Goal: Information Seeking & Learning: Learn about a topic

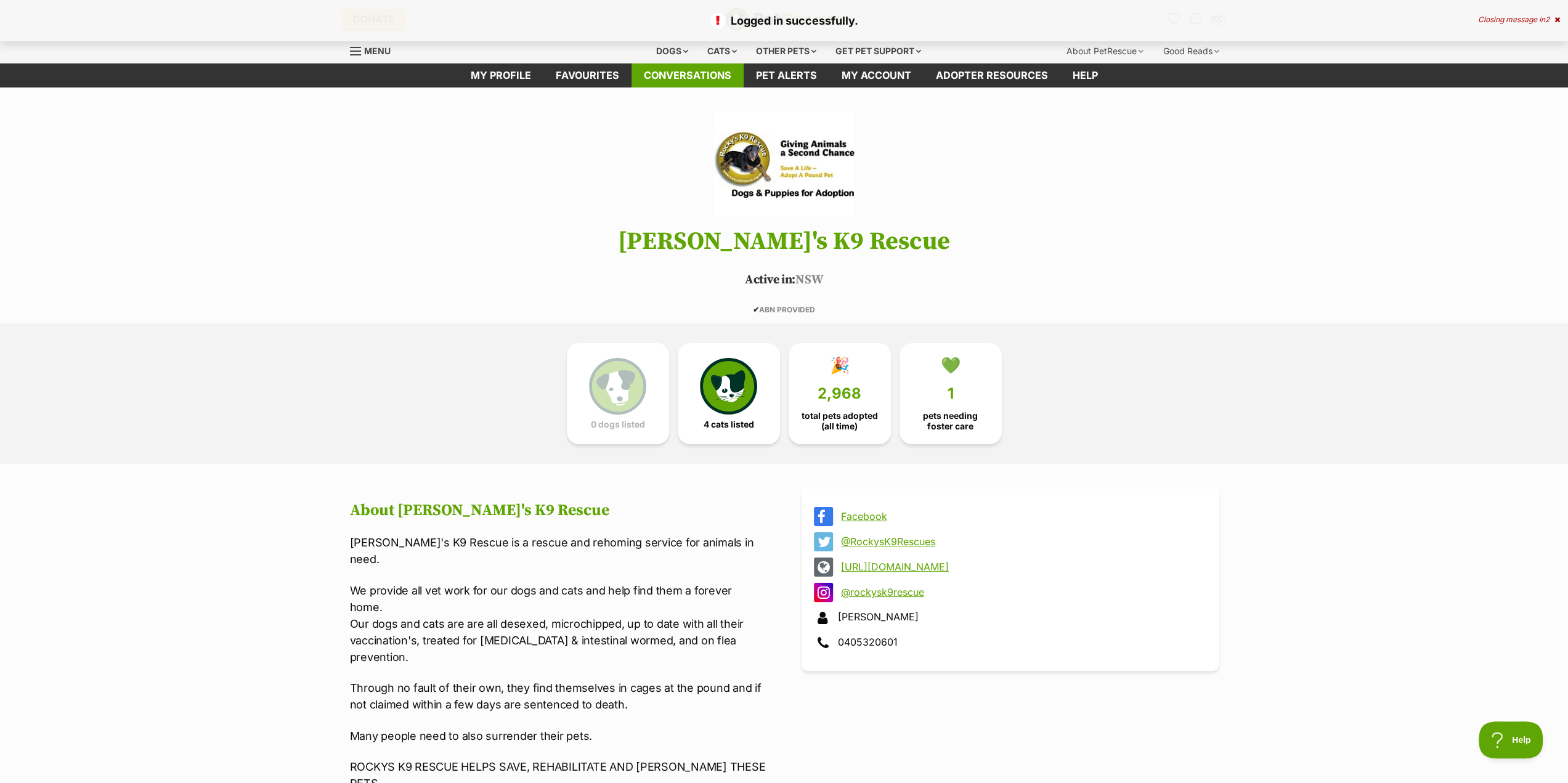
click at [690, 75] on link "Conversations" at bounding box center [687, 75] width 112 height 24
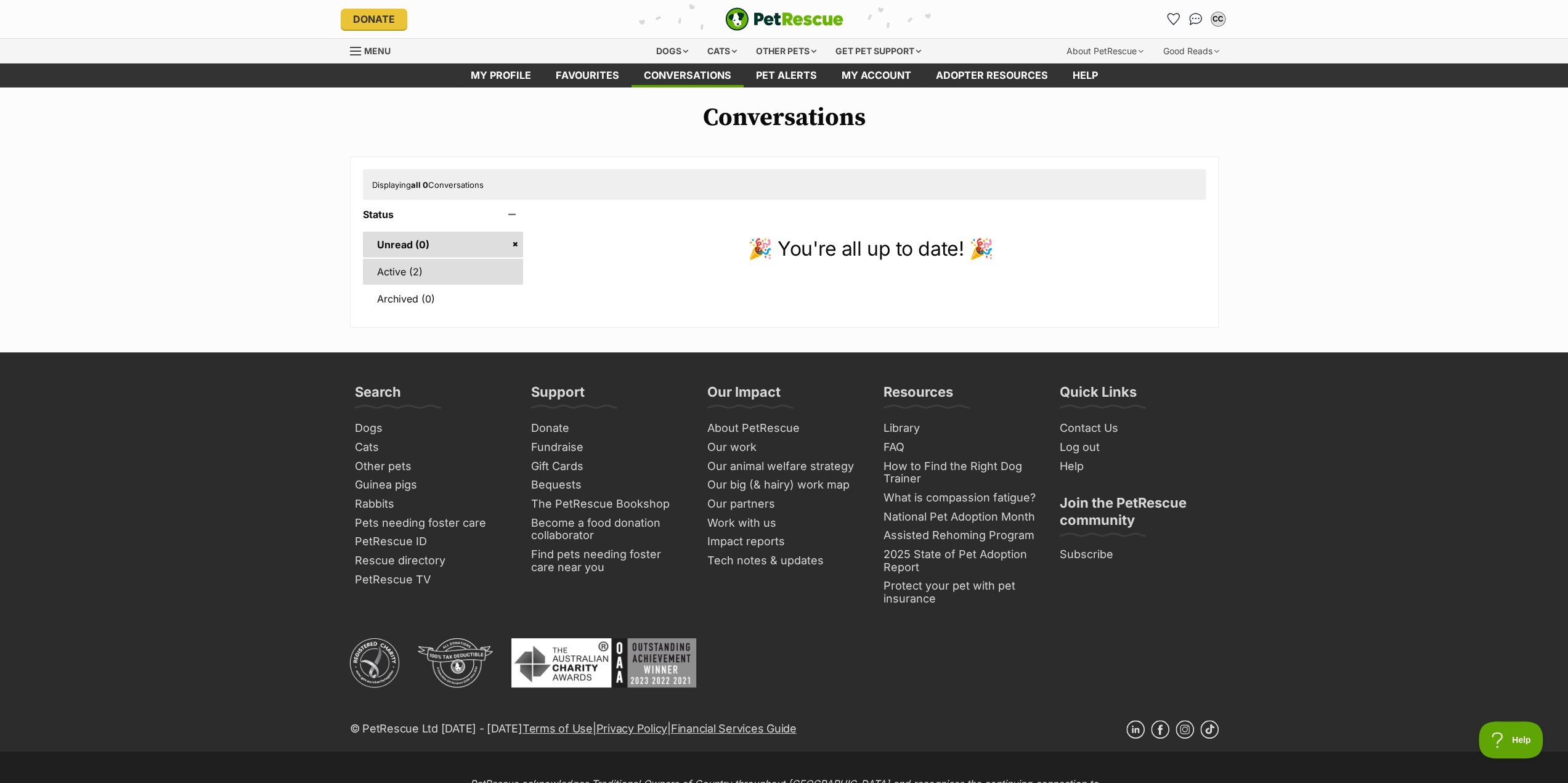
click at [394, 270] on link "Active (2)" at bounding box center [443, 271] width 161 height 26
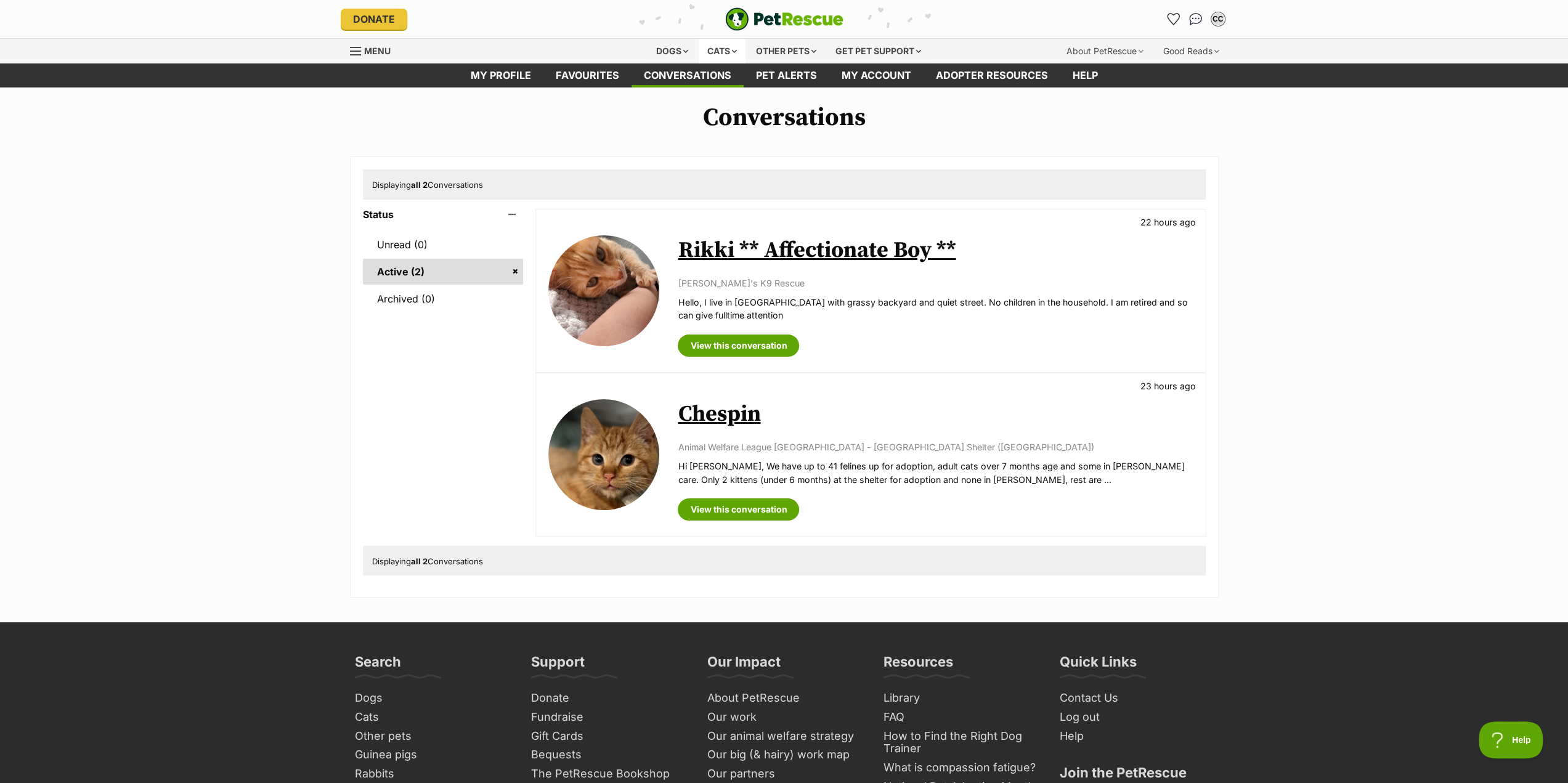
click at [719, 48] on div "Cats" at bounding box center [722, 51] width 47 height 25
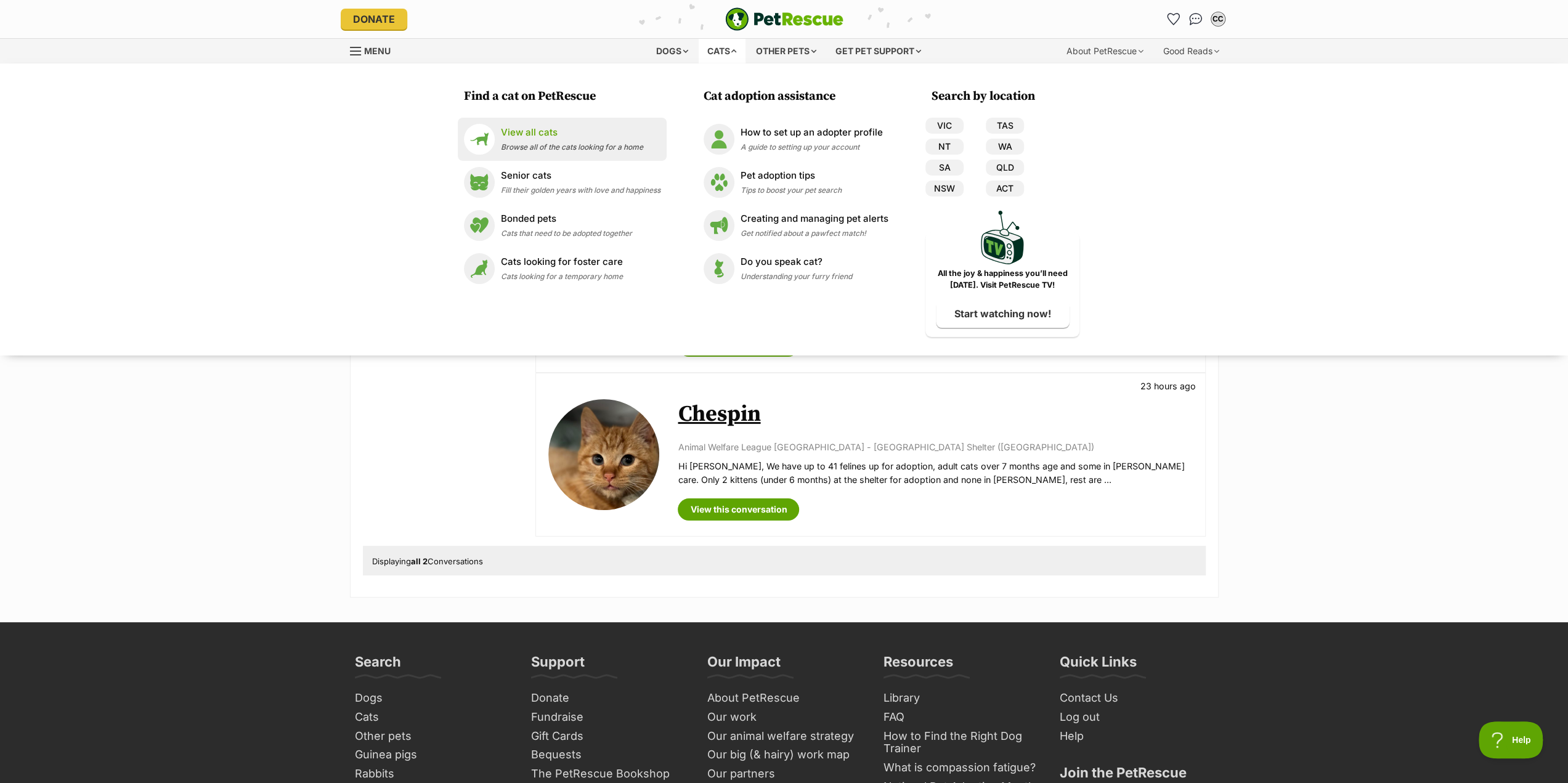
click at [520, 138] on p "View all cats" at bounding box center [572, 132] width 142 height 14
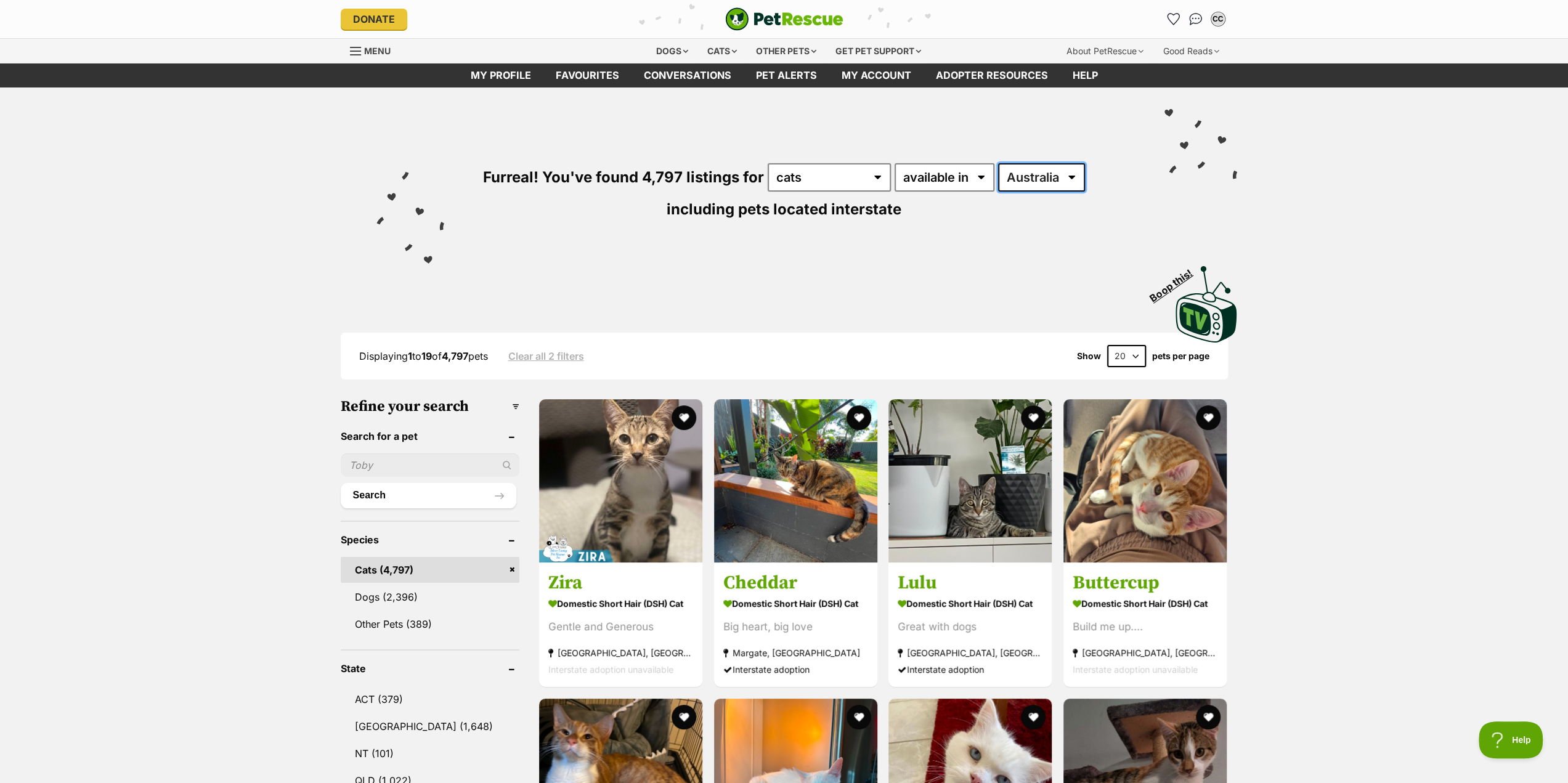
click at [1046, 177] on select "Australia ACT NSW NT QLD SA TAS VIC WA" at bounding box center [1041, 177] width 87 height 29
select select "NSW"
click at [998, 163] on select "Australia ACT NSW NT QLD SA TAS VIC WA" at bounding box center [1041, 177] width 87 height 29
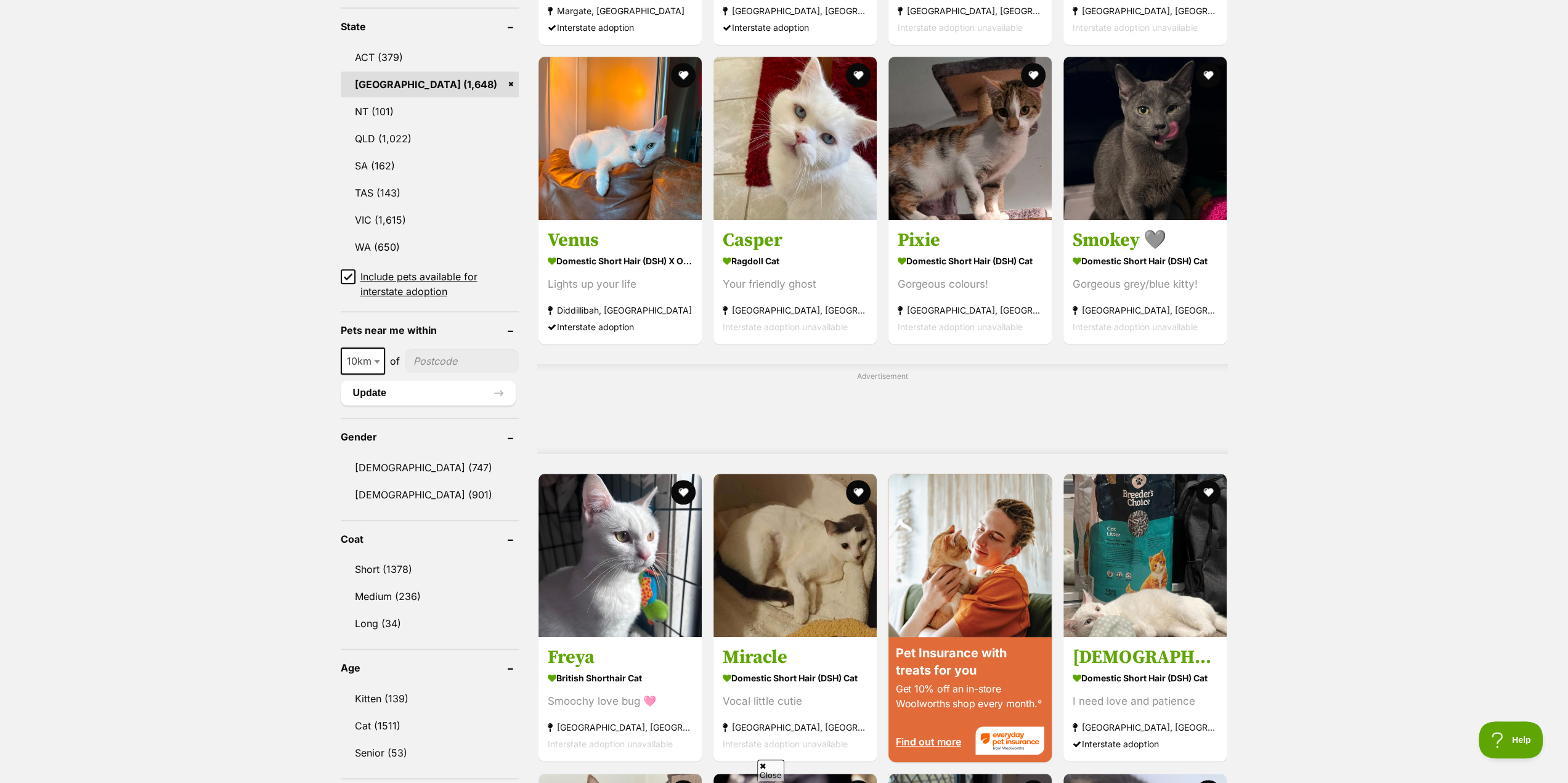
scroll to position [677, 0]
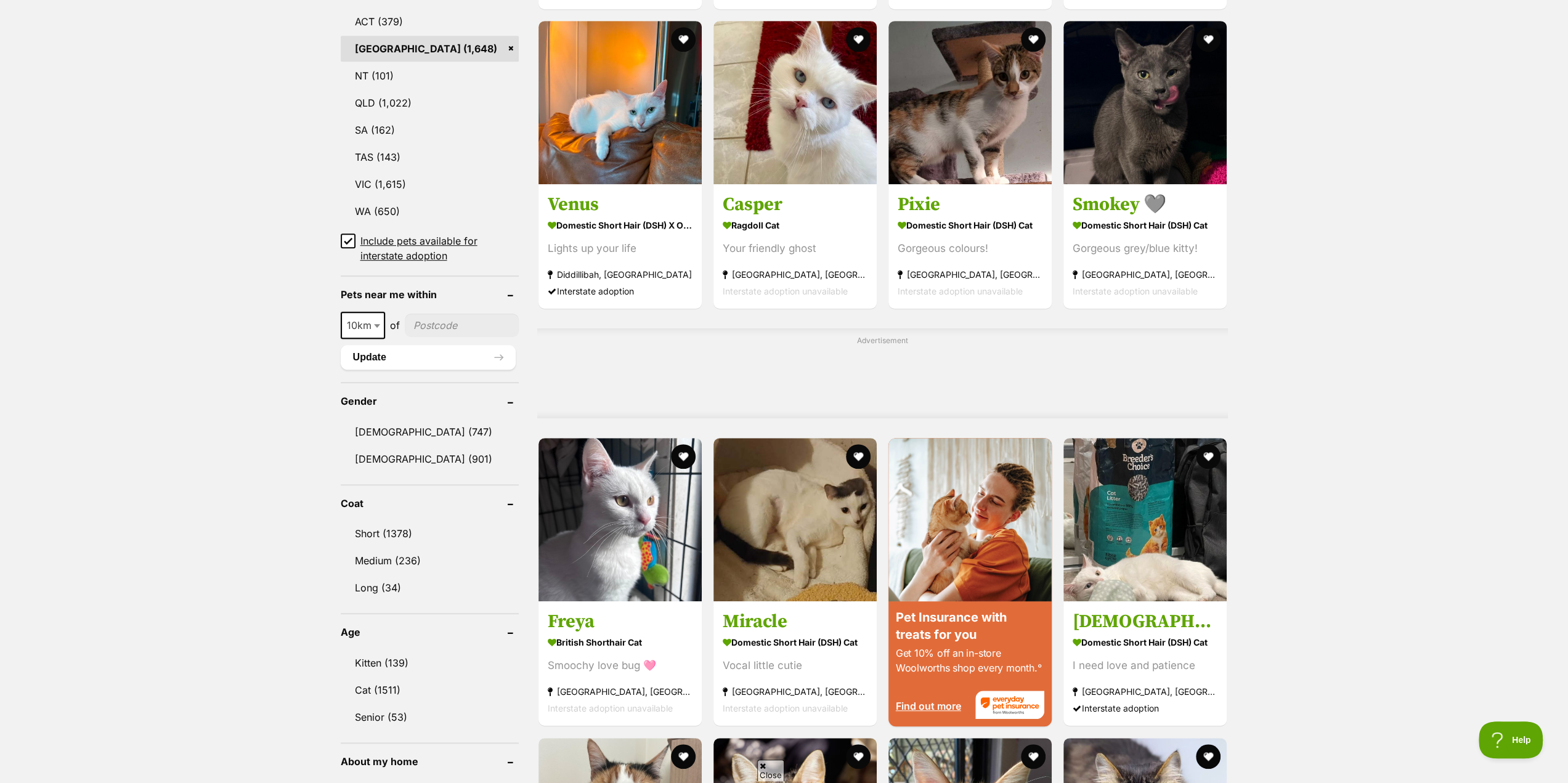
click at [377, 327] on b at bounding box center [377, 326] width 6 height 4
select select "100"
click at [444, 325] on input"] "postcode" at bounding box center [464, 325] width 107 height 23
type input"] "2780"
click at [366, 430] on link "Male (747)" at bounding box center [430, 431] width 178 height 26
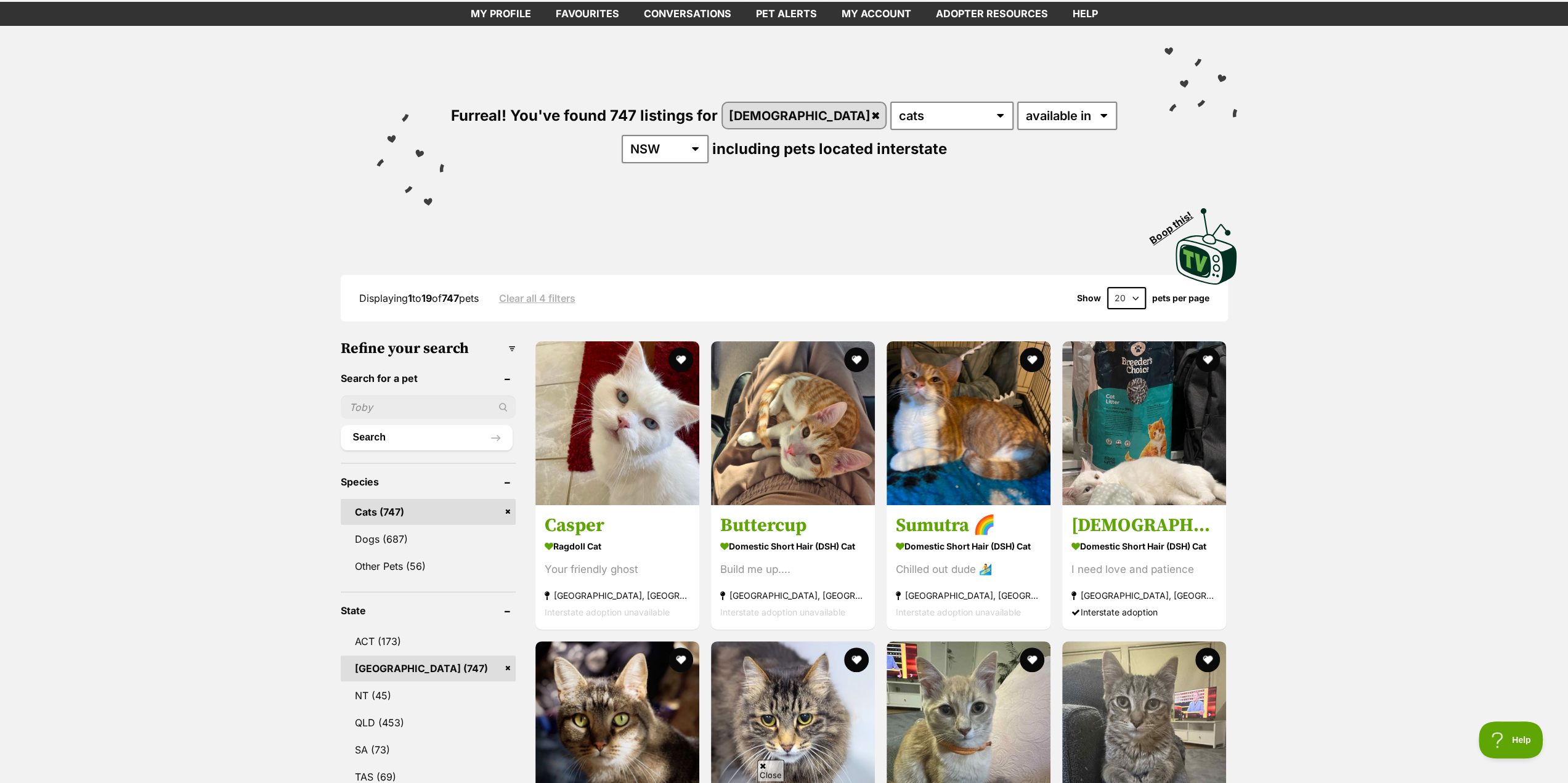
scroll to position [123, 0]
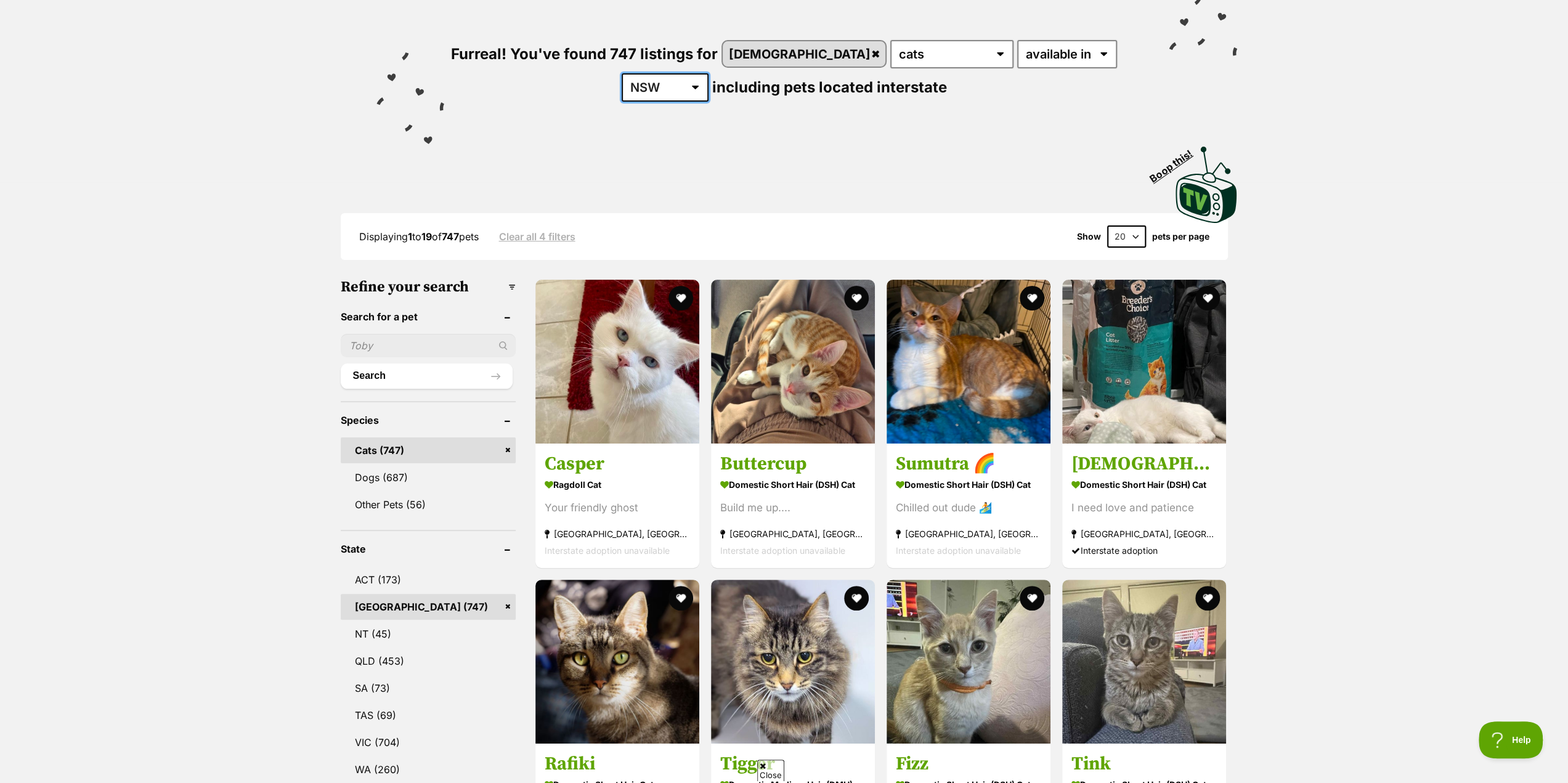
click at [709, 73] on select "[GEOGRAPHIC_DATA] [GEOGRAPHIC_DATA] [GEOGRAPHIC_DATA] [GEOGRAPHIC_DATA] [GEOGRA…" at bounding box center [665, 88] width 87 height 29
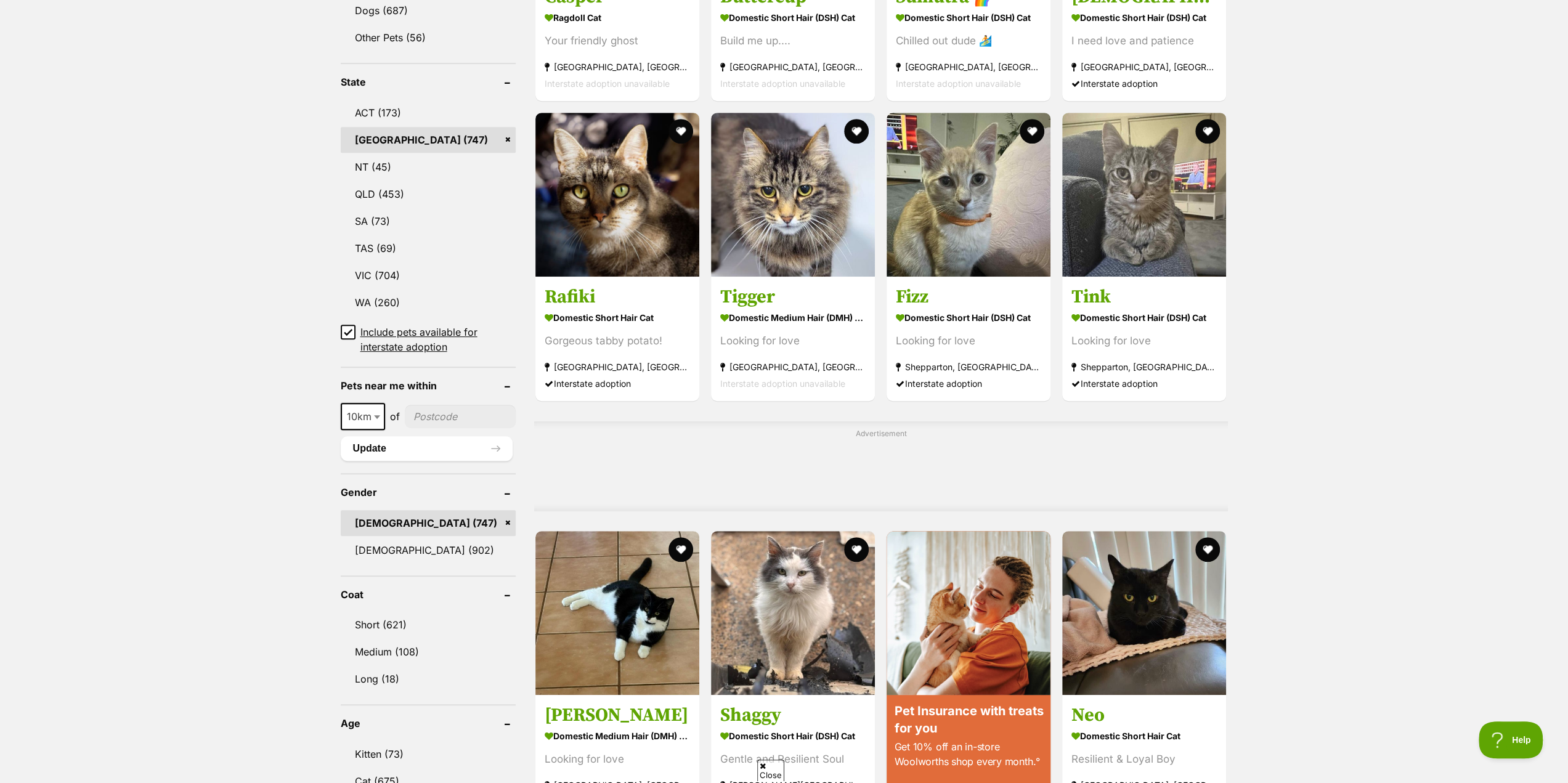
scroll to position [616, 0]
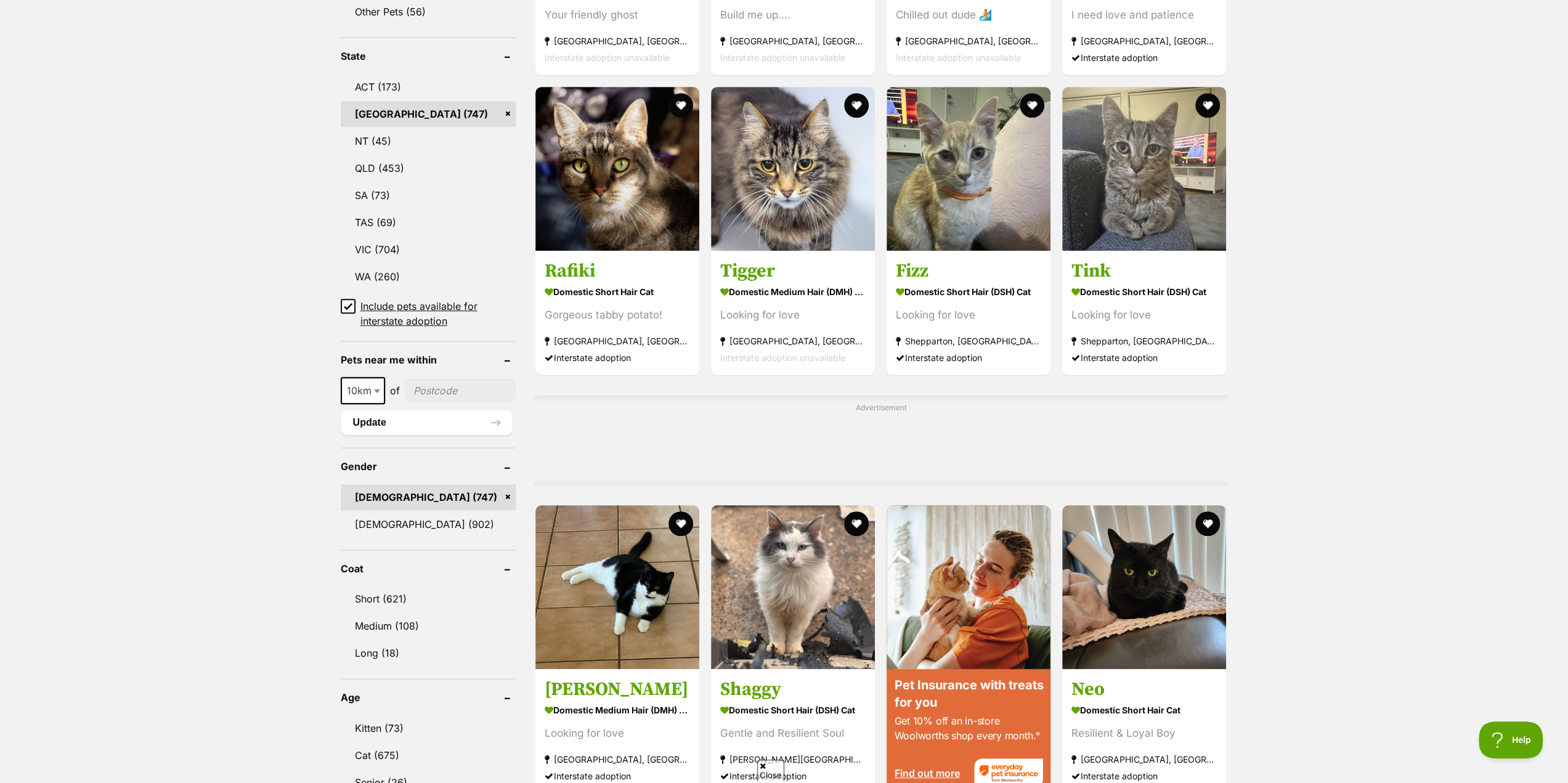
click at [374, 389] on b at bounding box center [377, 391] width 6 height 4
select select "100"
click at [438, 387] on input"] "postcode" at bounding box center [464, 390] width 106 height 23
type input"] "2780"
click at [375, 424] on button "Update" at bounding box center [427, 422] width 173 height 25
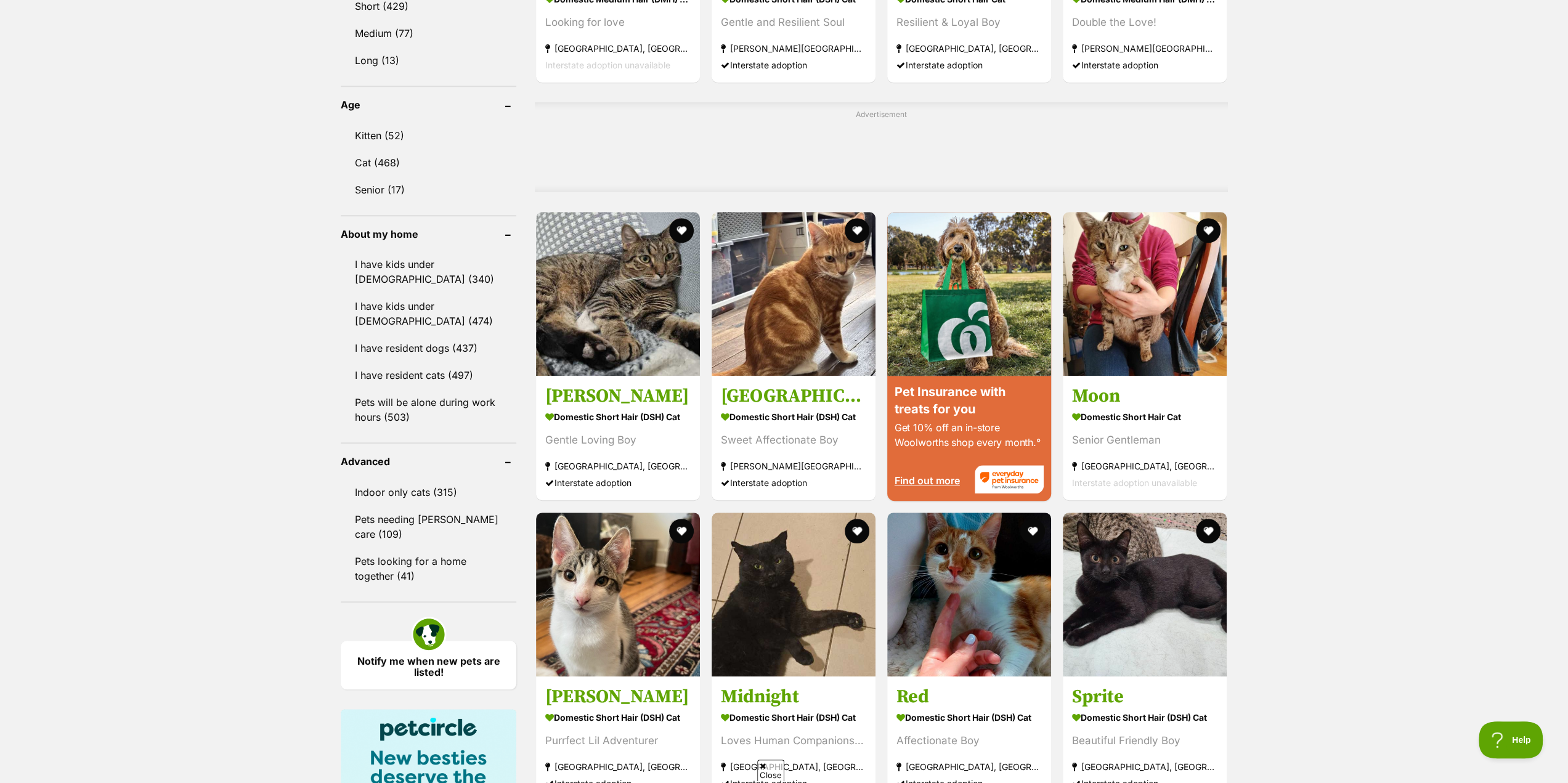
scroll to position [924, 0]
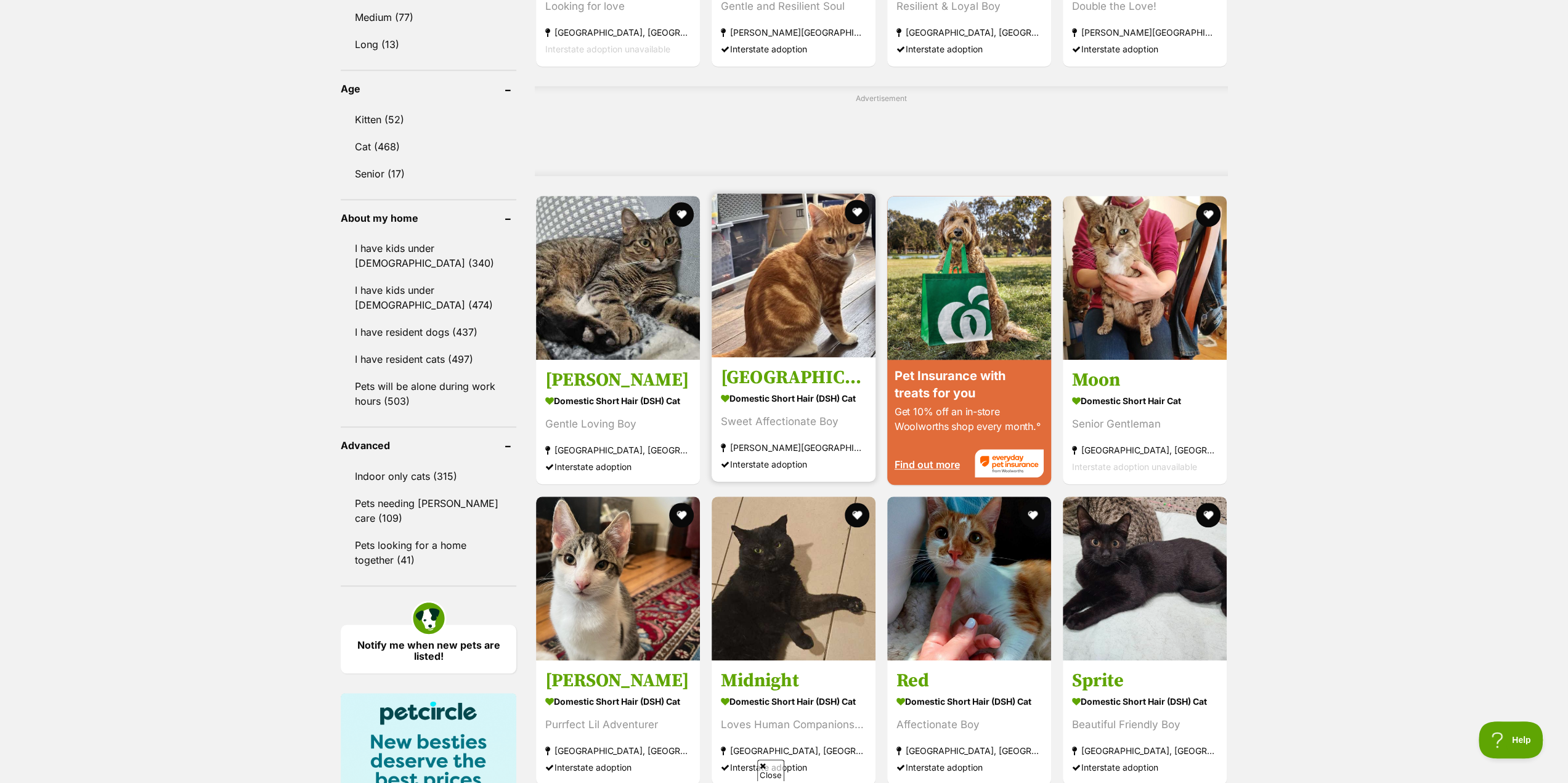
click at [768, 378] on h3 "[GEOGRAPHIC_DATA]" at bounding box center [793, 379] width 145 height 23
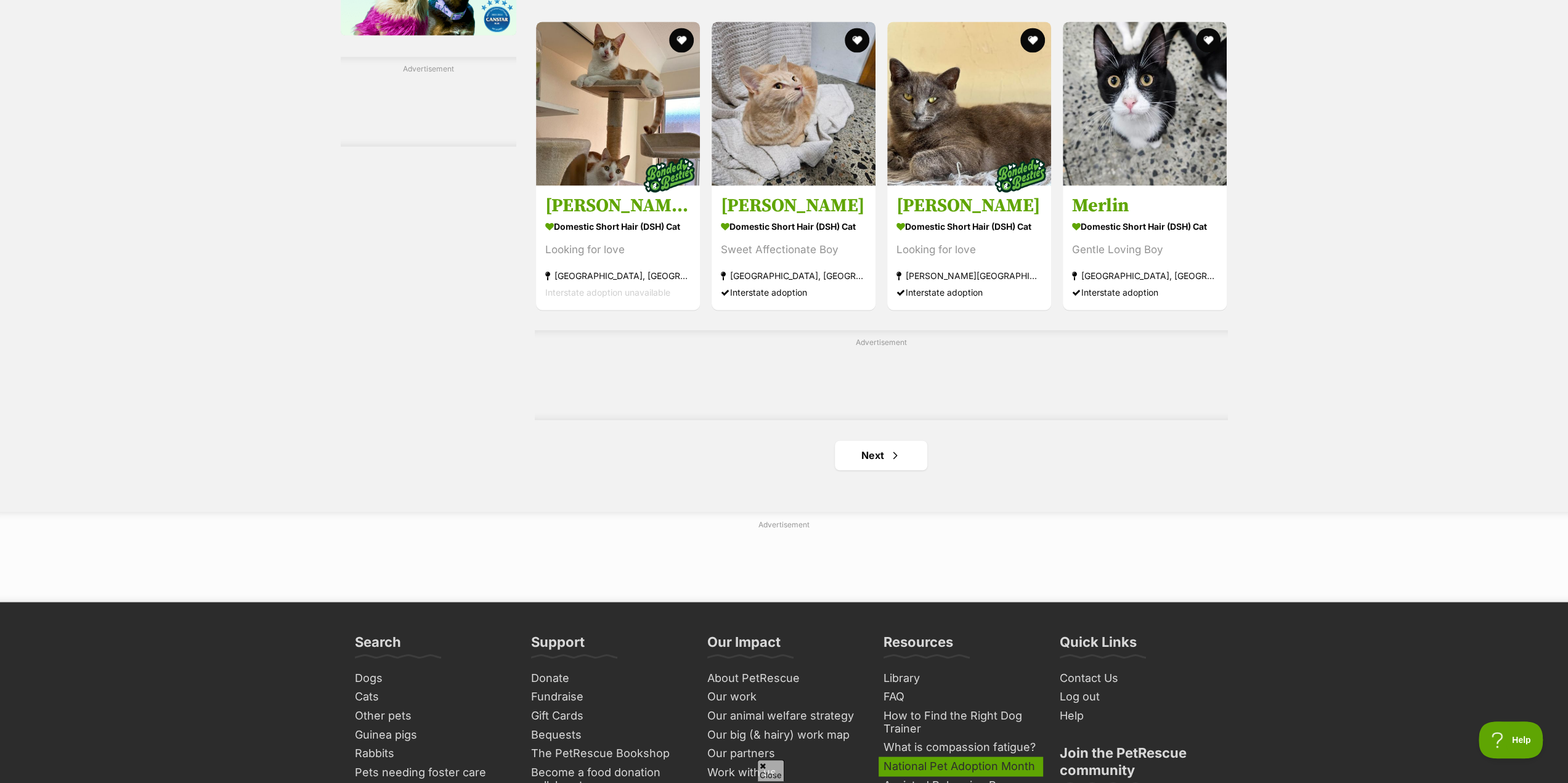
scroll to position [1848, 0]
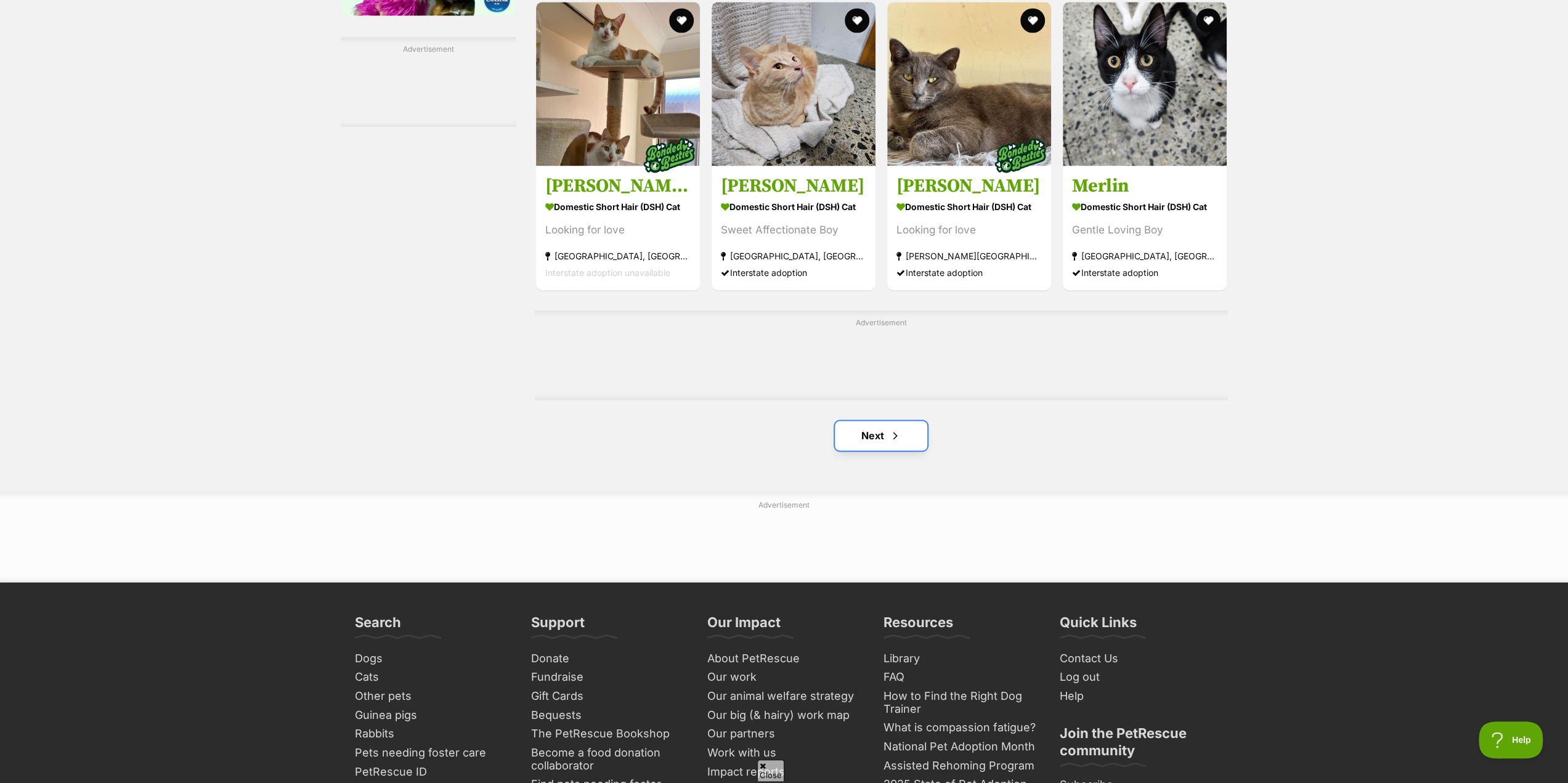
click at [874, 433] on link "Next" at bounding box center [881, 435] width 92 height 30
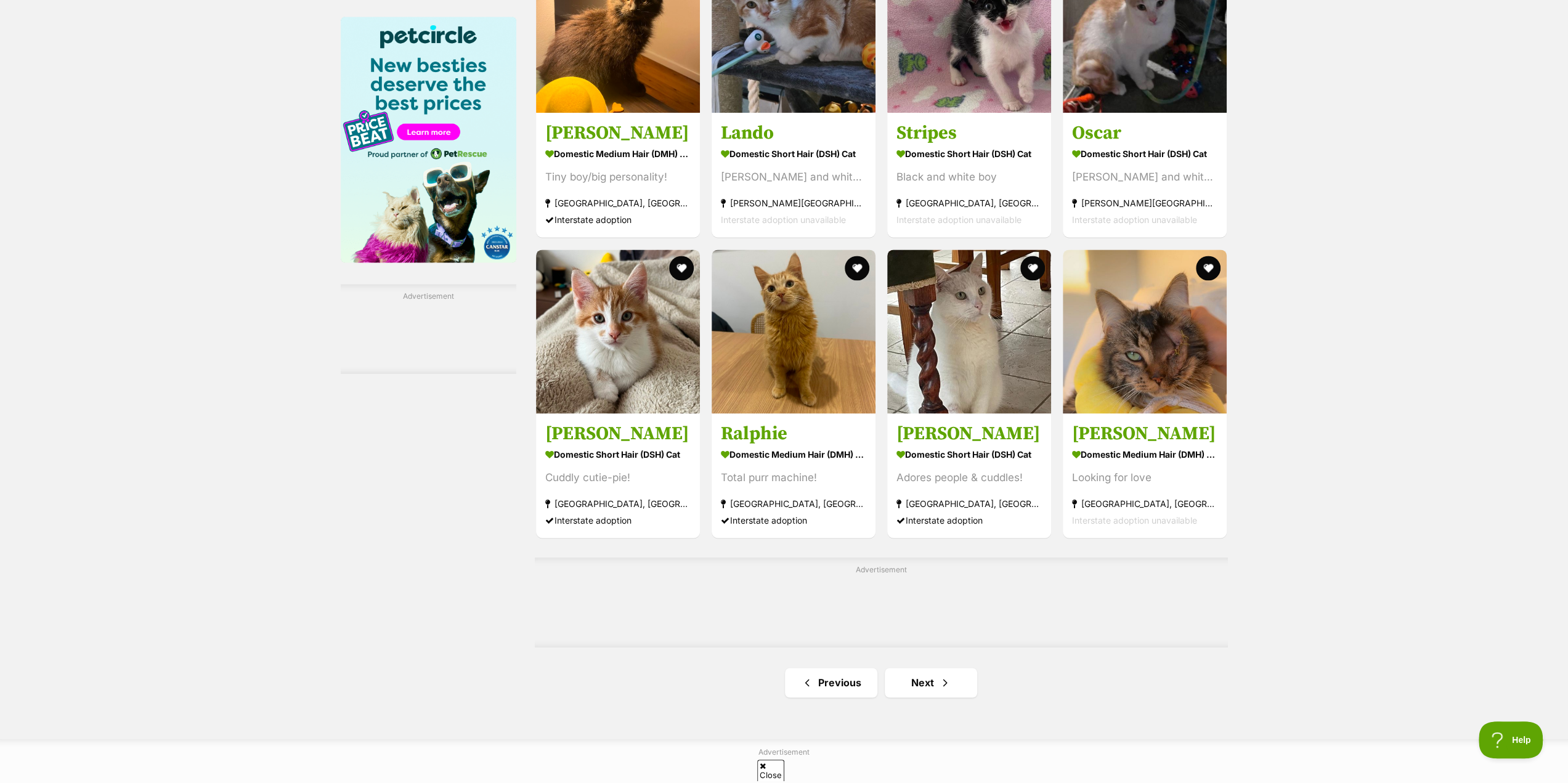
scroll to position [1602, 0]
click at [929, 681] on link "Next" at bounding box center [931, 682] width 92 height 30
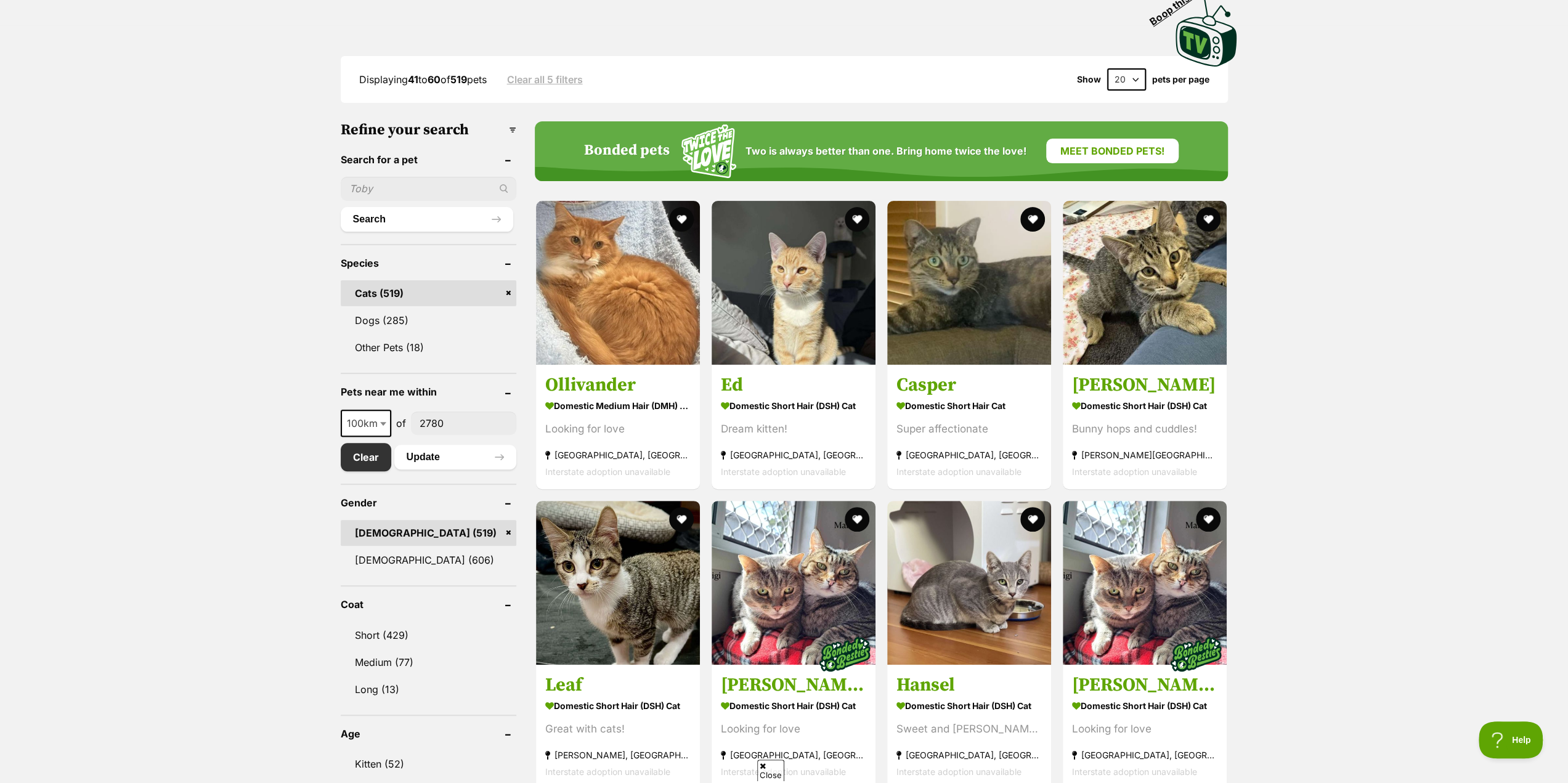
scroll to position [308, 0]
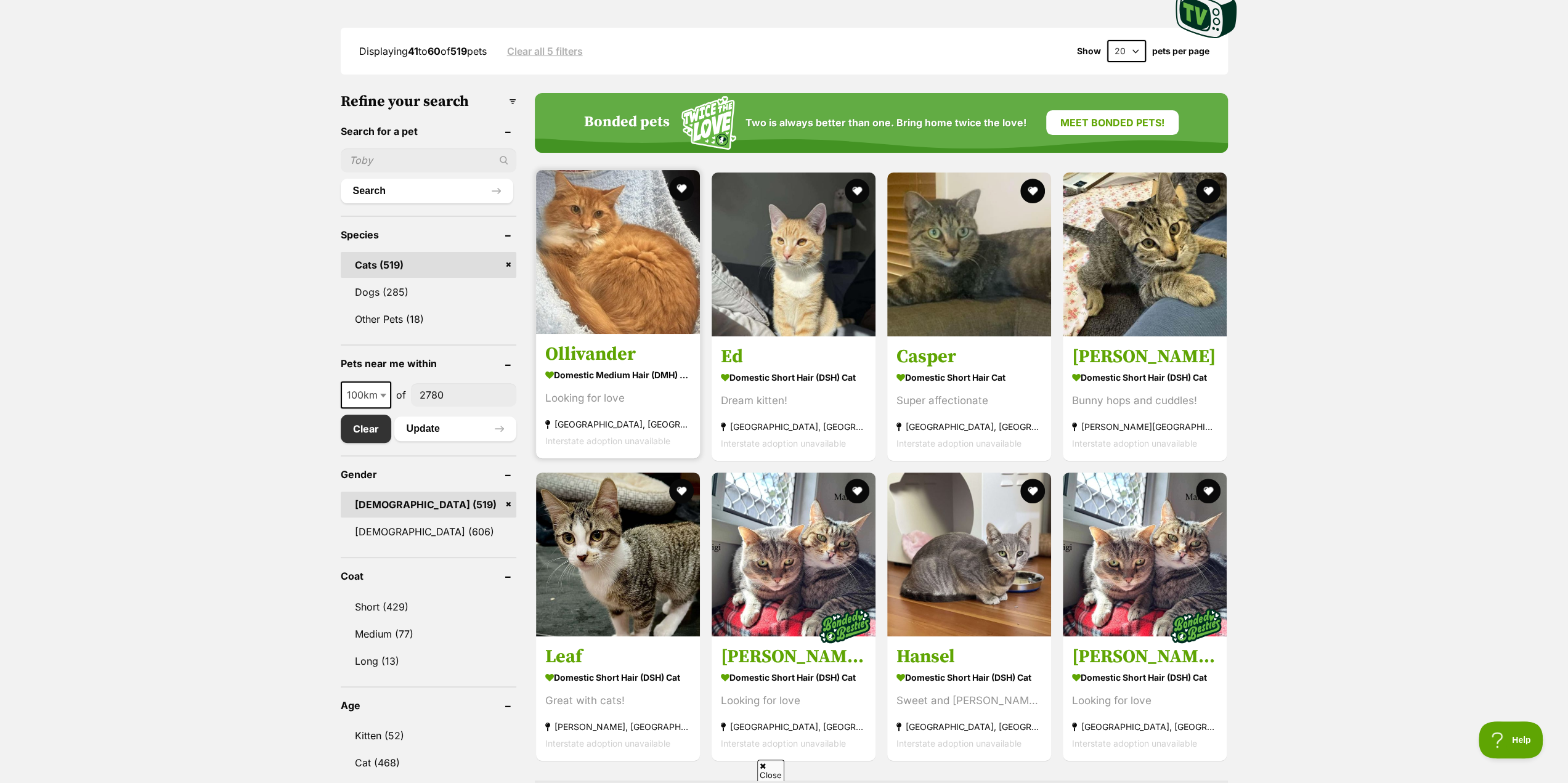
click at [583, 358] on h3 "Ollivander" at bounding box center [618, 354] width 145 height 23
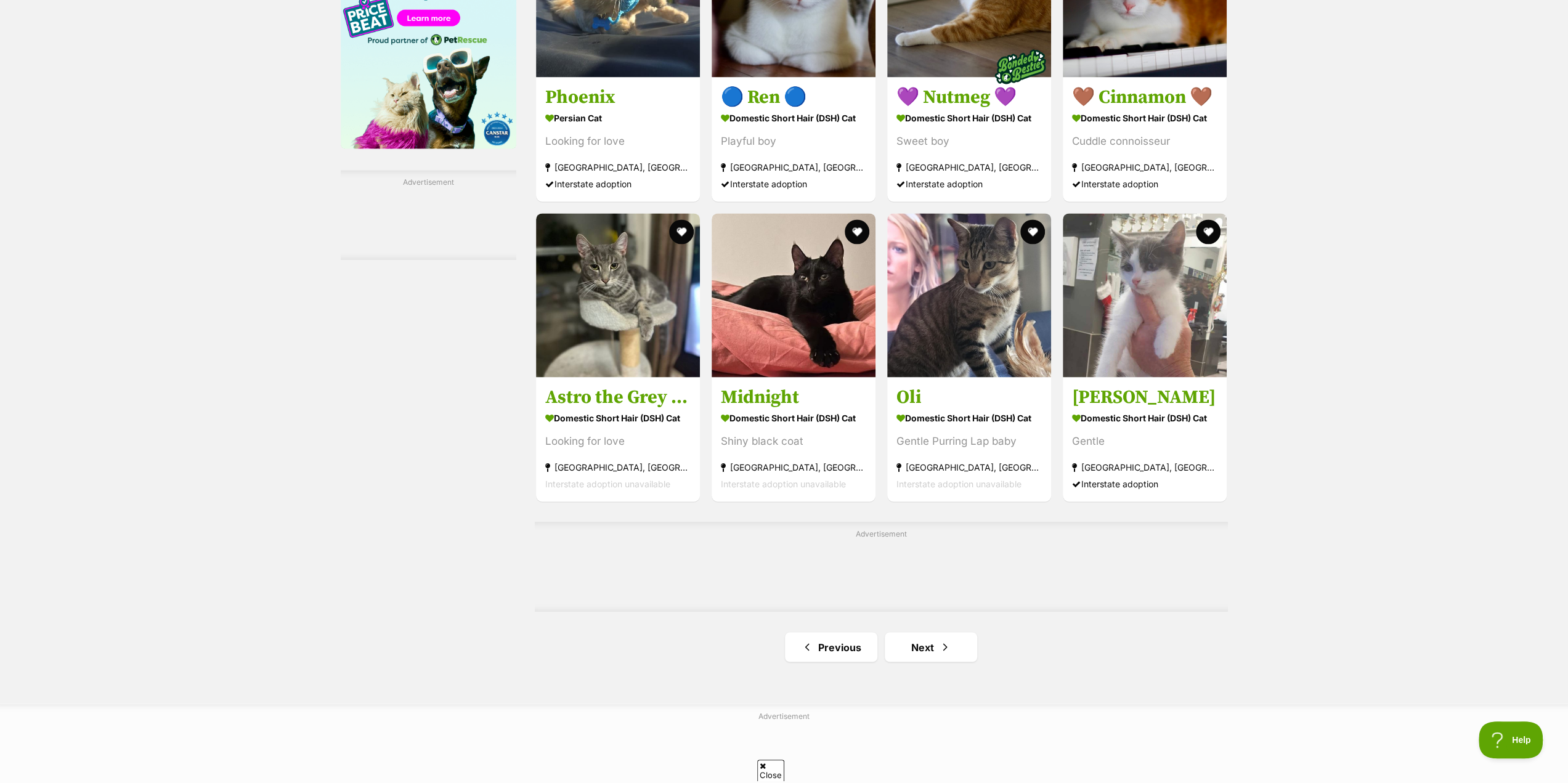
scroll to position [1786, 0]
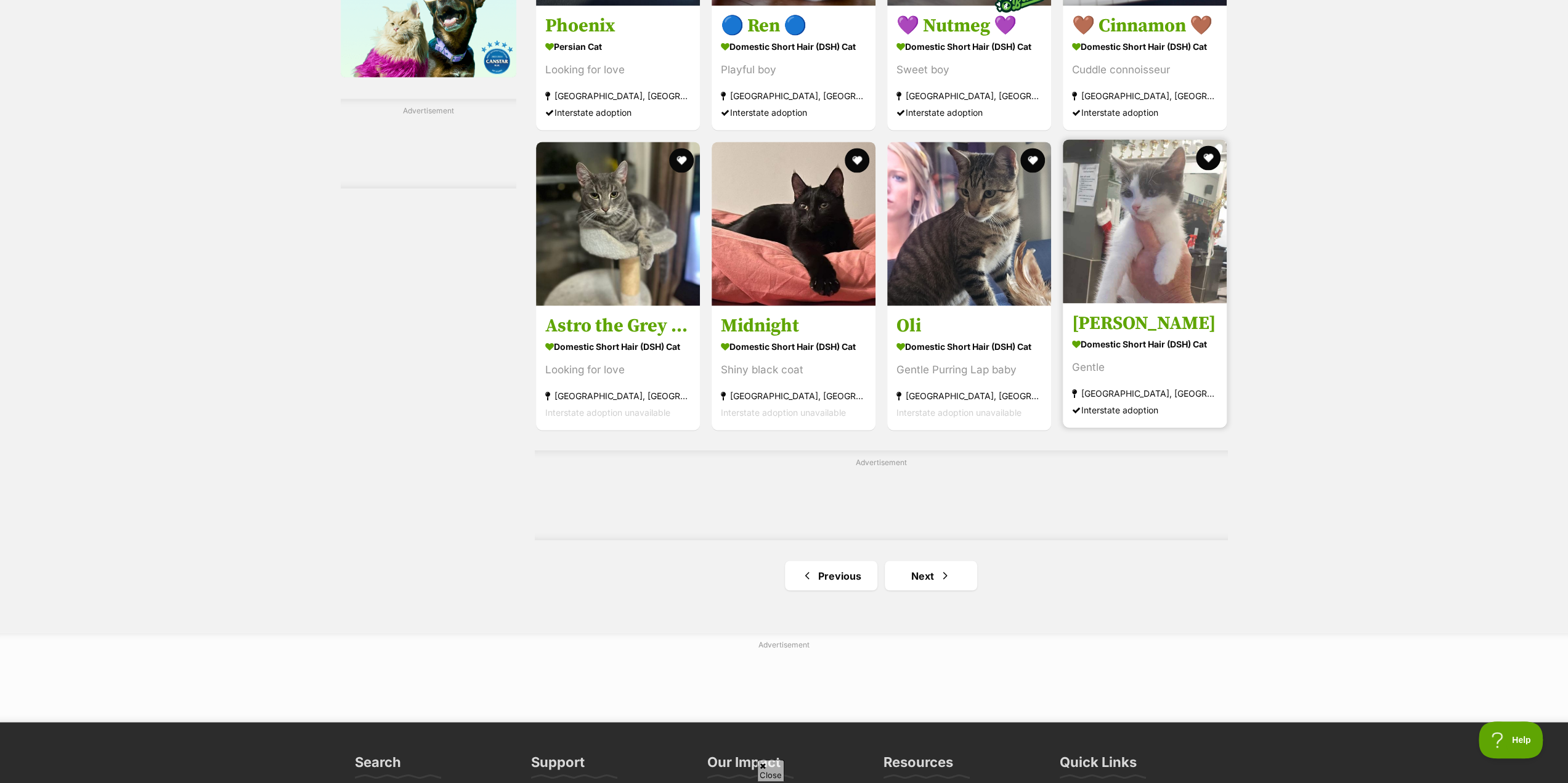
click at [1121, 328] on h3 "Finn" at bounding box center [1145, 324] width 145 height 23
click at [944, 582] on span "Next page" at bounding box center [945, 575] width 13 height 15
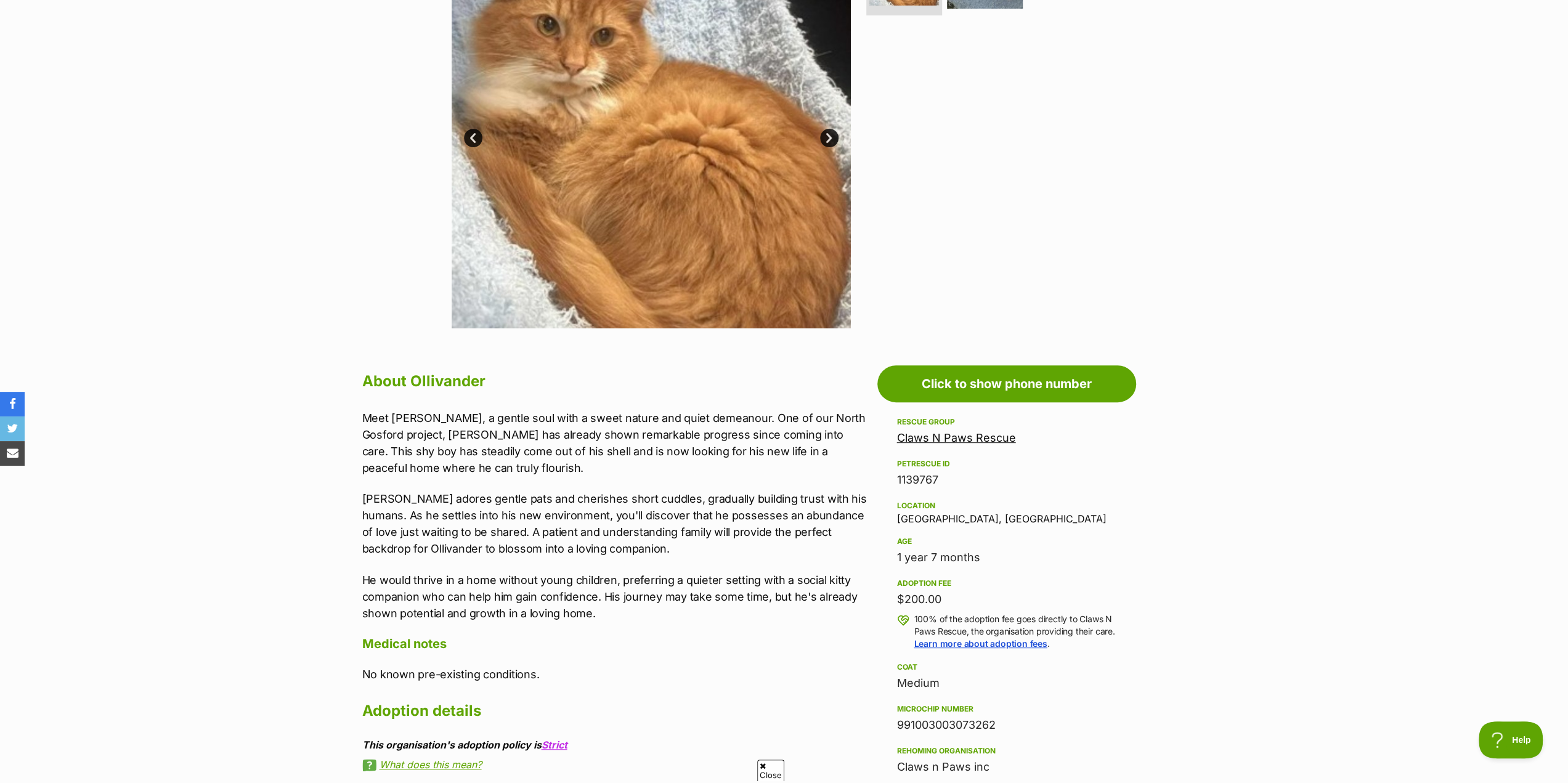
scroll to position [308, 0]
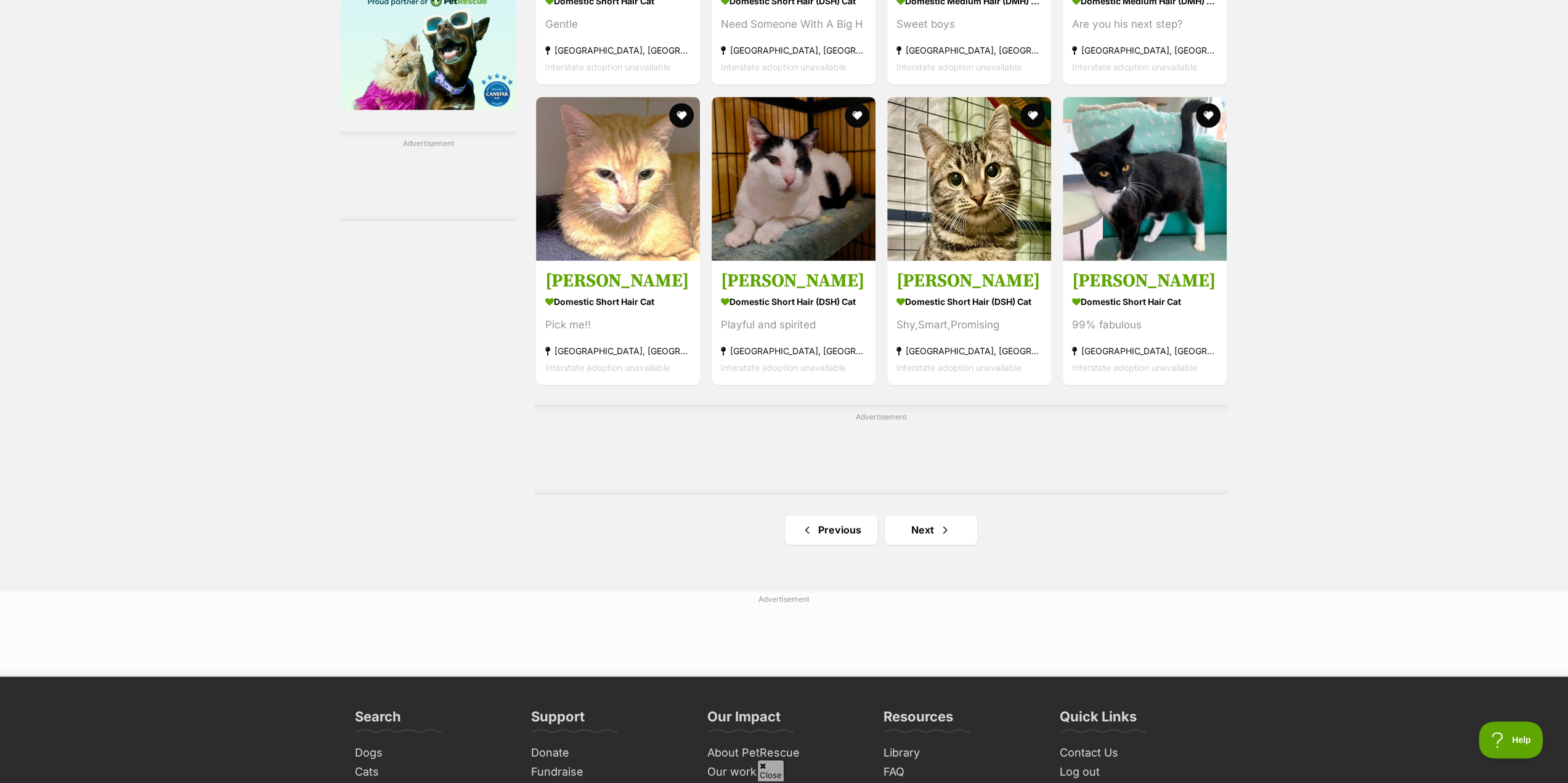
scroll to position [1786, 0]
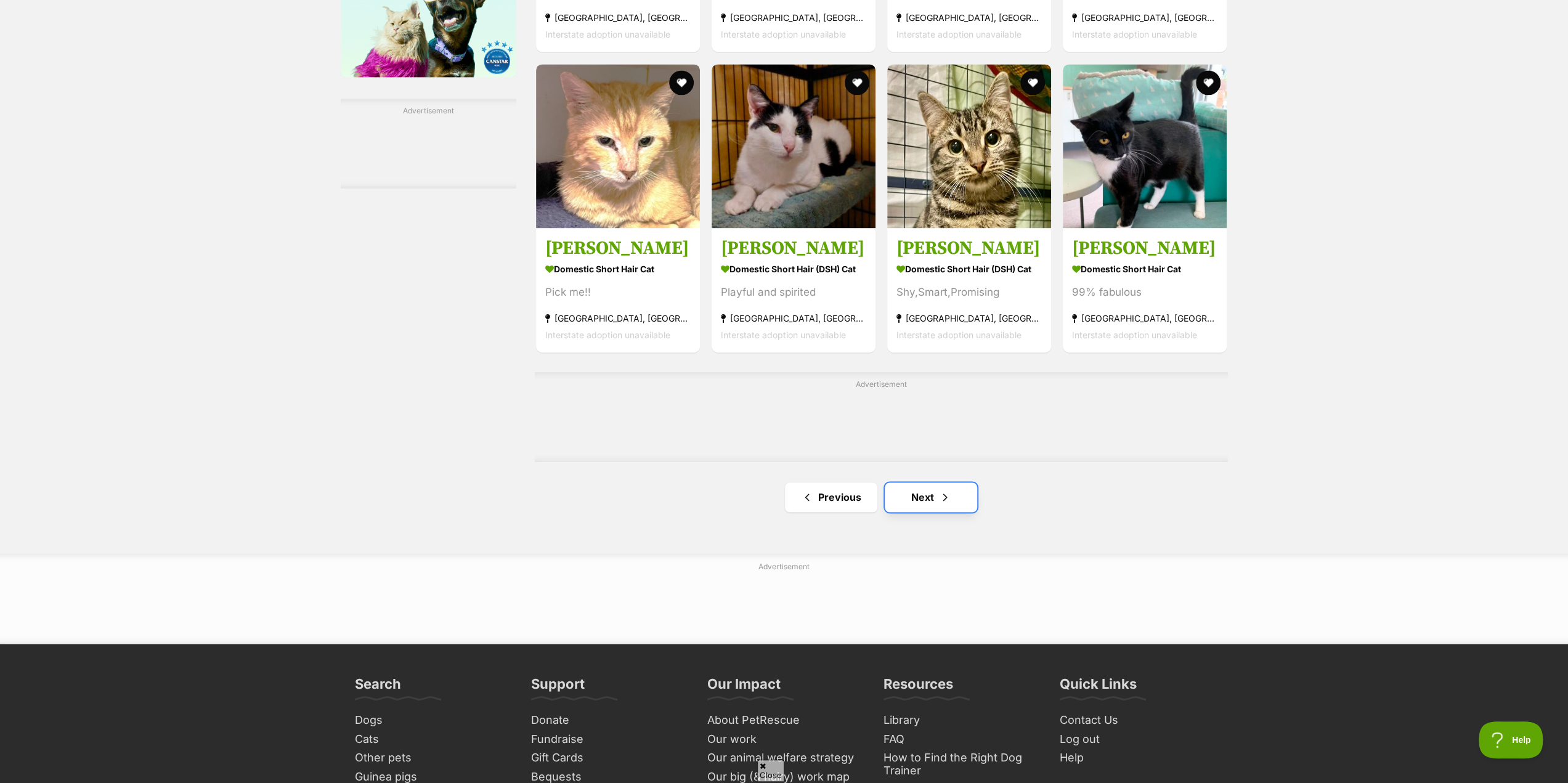
click at [921, 499] on link "Next" at bounding box center [931, 497] width 92 height 30
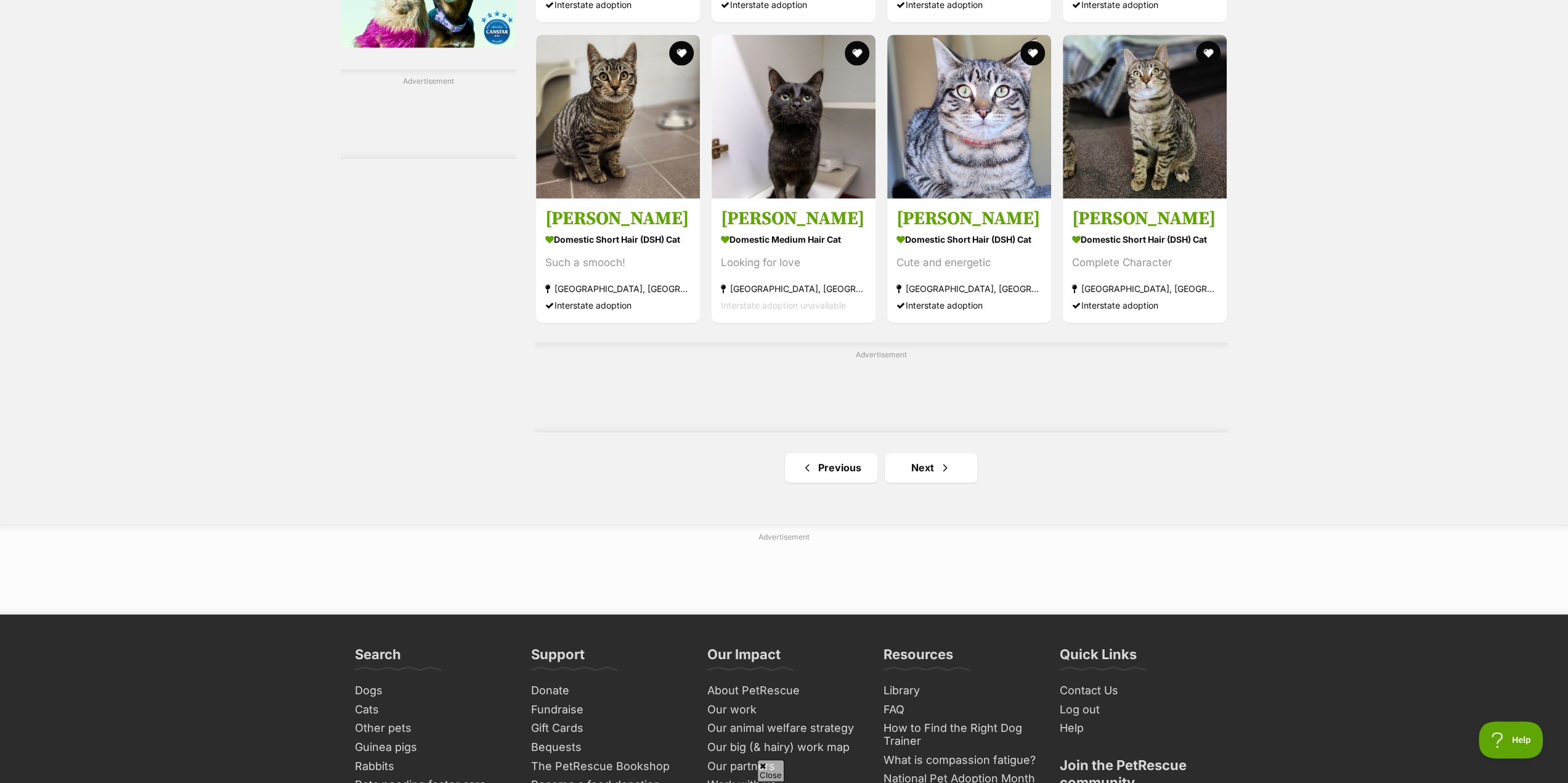
scroll to position [1848, 0]
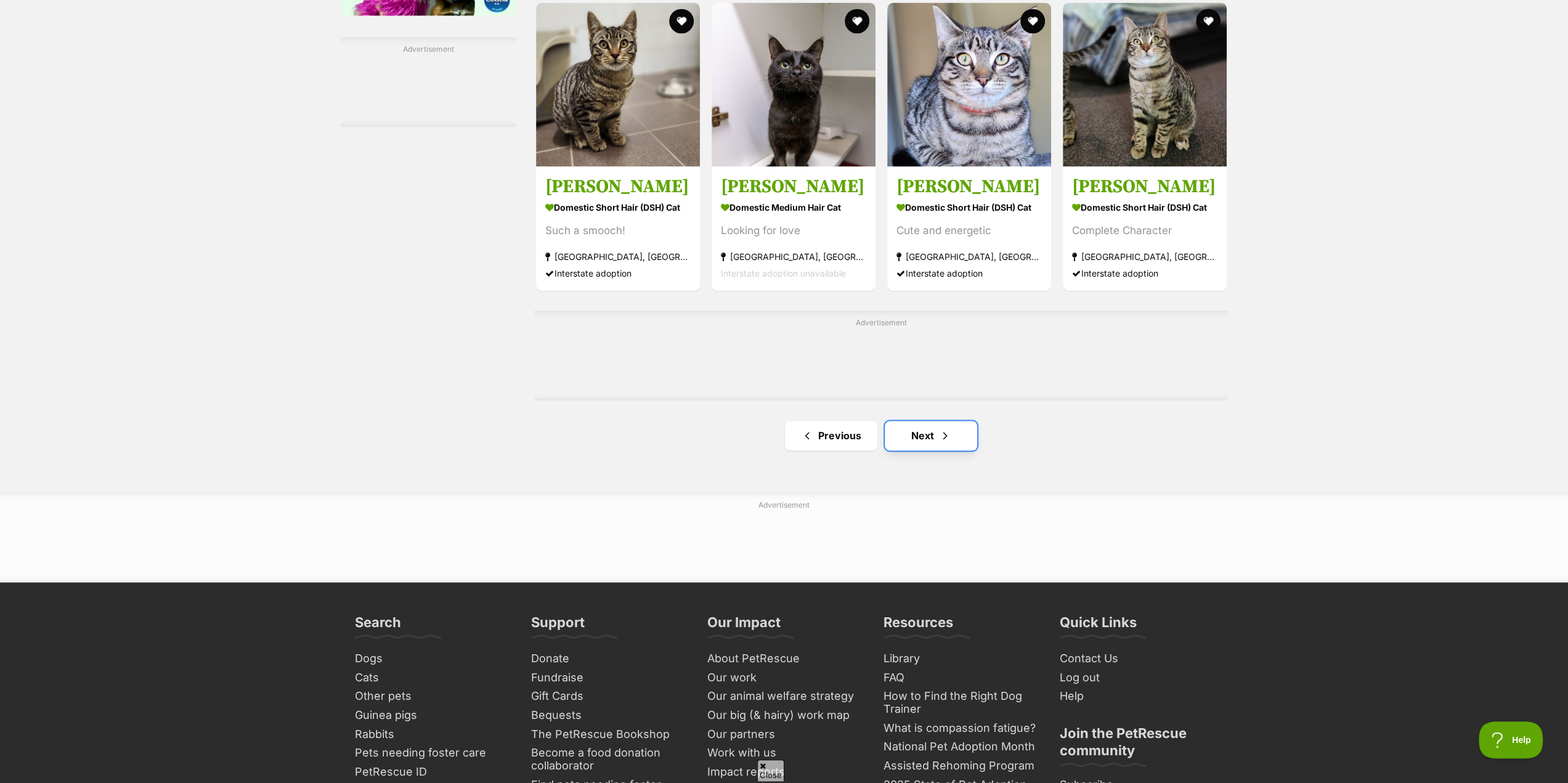
click at [926, 434] on link "Next" at bounding box center [931, 435] width 92 height 30
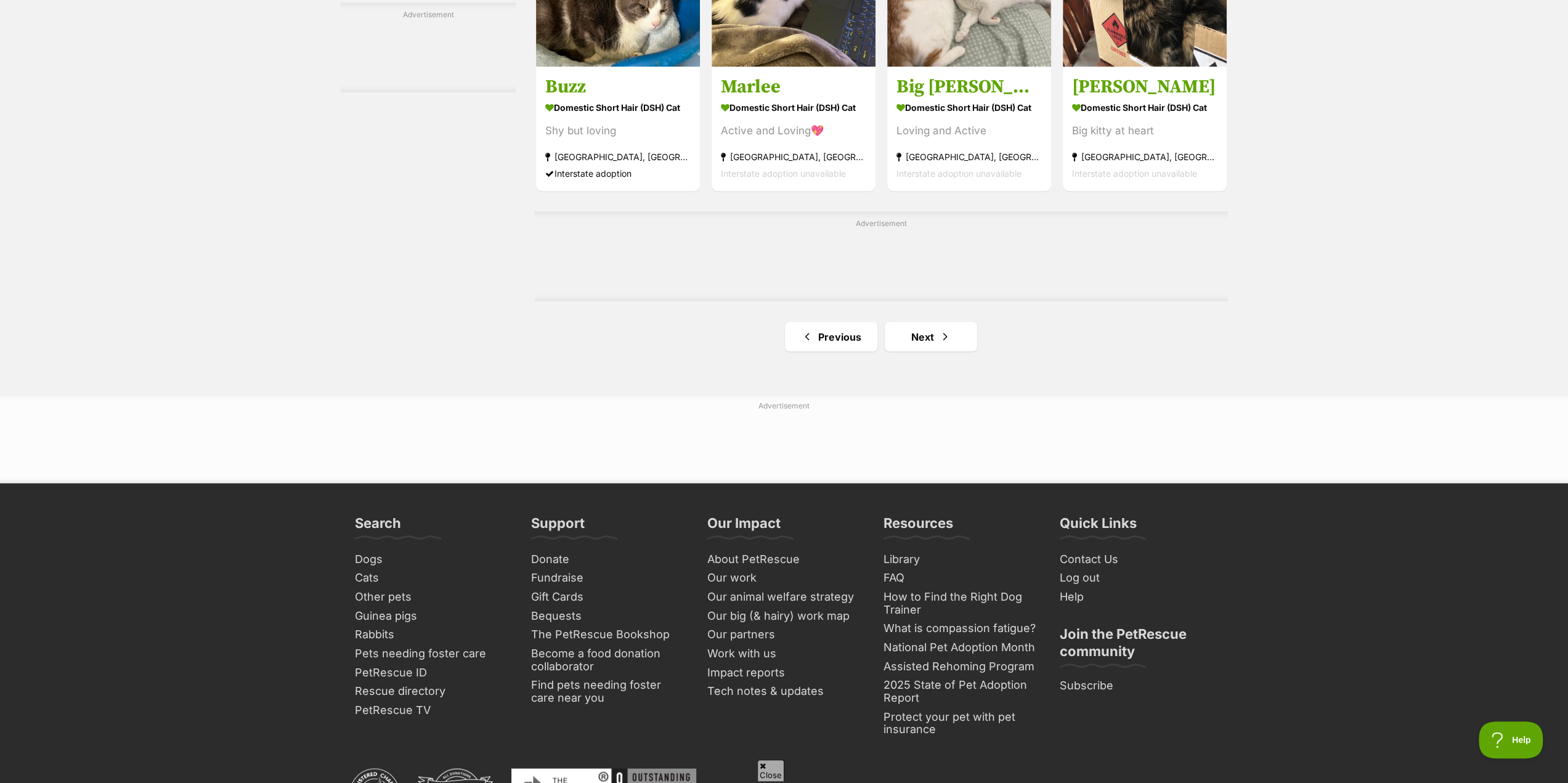
scroll to position [2033, 0]
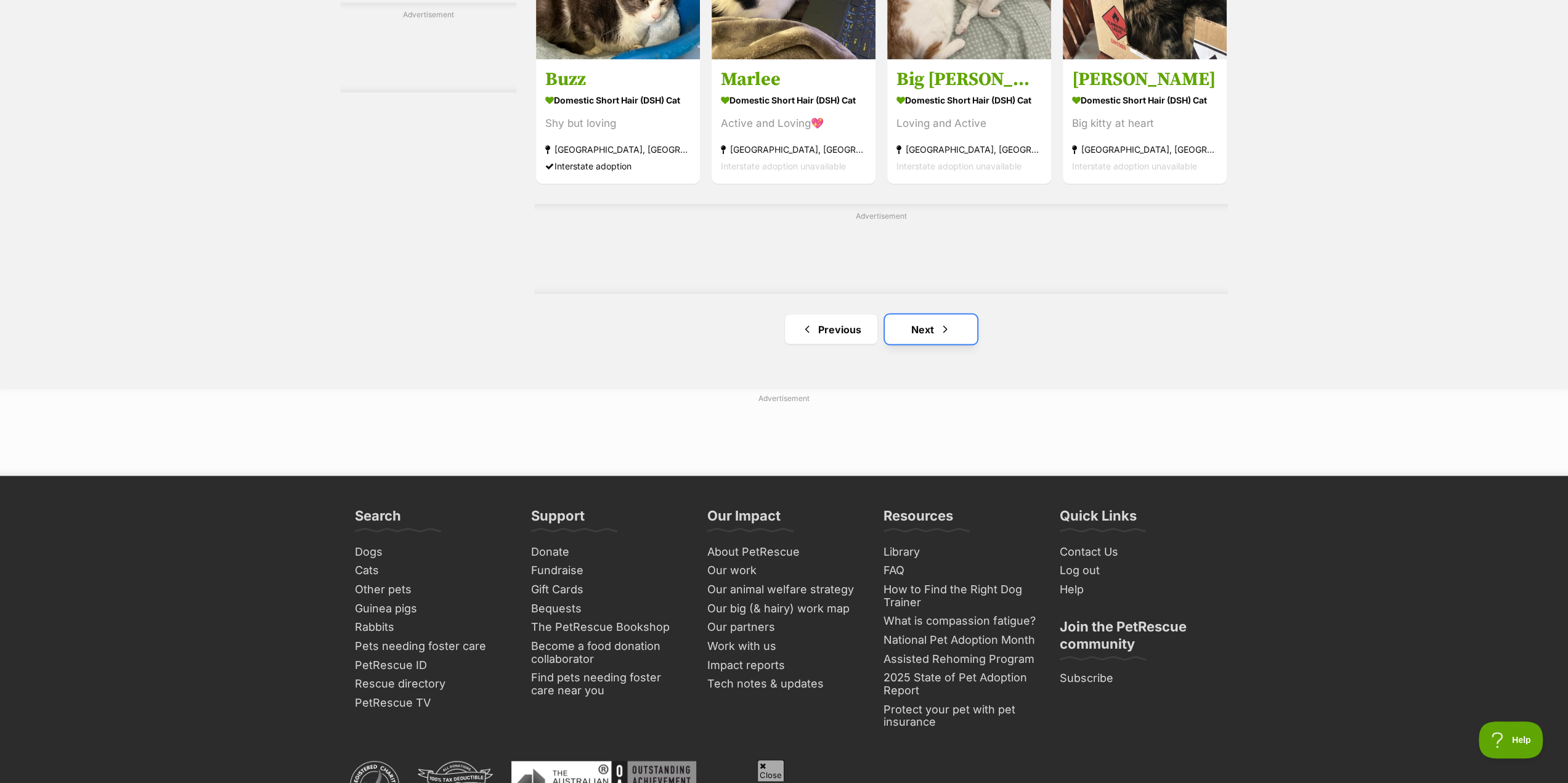
click at [939, 330] on span "Next page" at bounding box center [945, 328] width 13 height 15
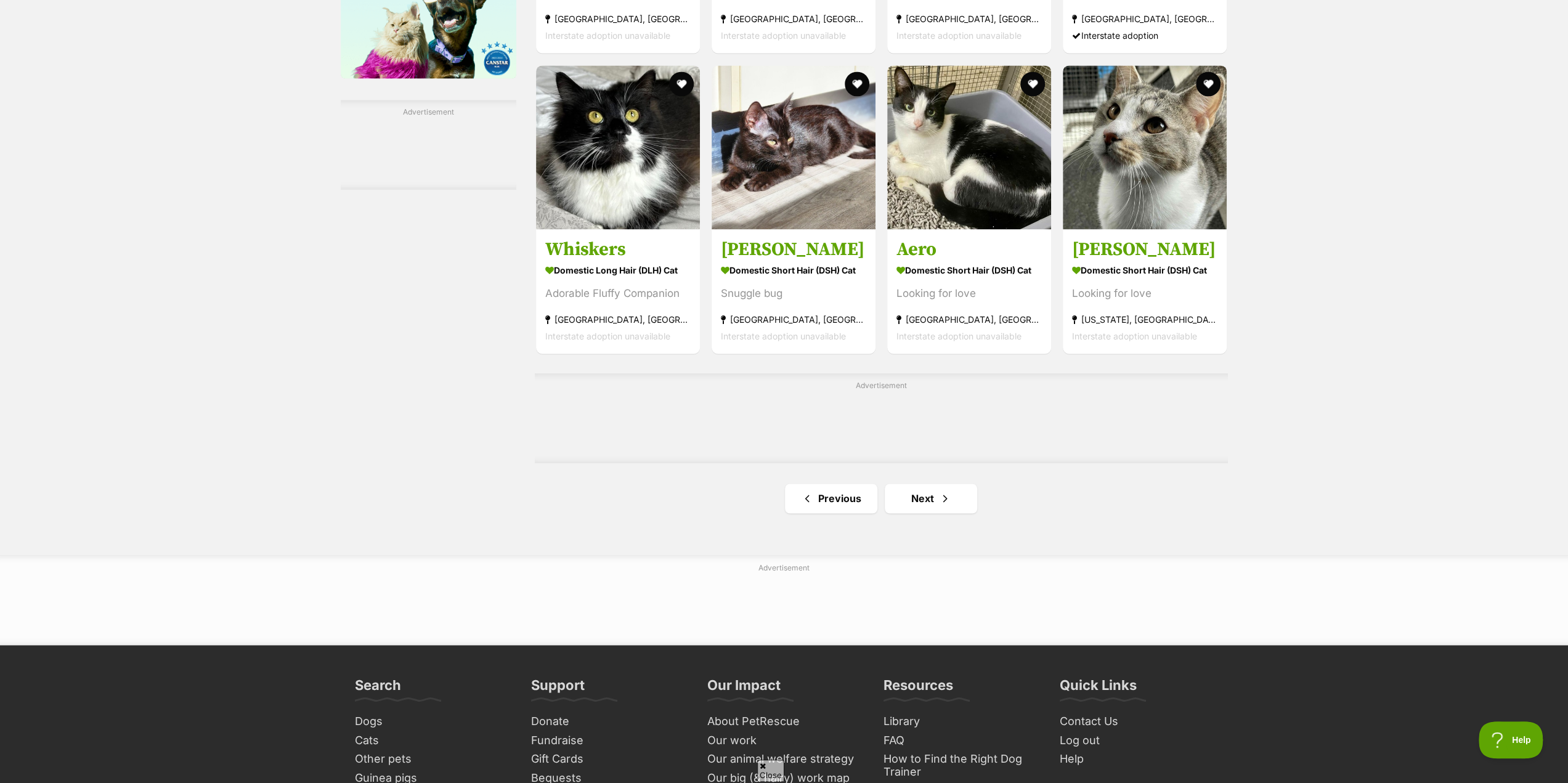
scroll to position [1786, 0]
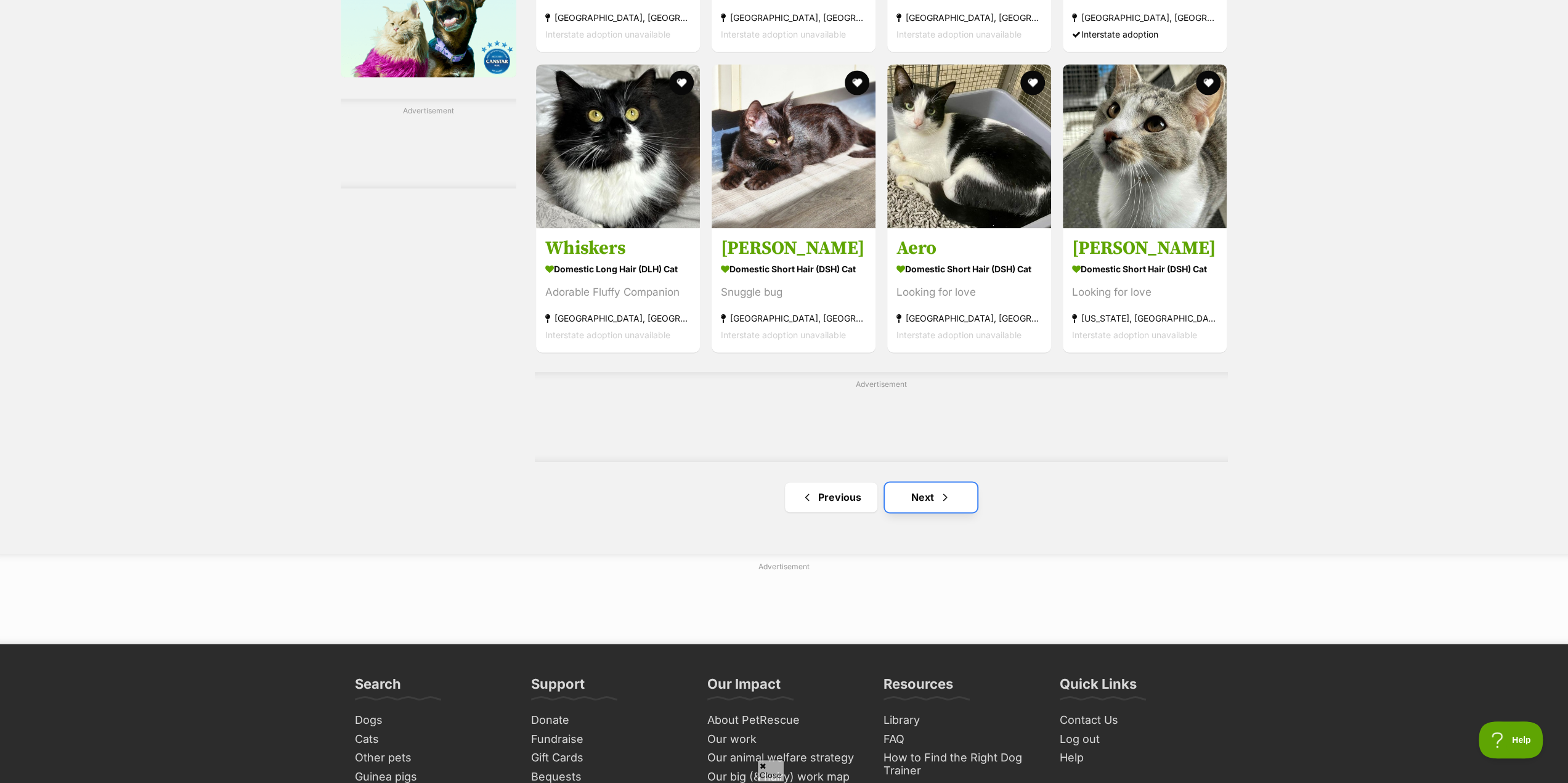
click at [913, 491] on link "Next" at bounding box center [931, 497] width 92 height 30
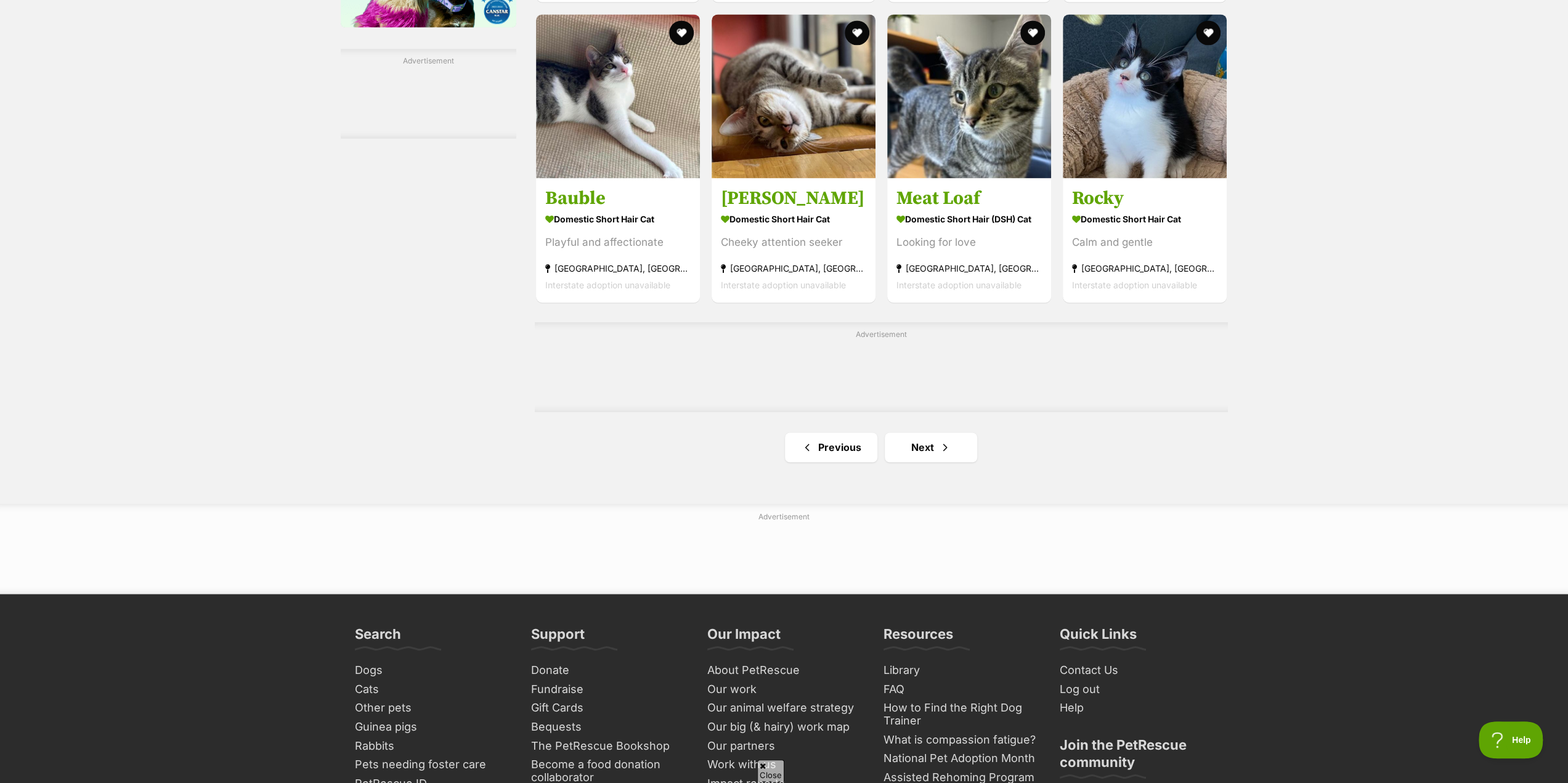
scroll to position [1848, 0]
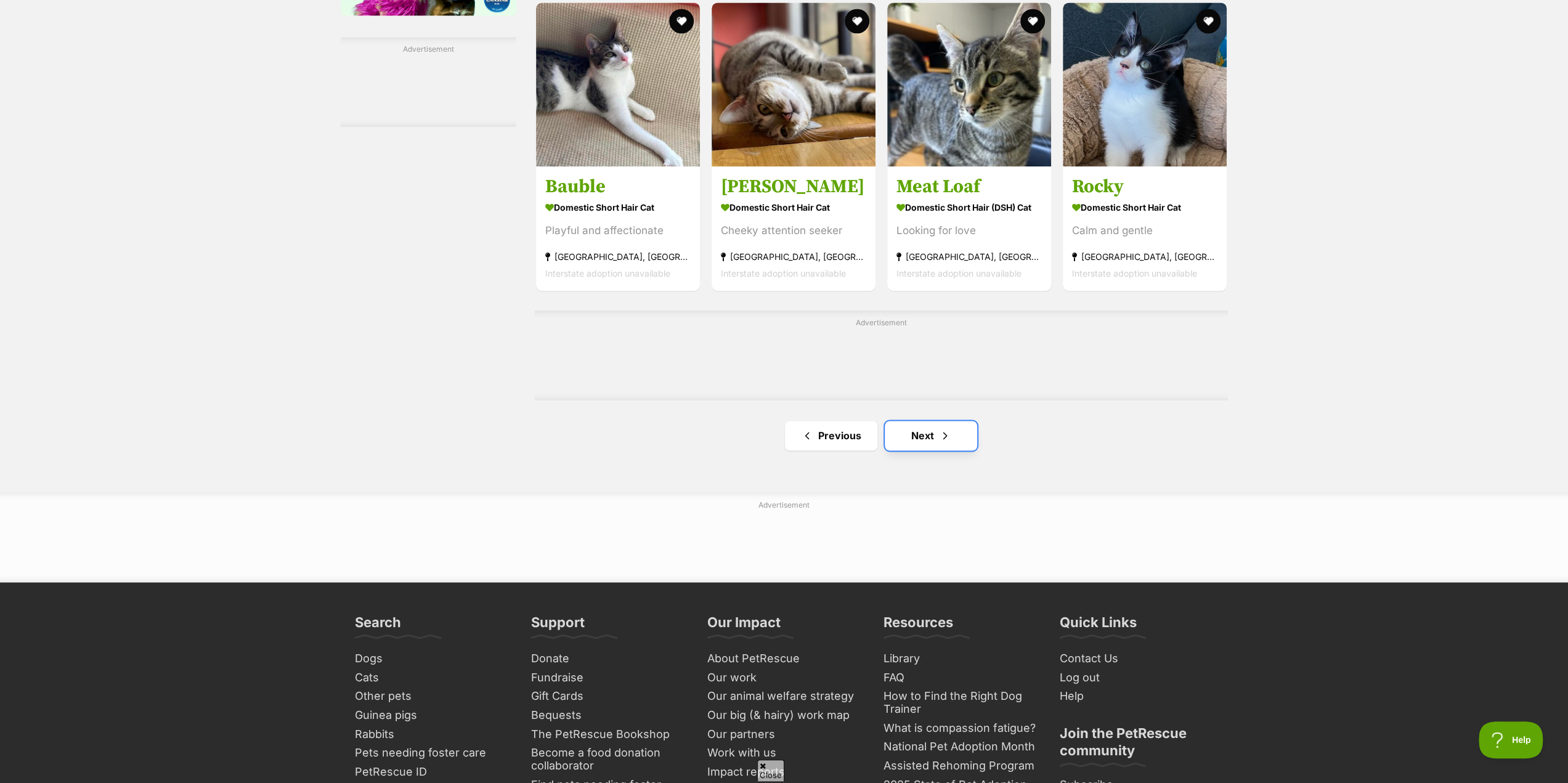
click at [923, 432] on link "Next" at bounding box center [931, 435] width 92 height 30
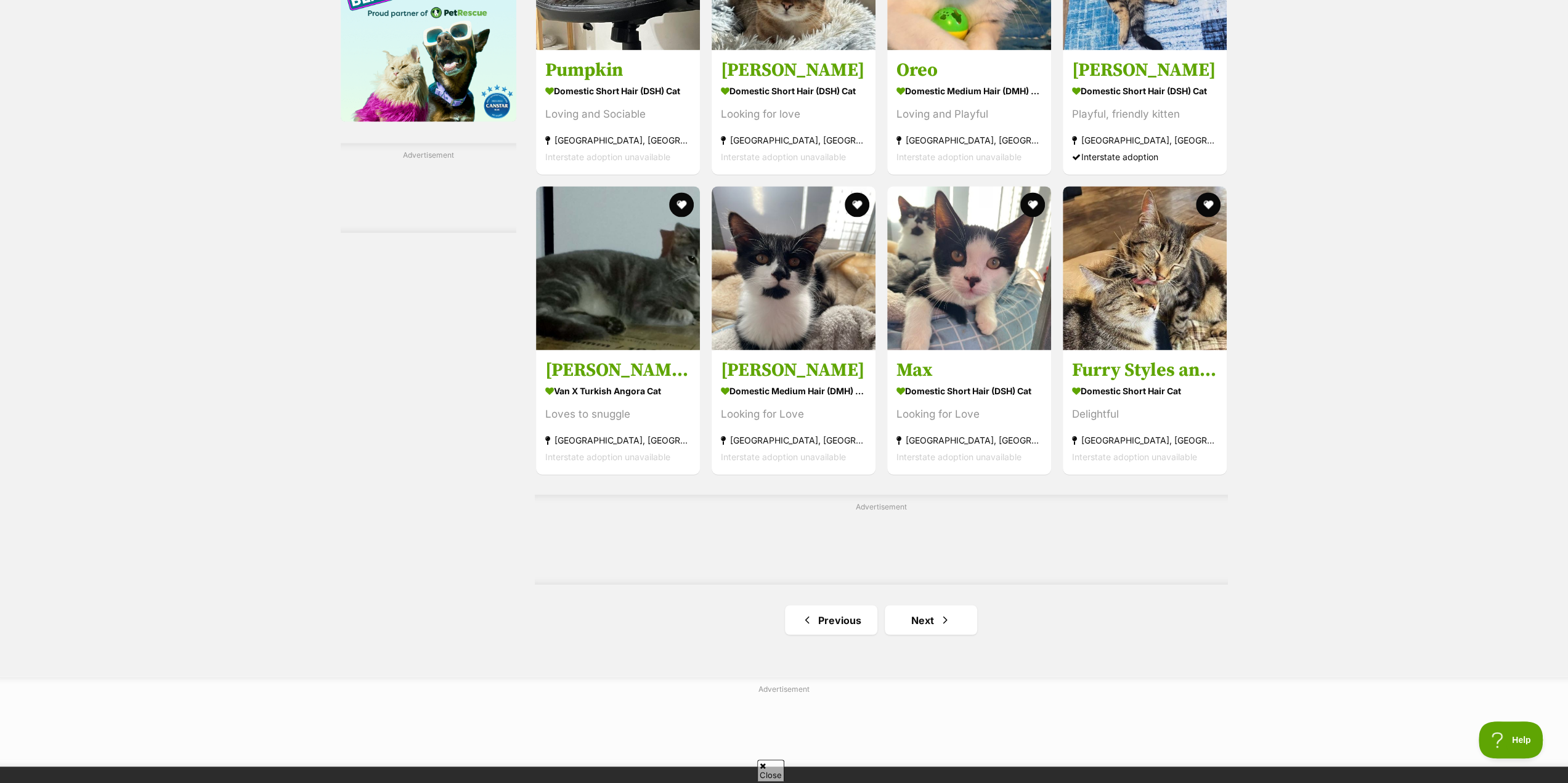
scroll to position [1786, 0]
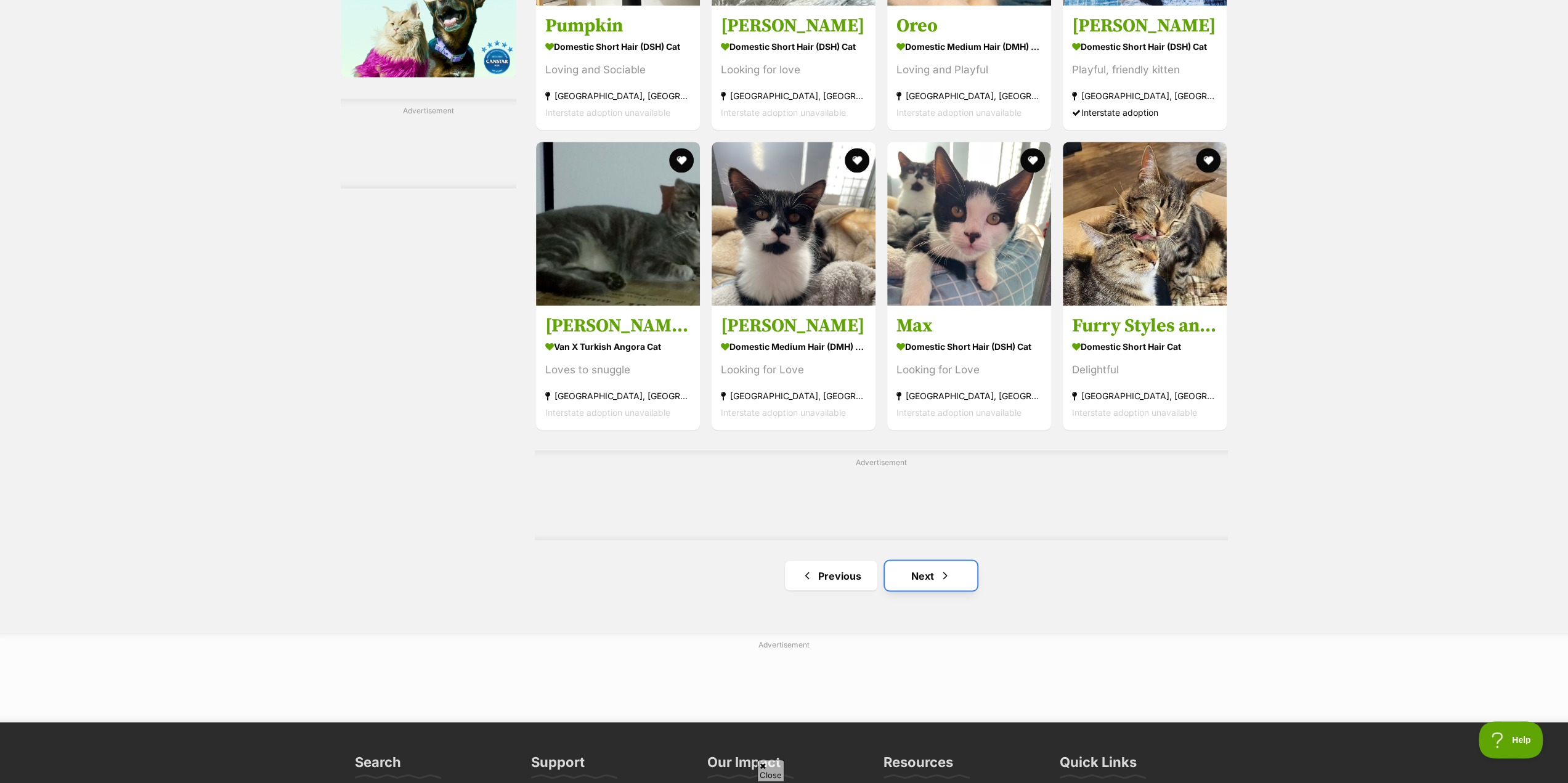
click at [932, 569] on link "Next" at bounding box center [931, 574] width 92 height 30
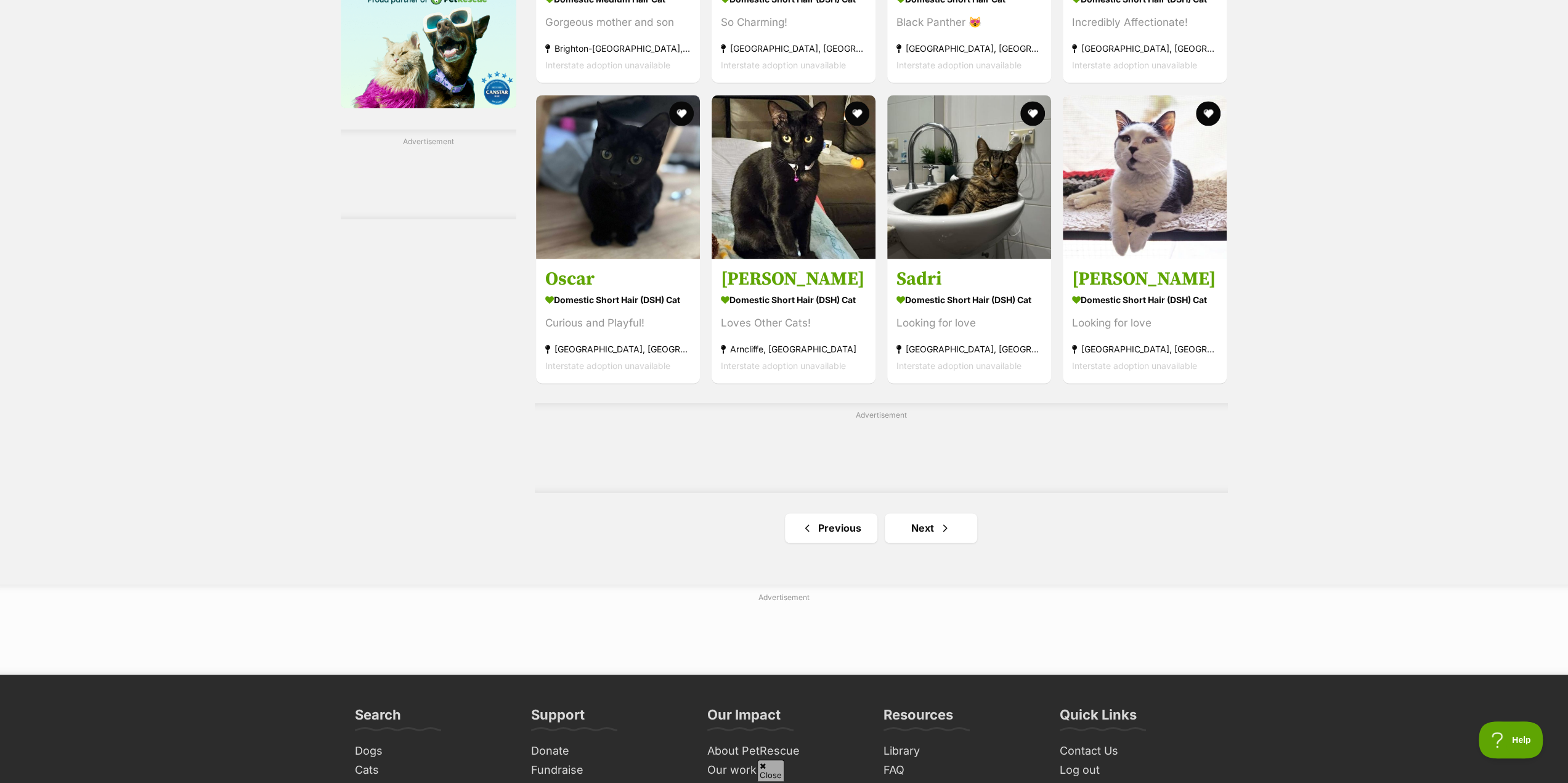
scroll to position [1786, 0]
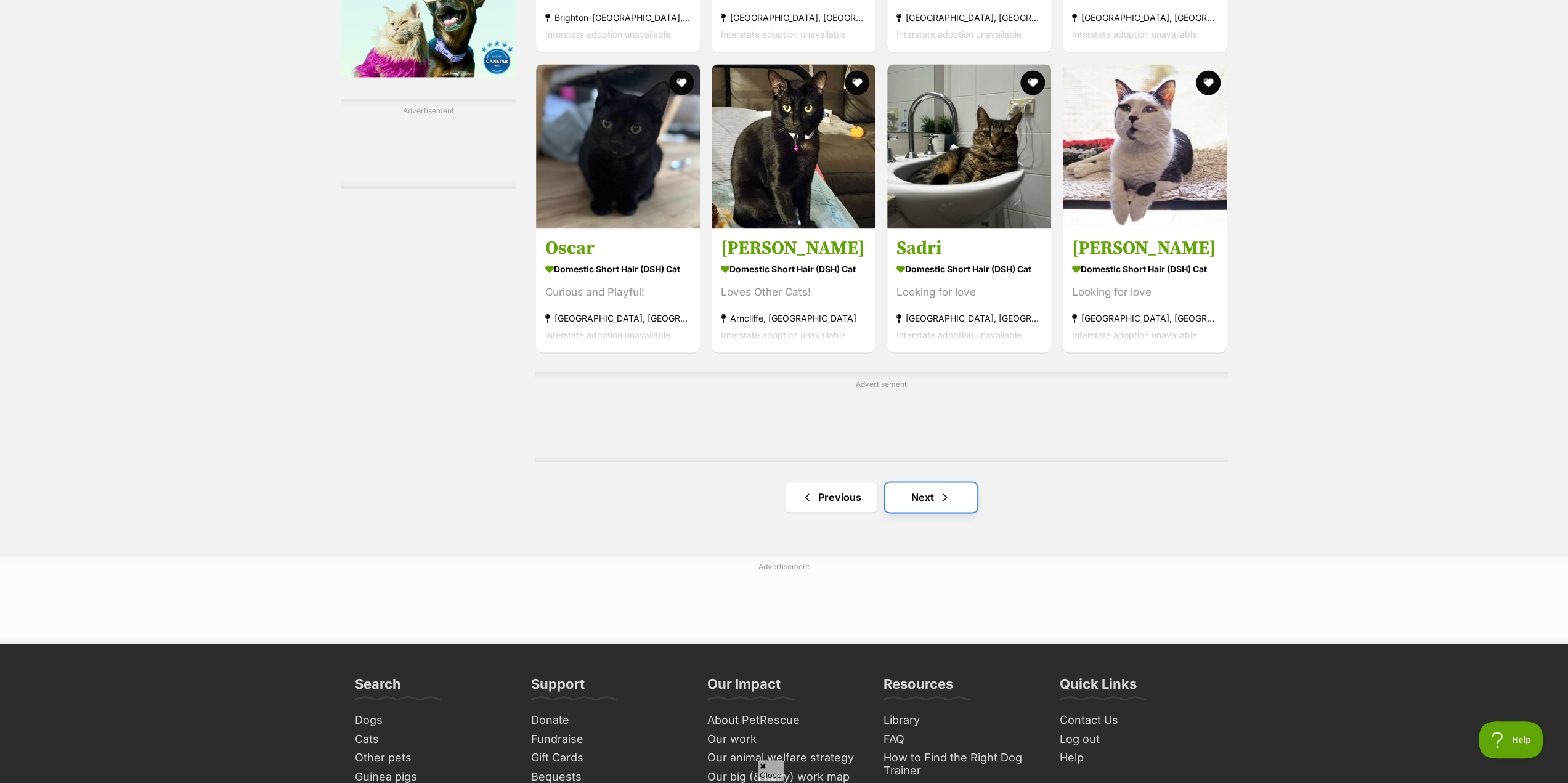
click at [935, 499] on link "Next" at bounding box center [931, 497] width 92 height 30
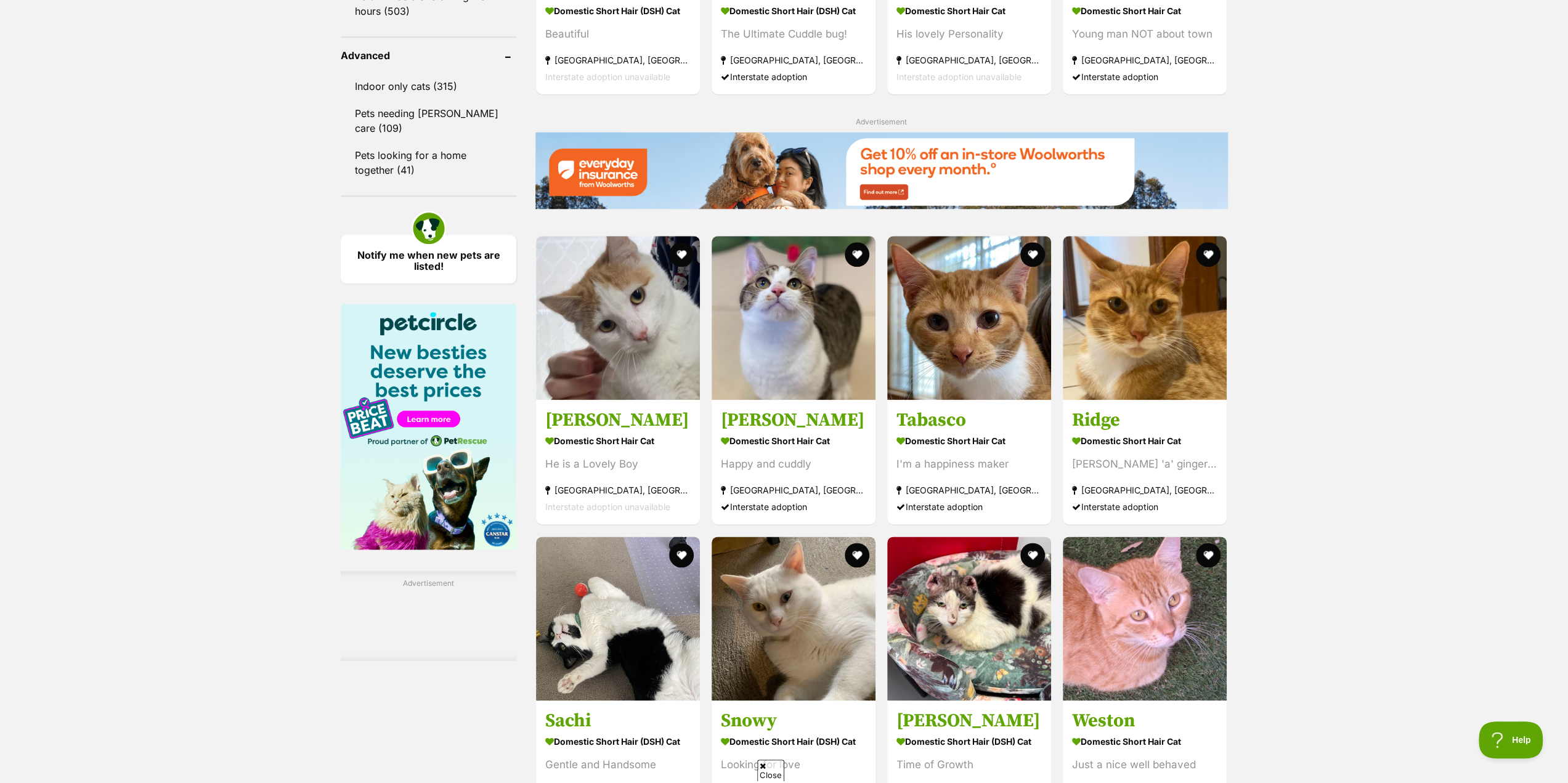
scroll to position [1356, 0]
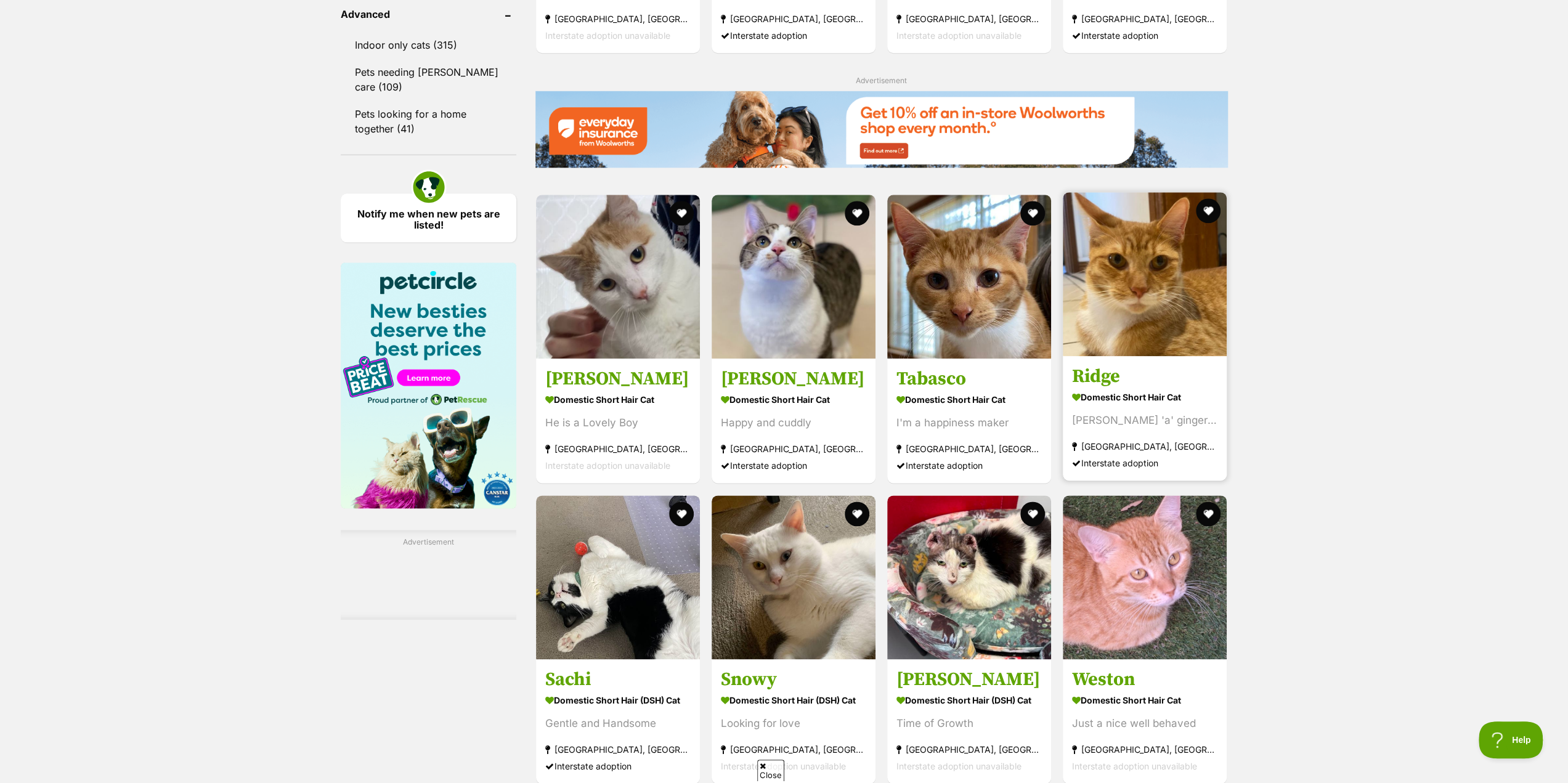
click at [1130, 396] on strong "Domestic Short Hair Cat" at bounding box center [1145, 397] width 145 height 18
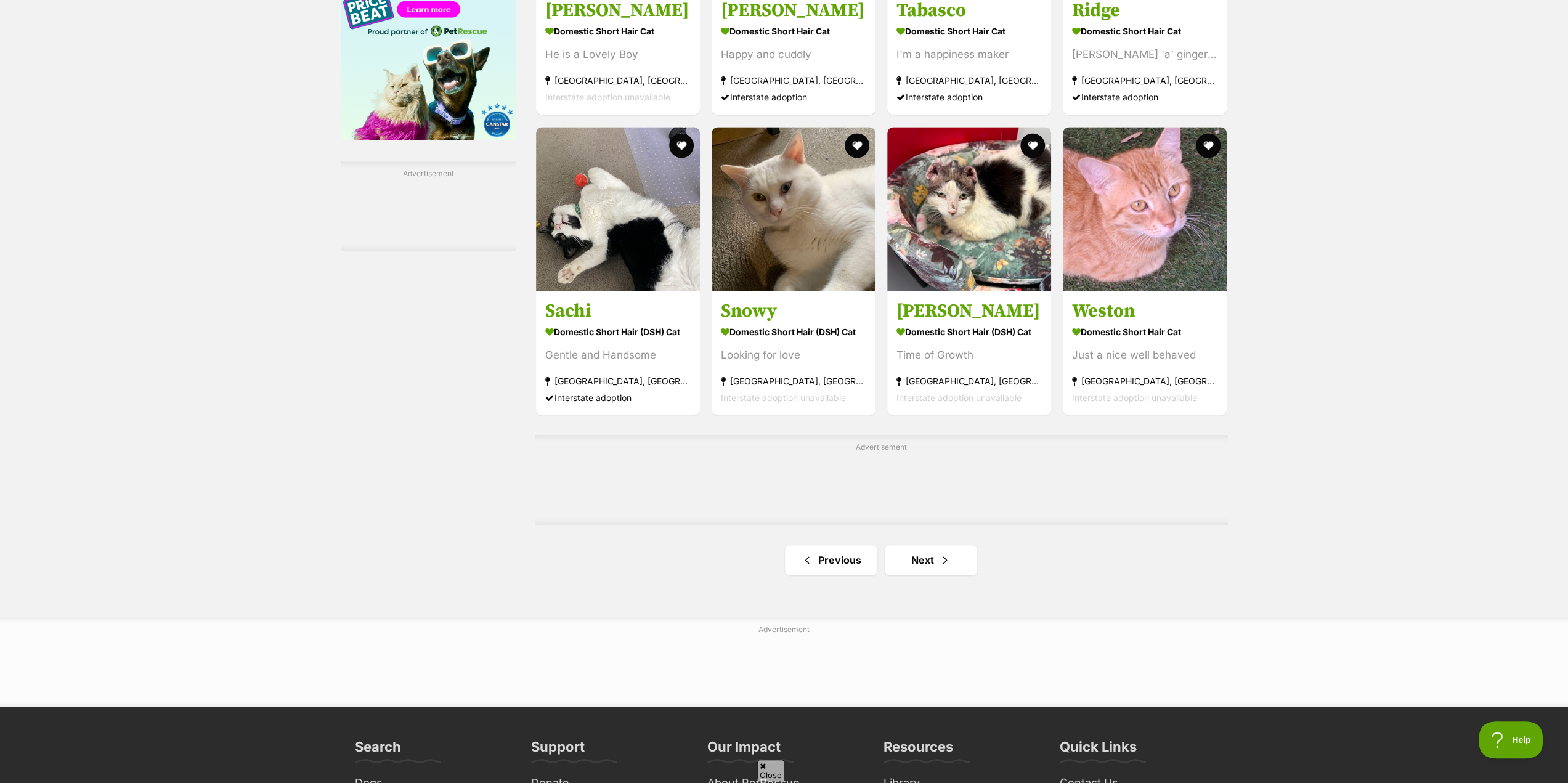
scroll to position [1725, 0]
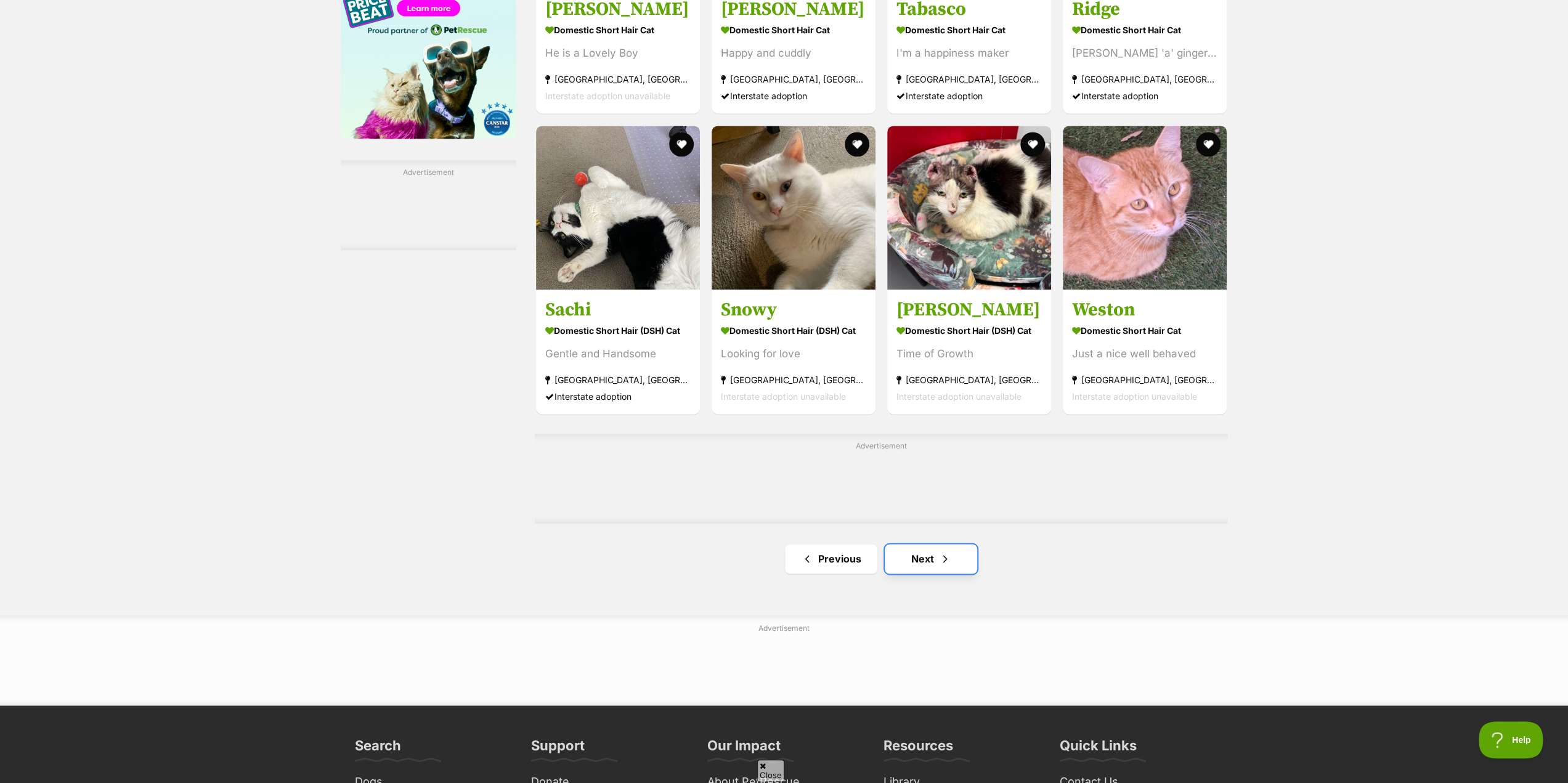
click at [933, 551] on link "Next" at bounding box center [931, 558] width 92 height 30
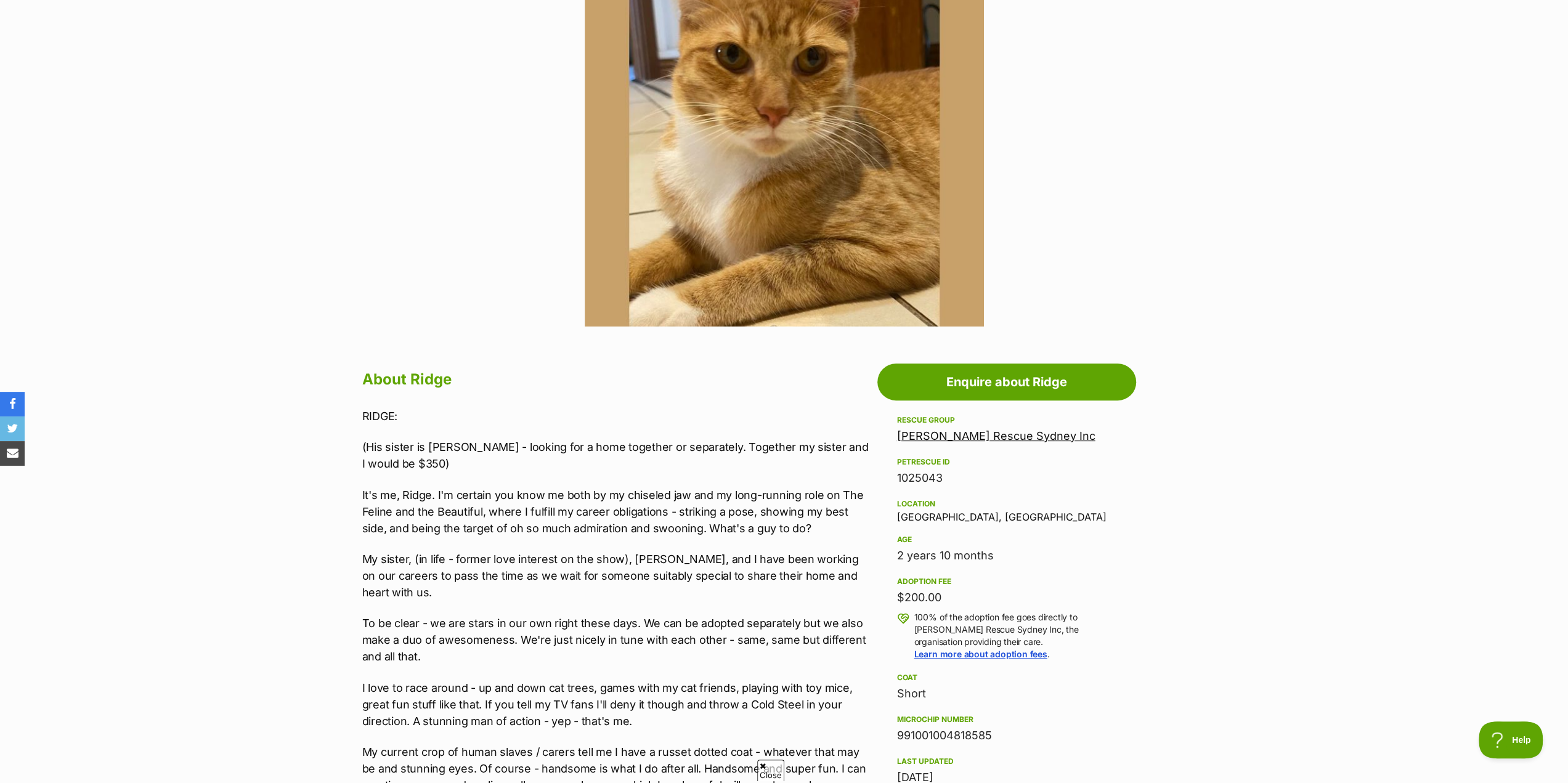
scroll to position [123, 0]
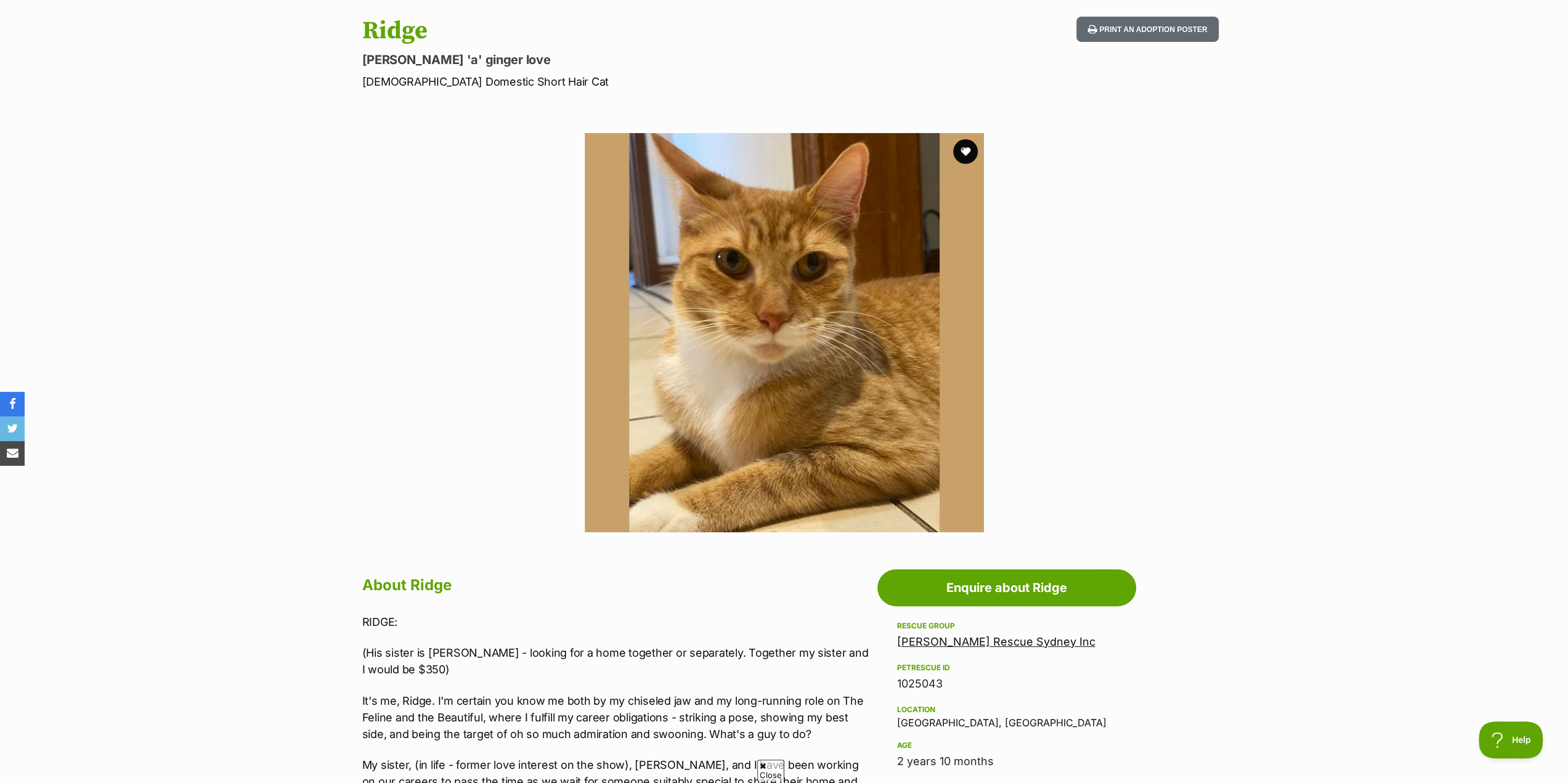
click at [784, 358] on img at bounding box center [784, 333] width 399 height 399
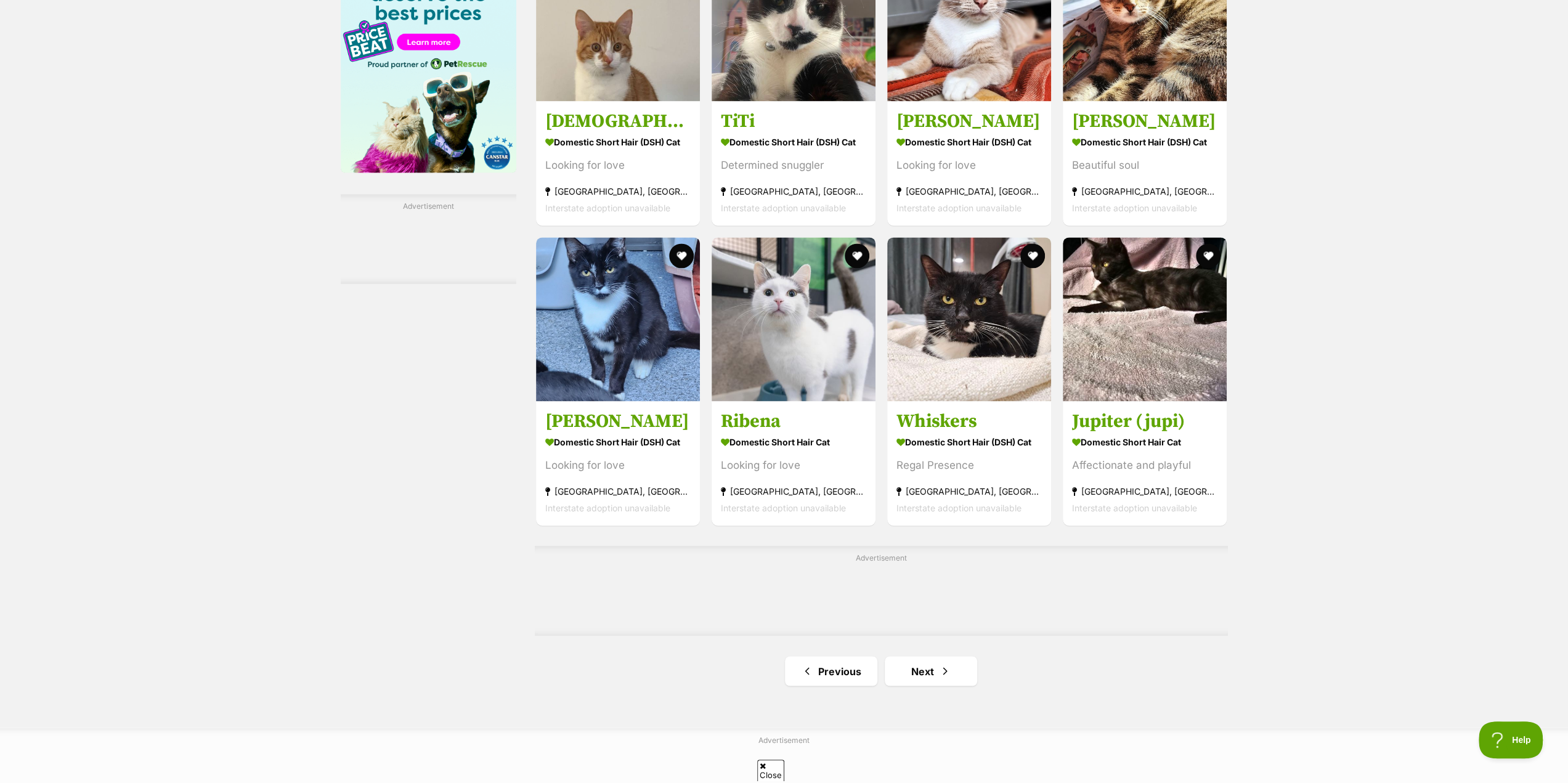
scroll to position [1848, 0]
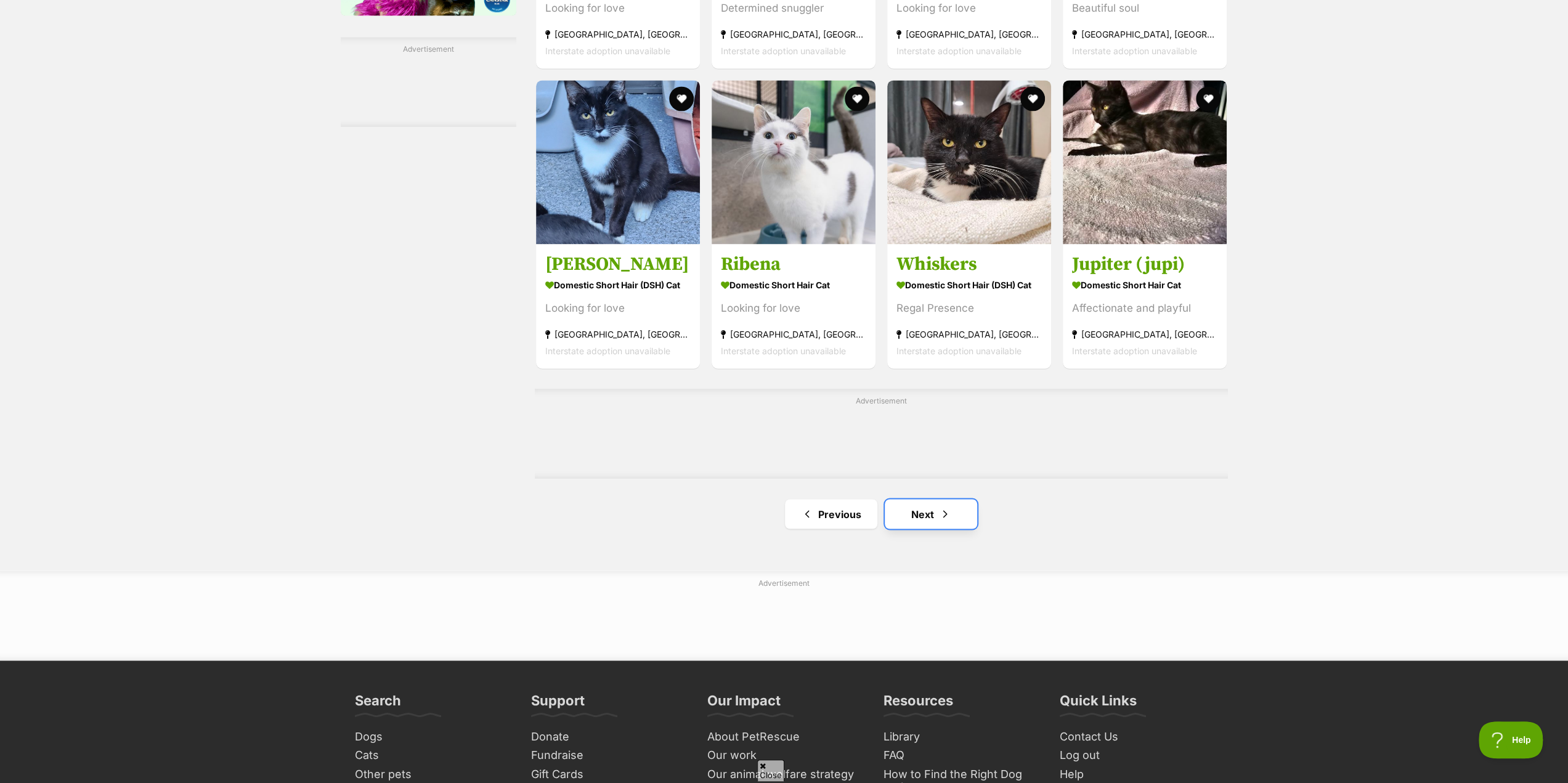
click at [923, 503] on link "Next" at bounding box center [931, 514] width 92 height 30
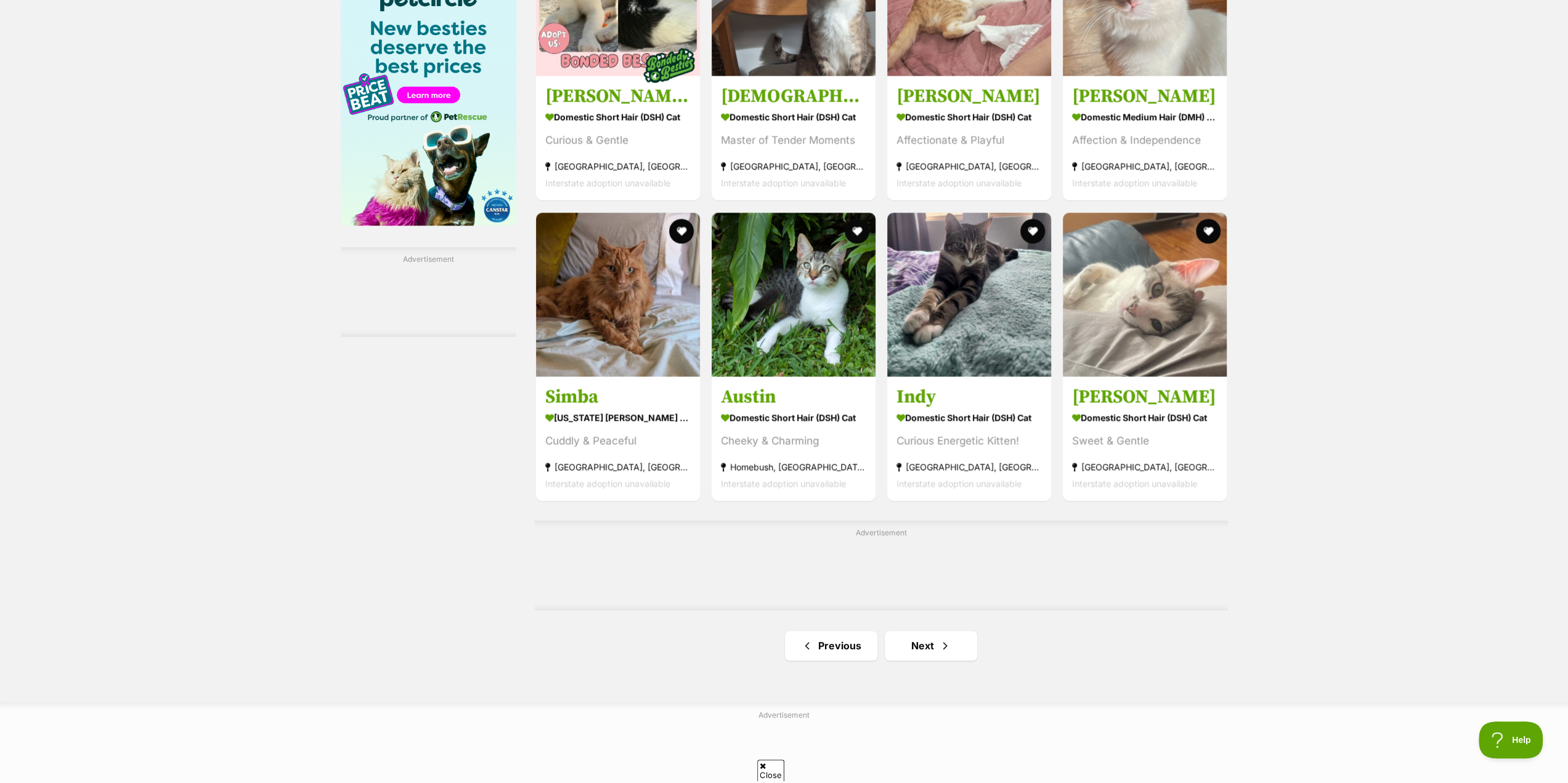
scroll to position [1664, 0]
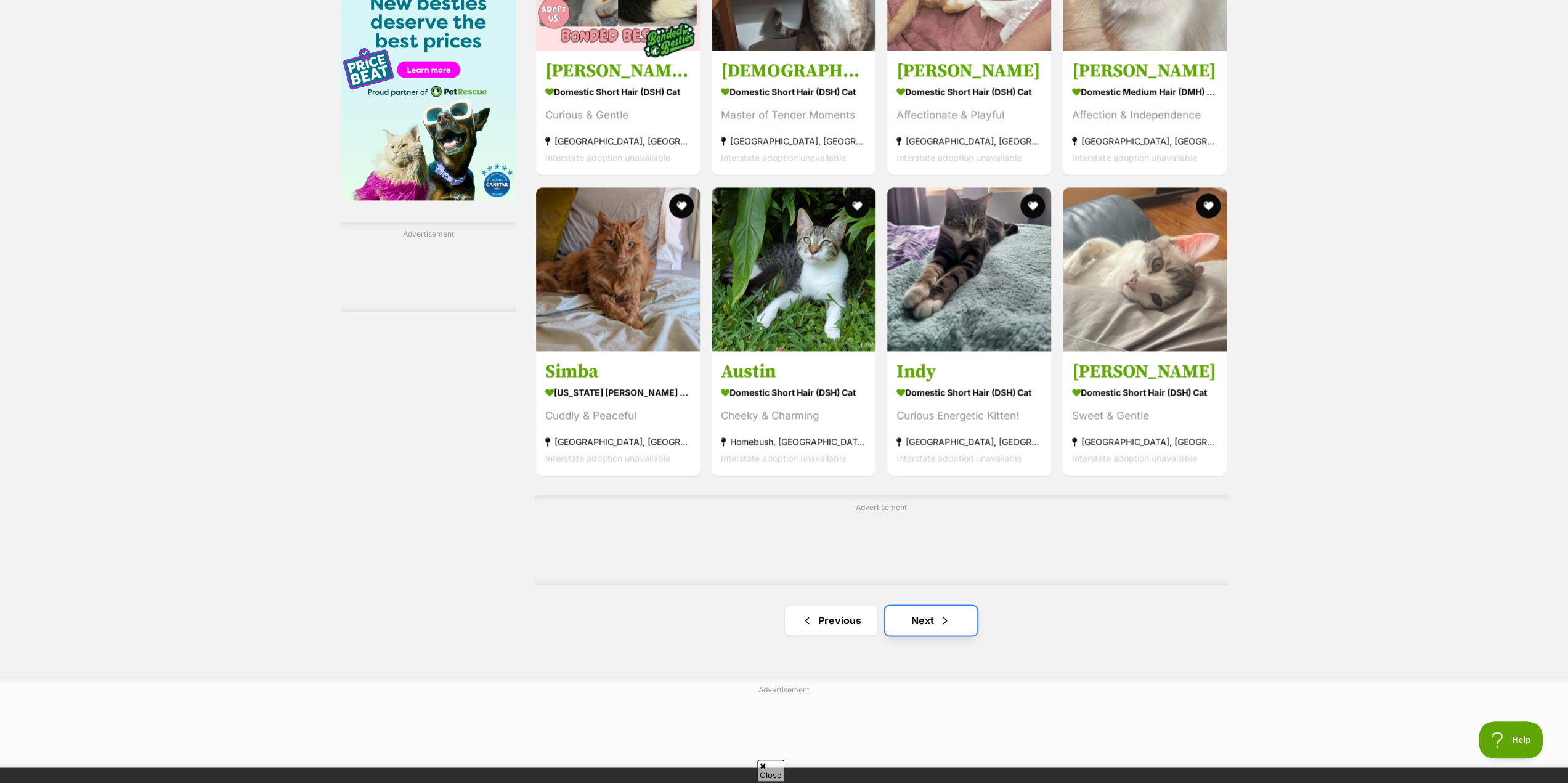
click at [926, 617] on link "Next" at bounding box center [931, 620] width 92 height 30
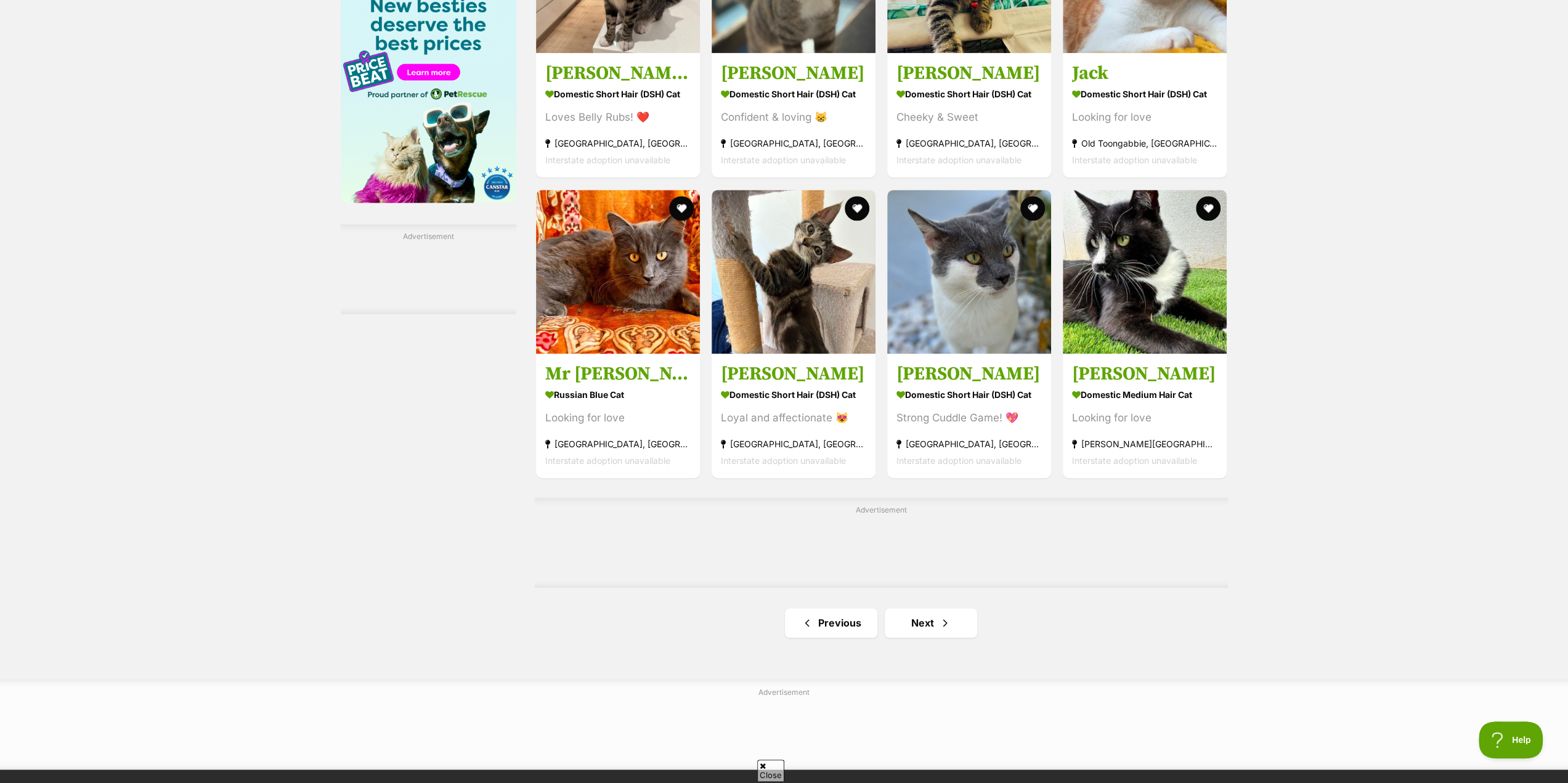
scroll to position [1664, 0]
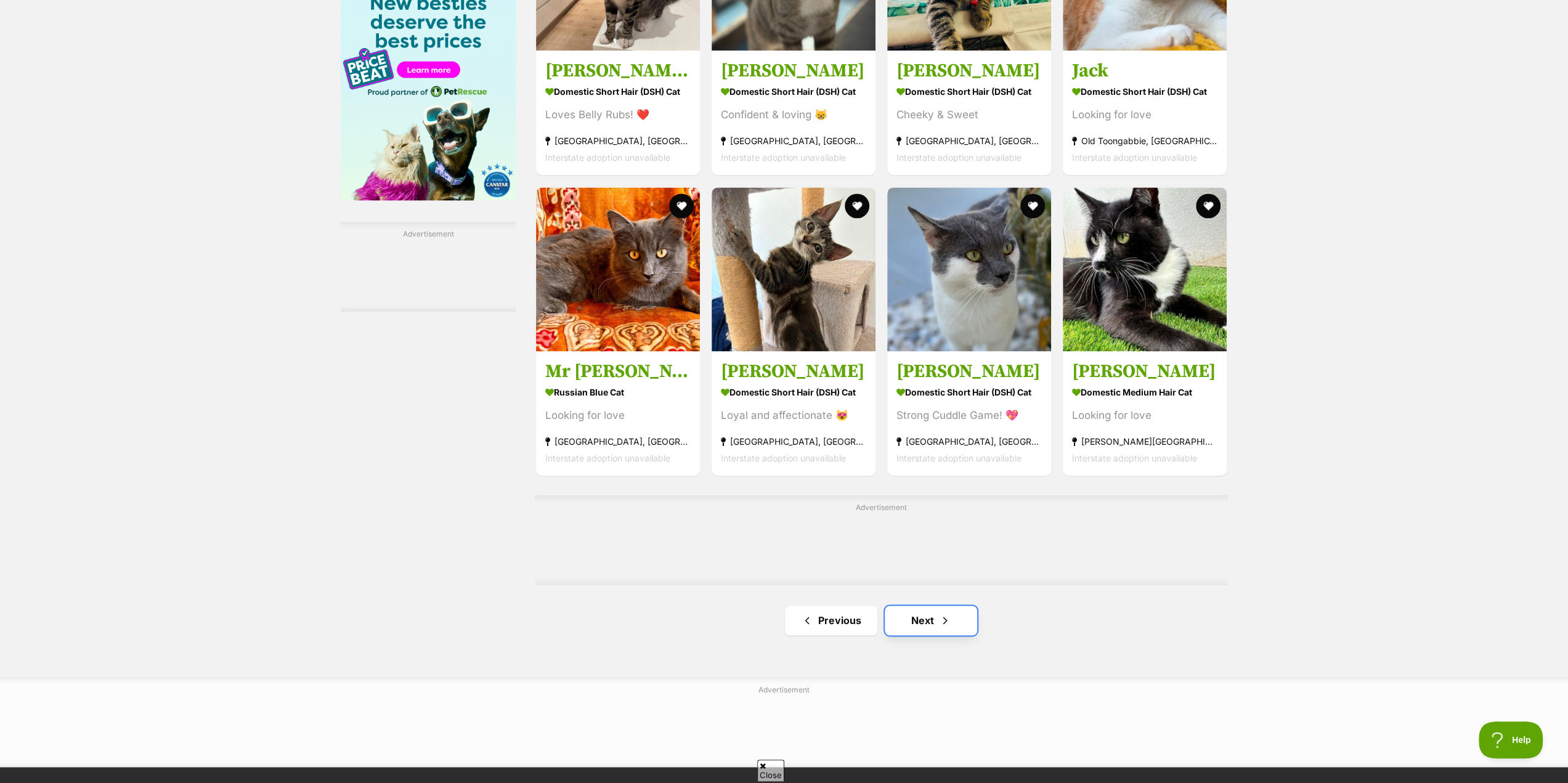
click at [921, 621] on link "Next" at bounding box center [931, 620] width 92 height 30
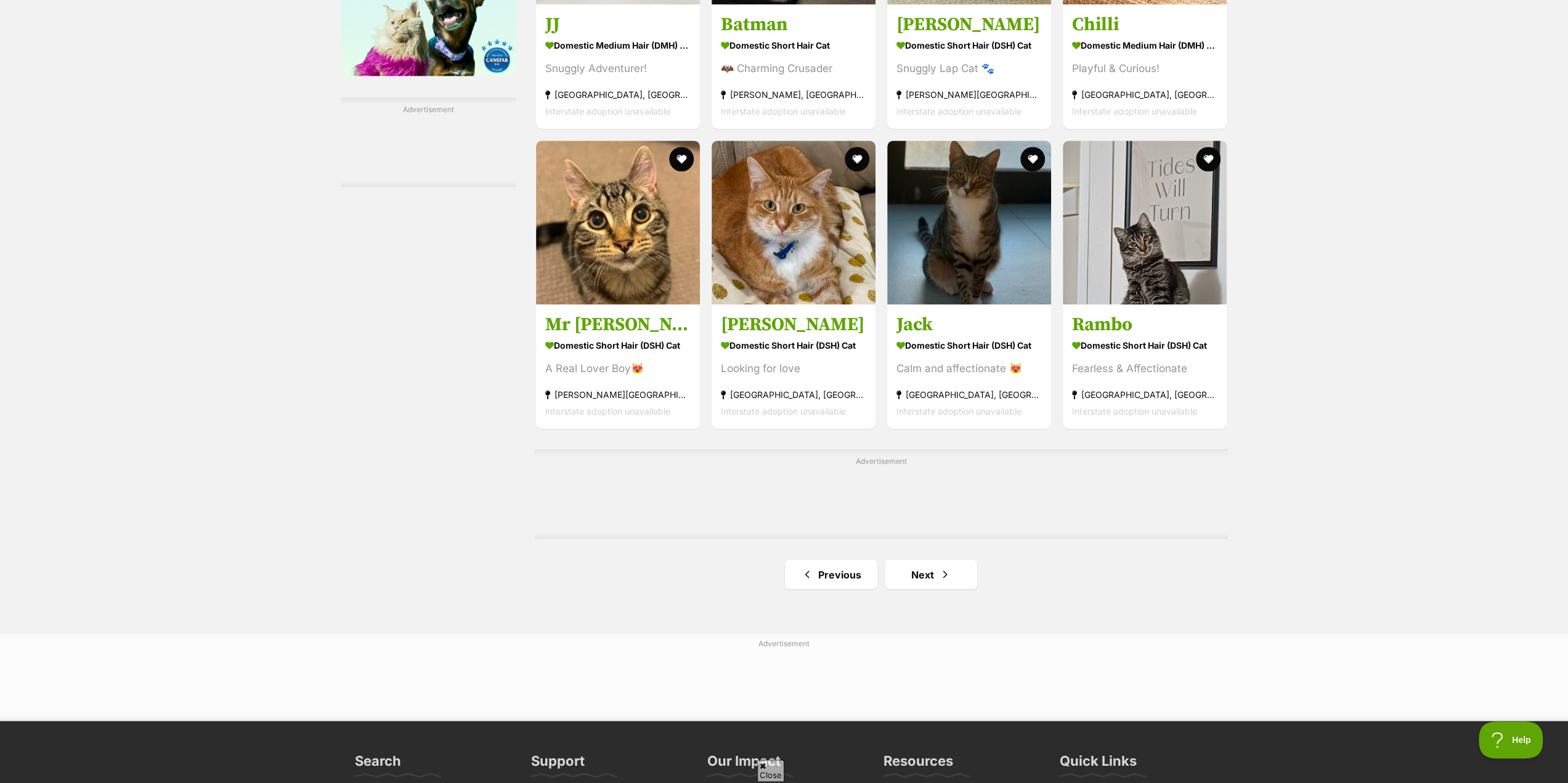
scroll to position [1910, 0]
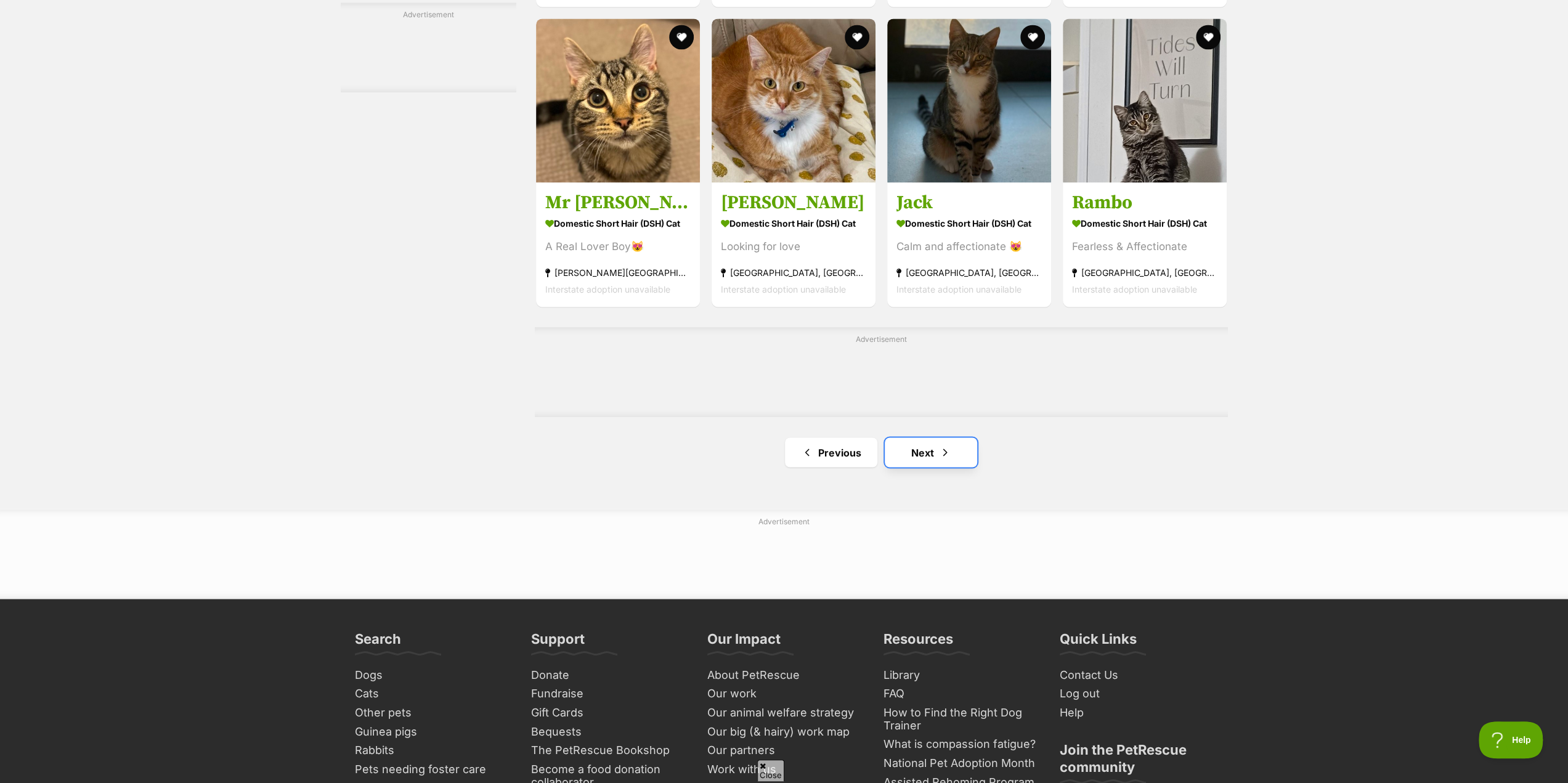
click at [939, 453] on span "Next page" at bounding box center [945, 452] width 13 height 15
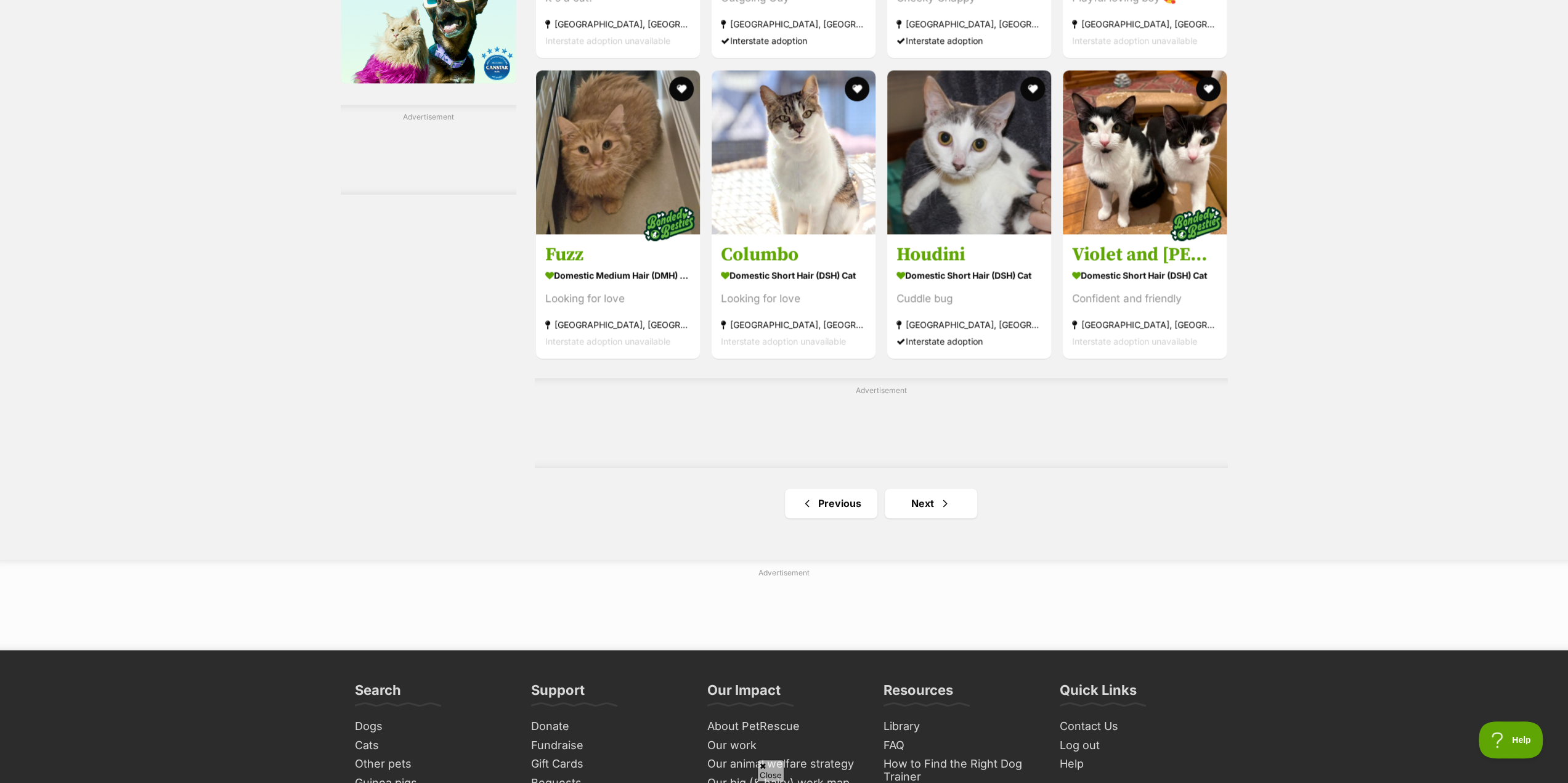
scroll to position [1848, 0]
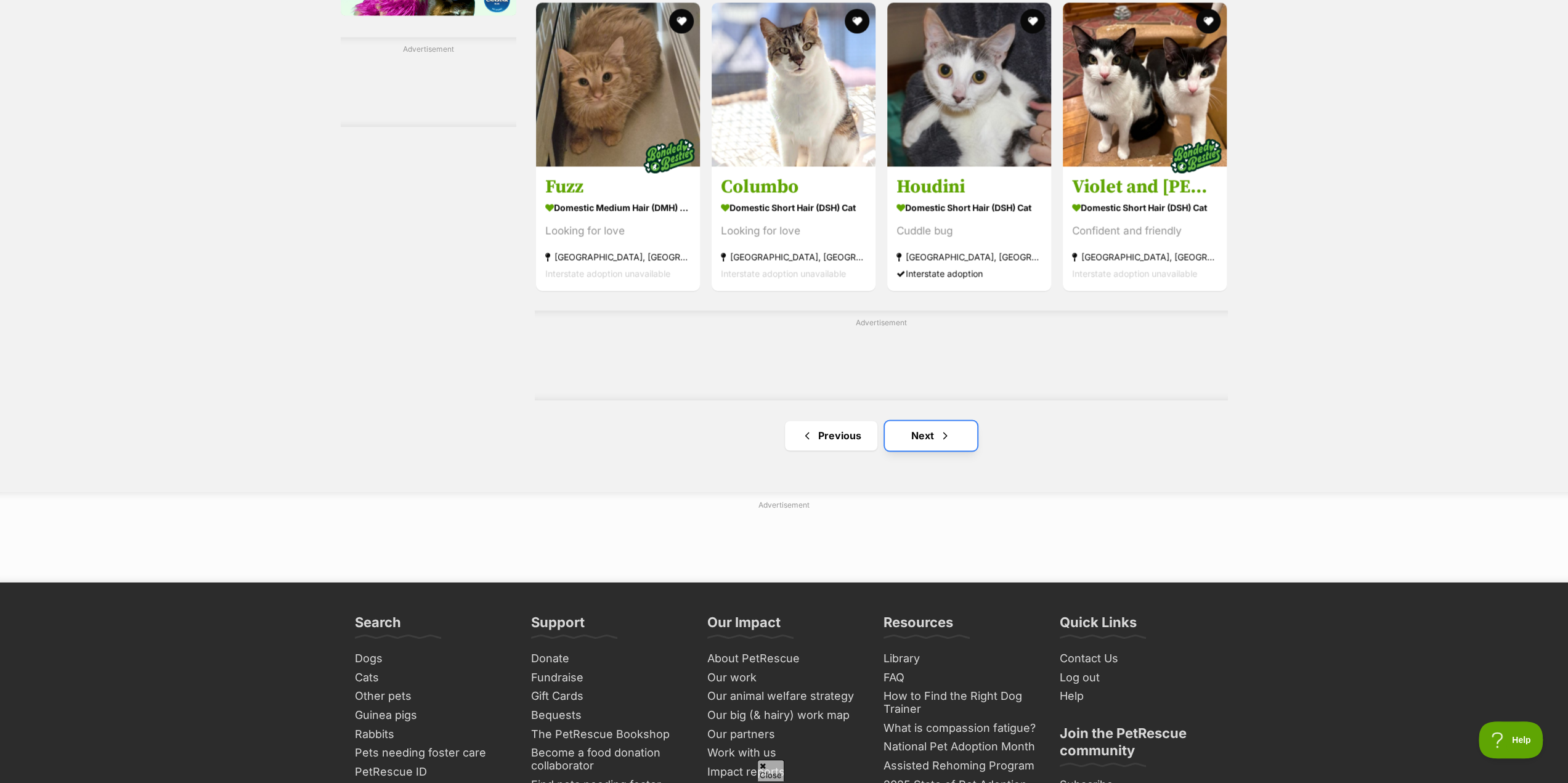
click at [941, 438] on span "Next page" at bounding box center [945, 435] width 13 height 15
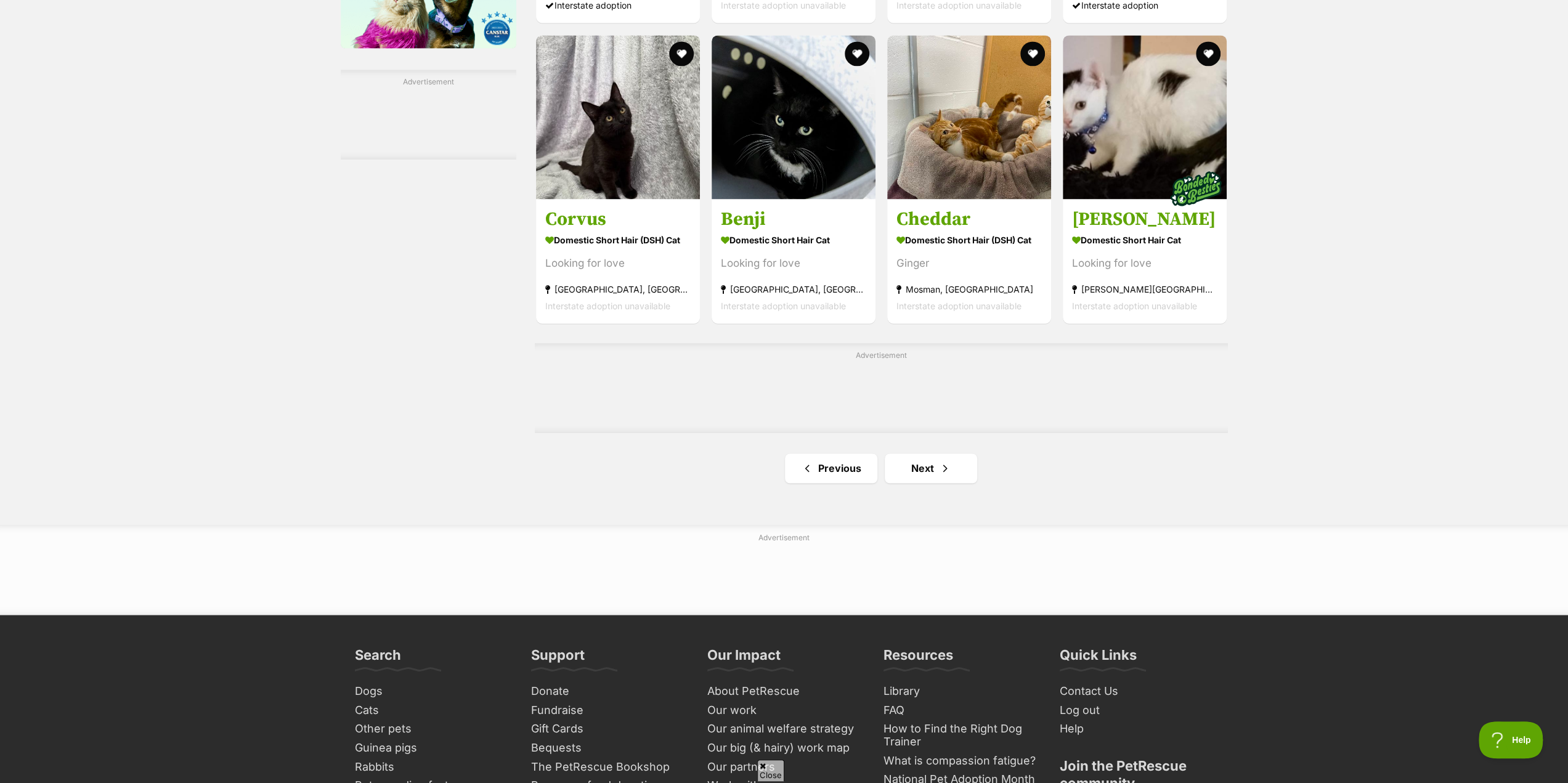
scroll to position [1848, 0]
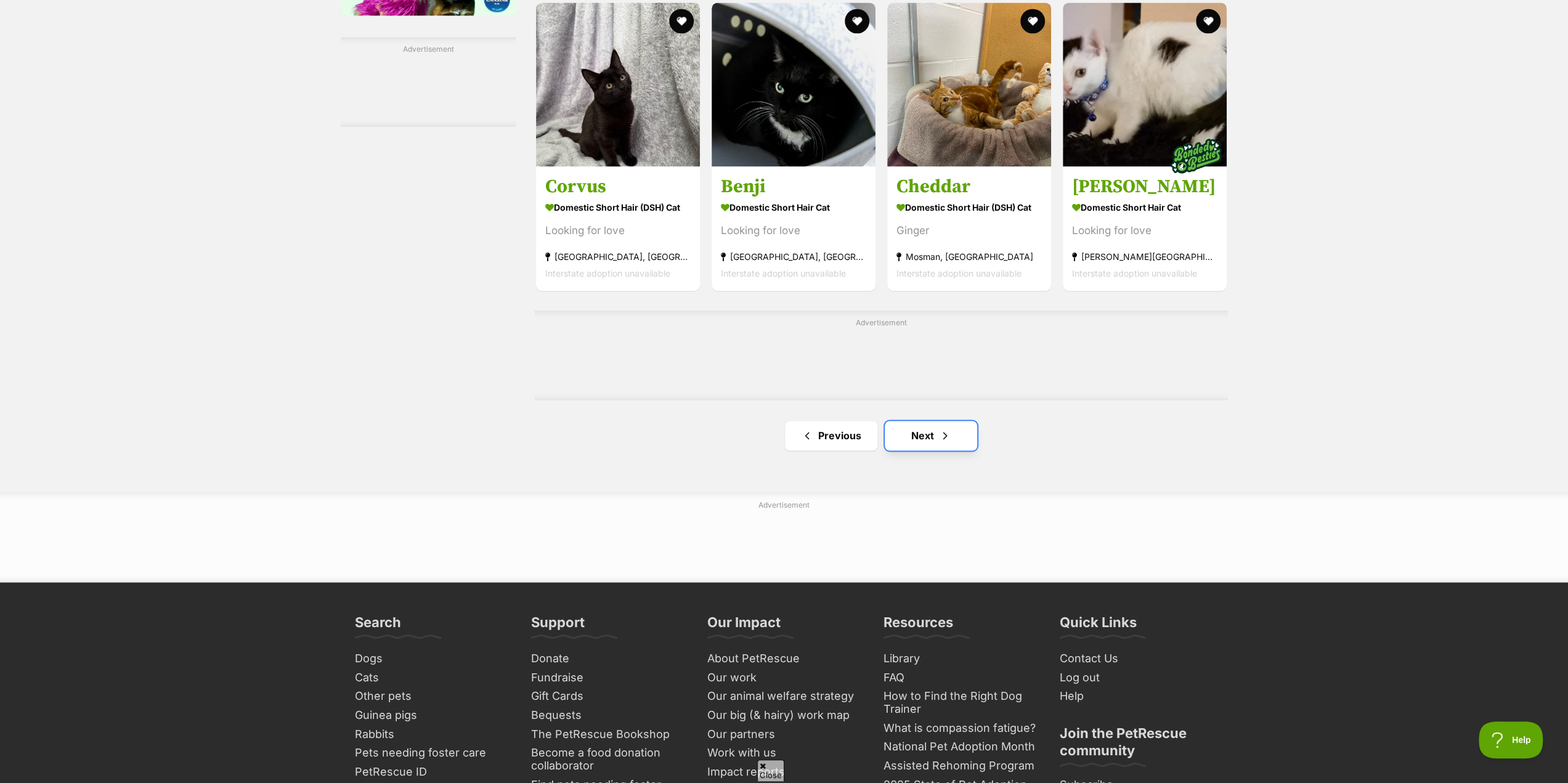
click at [945, 436] on span "Next page" at bounding box center [945, 435] width 13 height 15
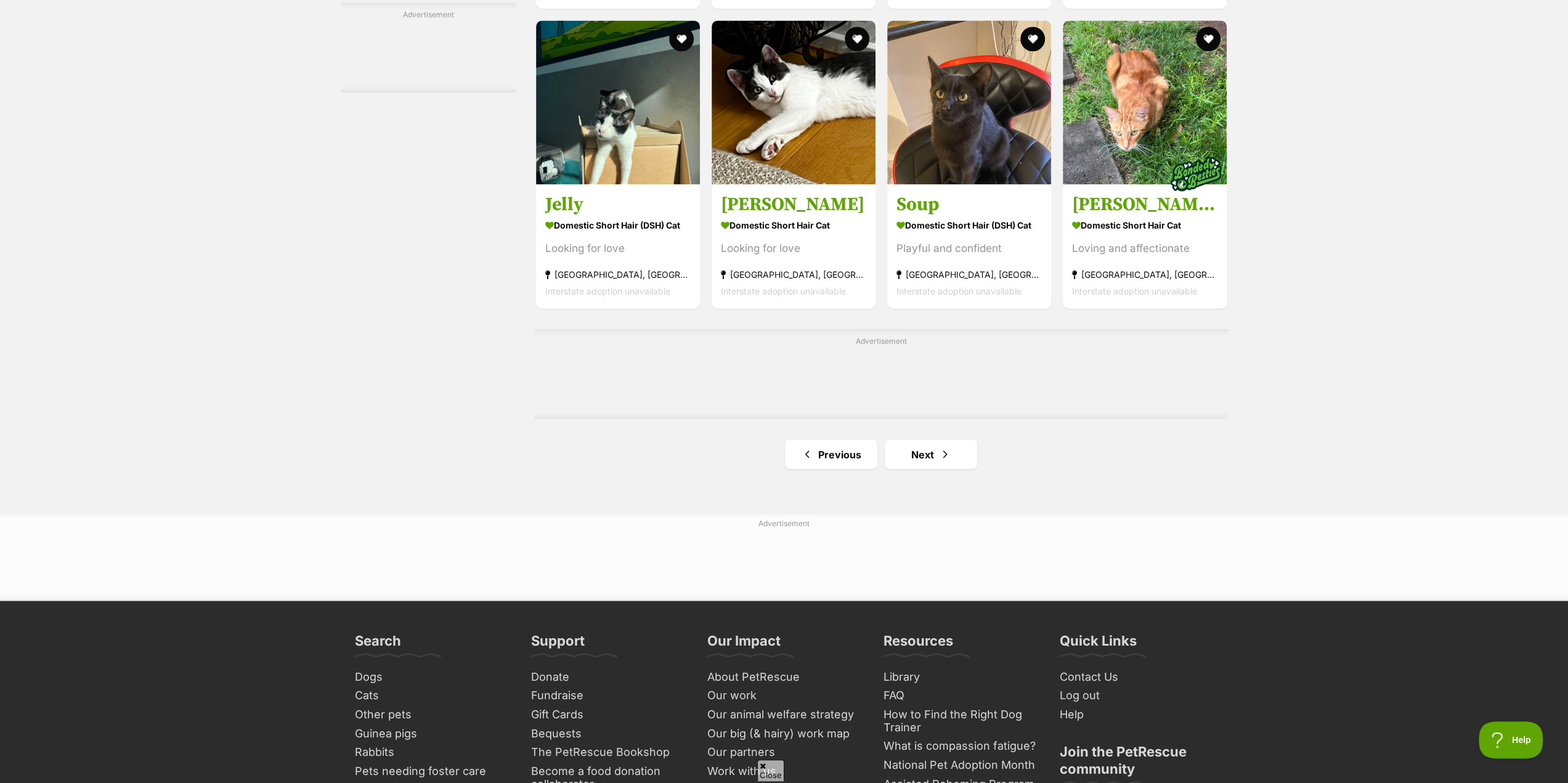
scroll to position [1910, 0]
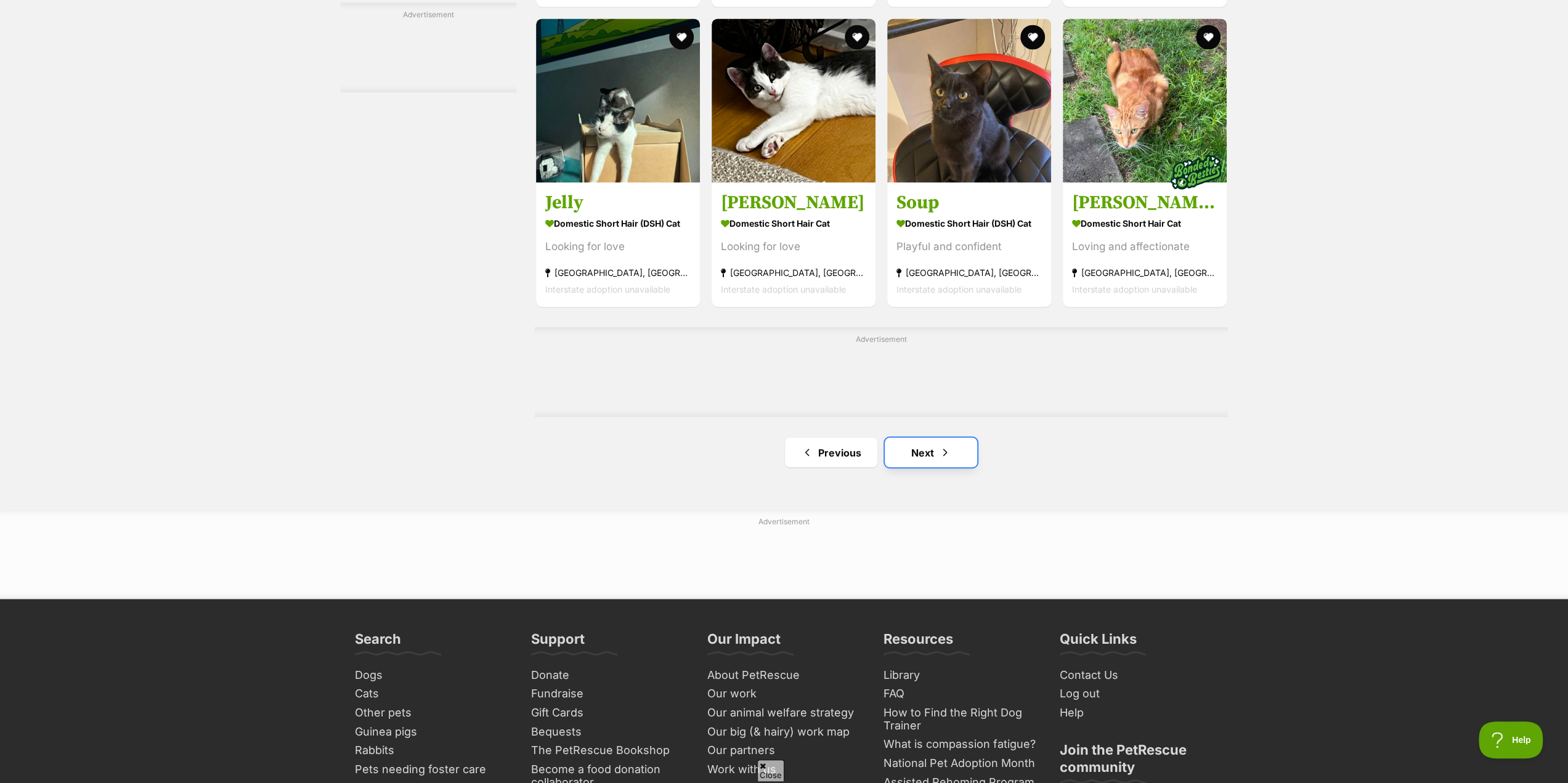
click at [942, 458] on span "Next page" at bounding box center [945, 452] width 13 height 15
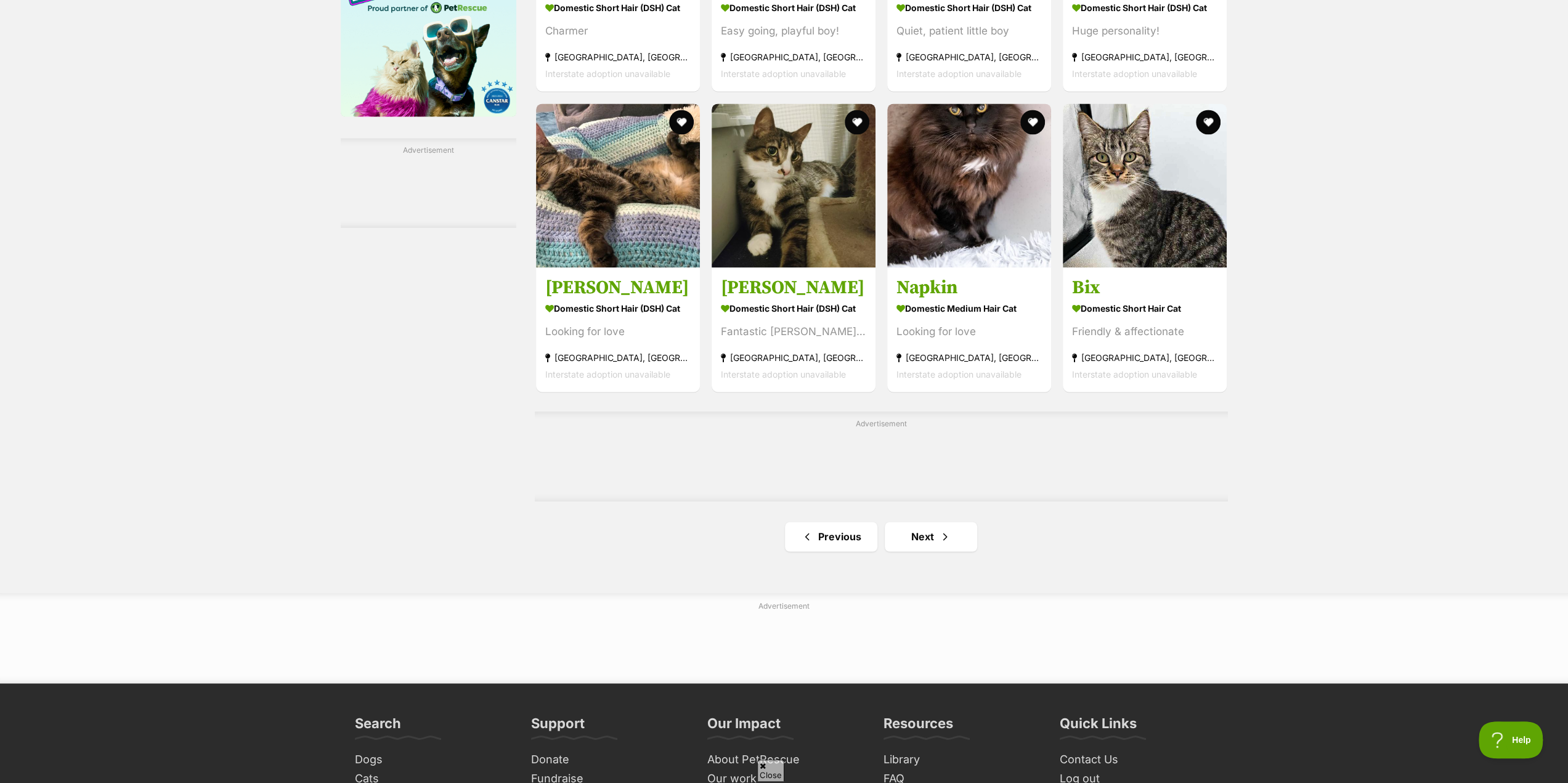
scroll to position [1786, 0]
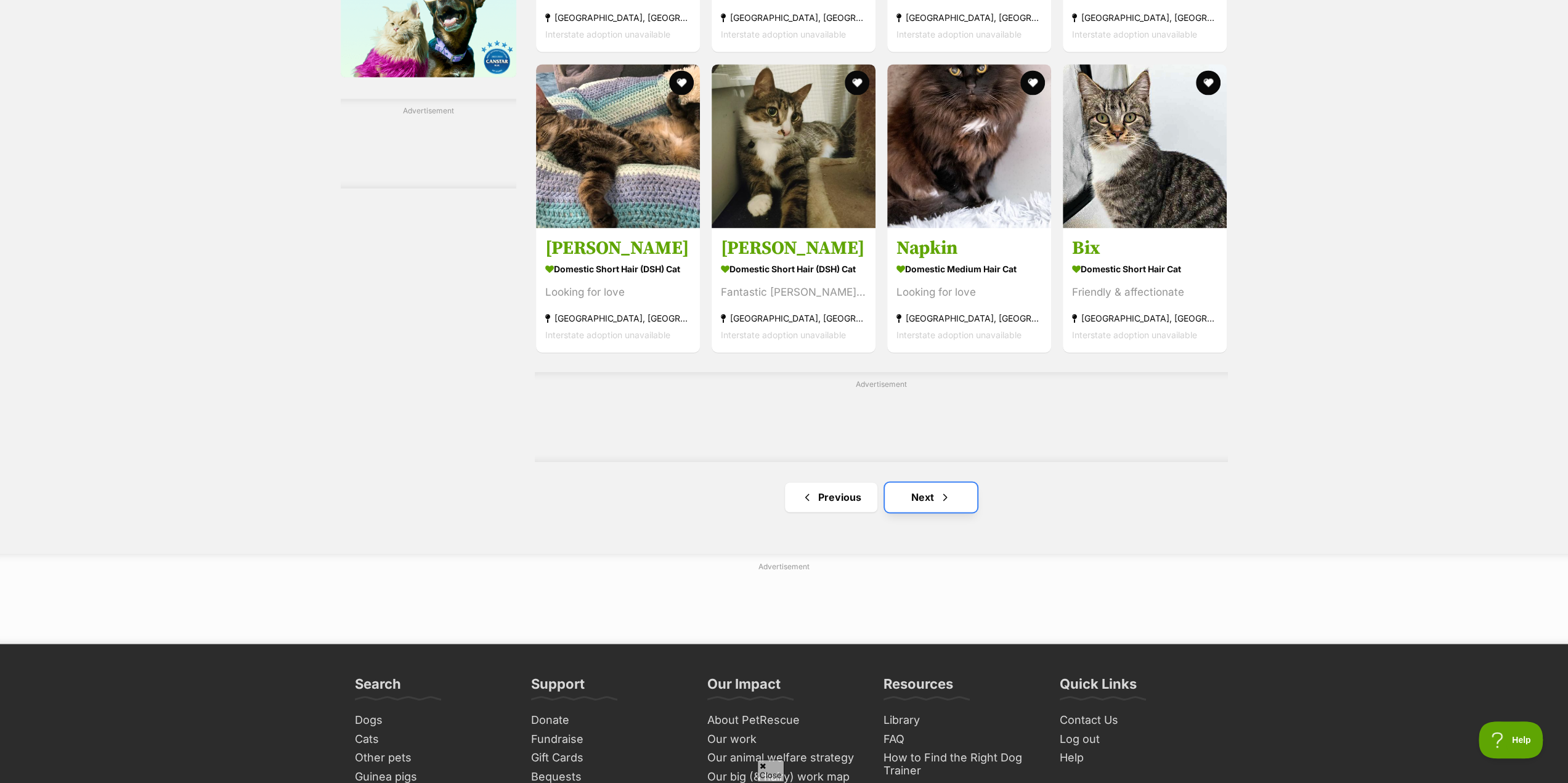
click at [941, 496] on span "Next page" at bounding box center [945, 497] width 13 height 15
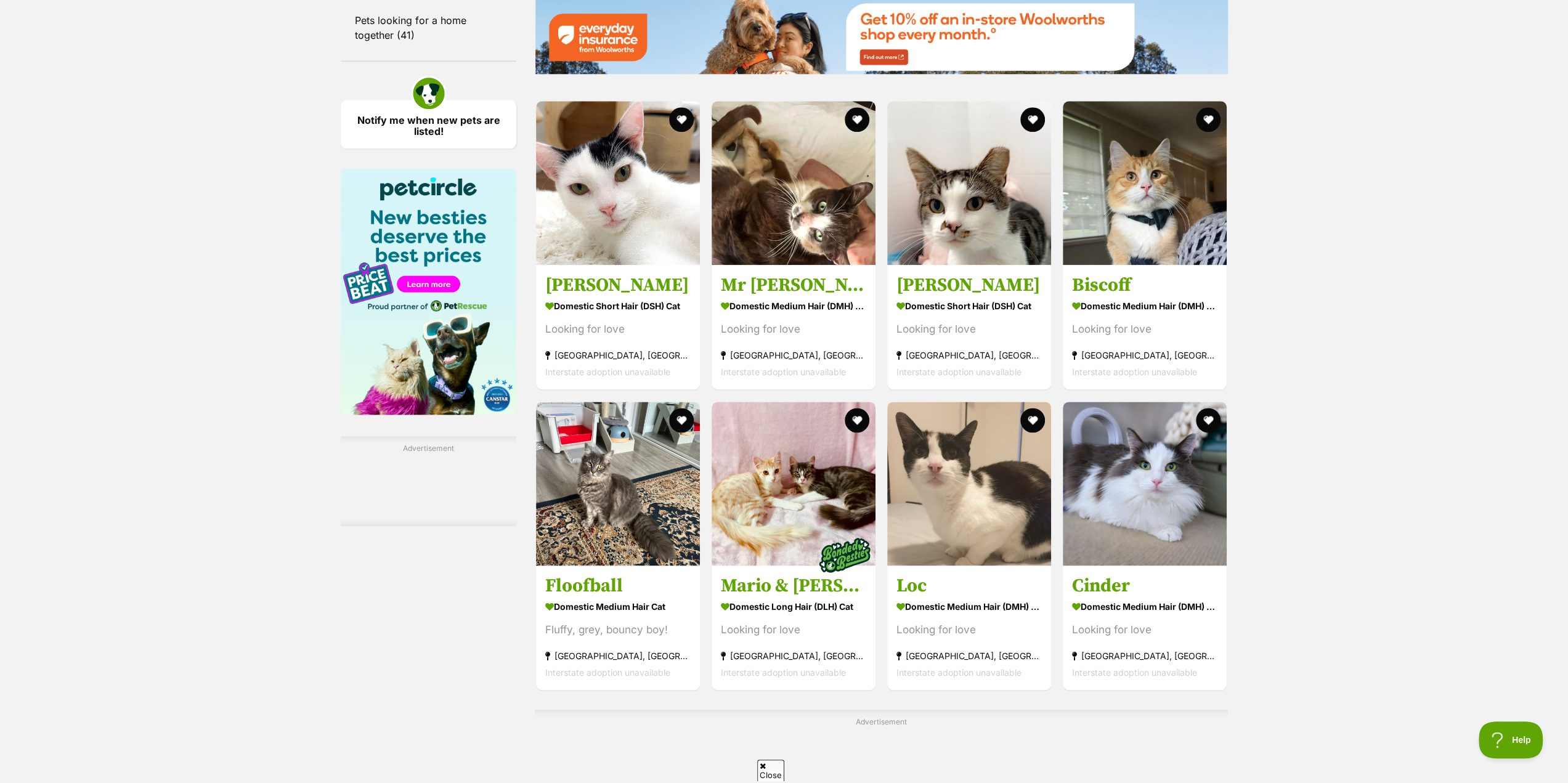
scroll to position [1478, 0]
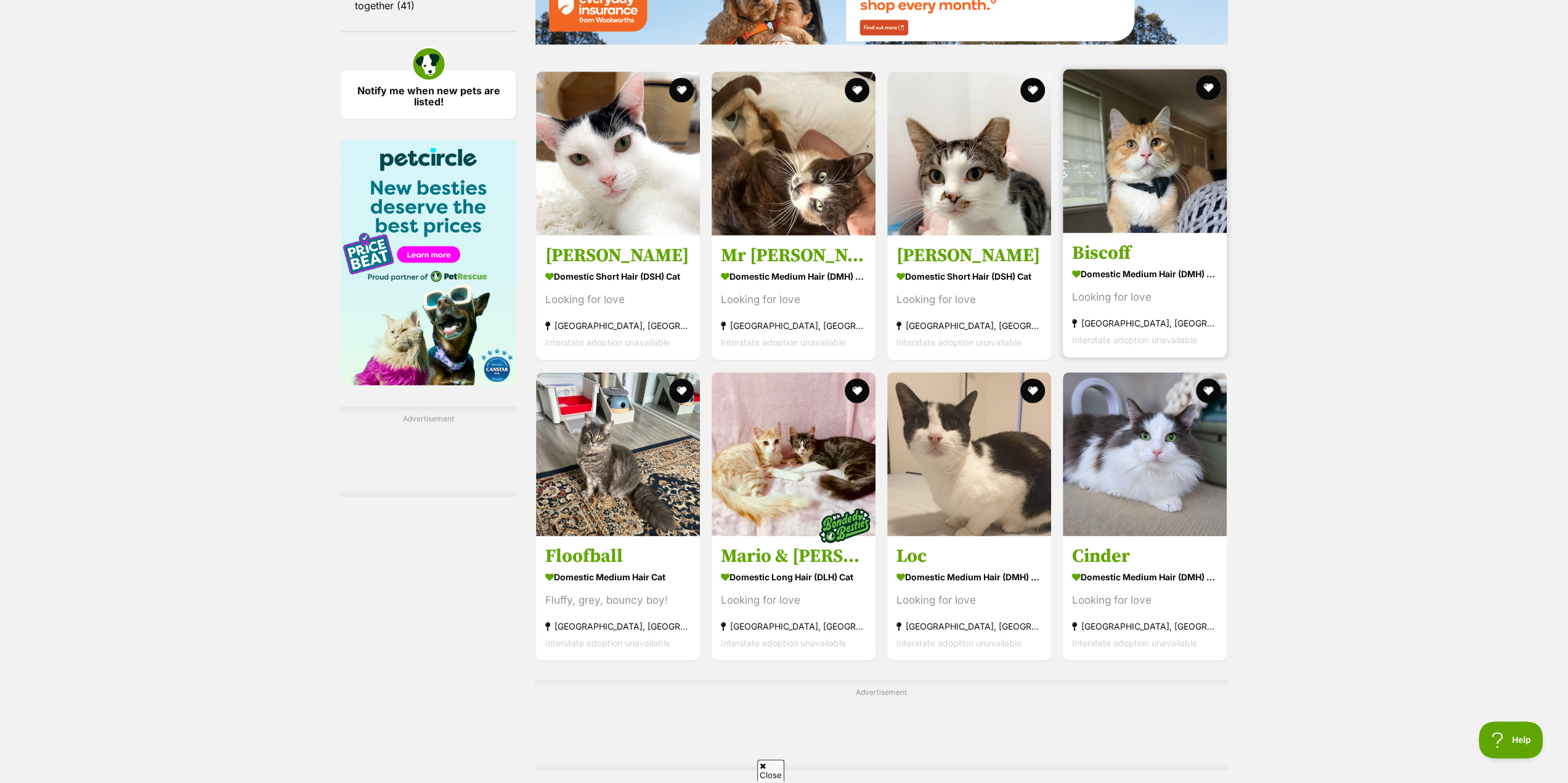
click at [1120, 262] on h3 "Biscoff" at bounding box center [1145, 254] width 145 height 23
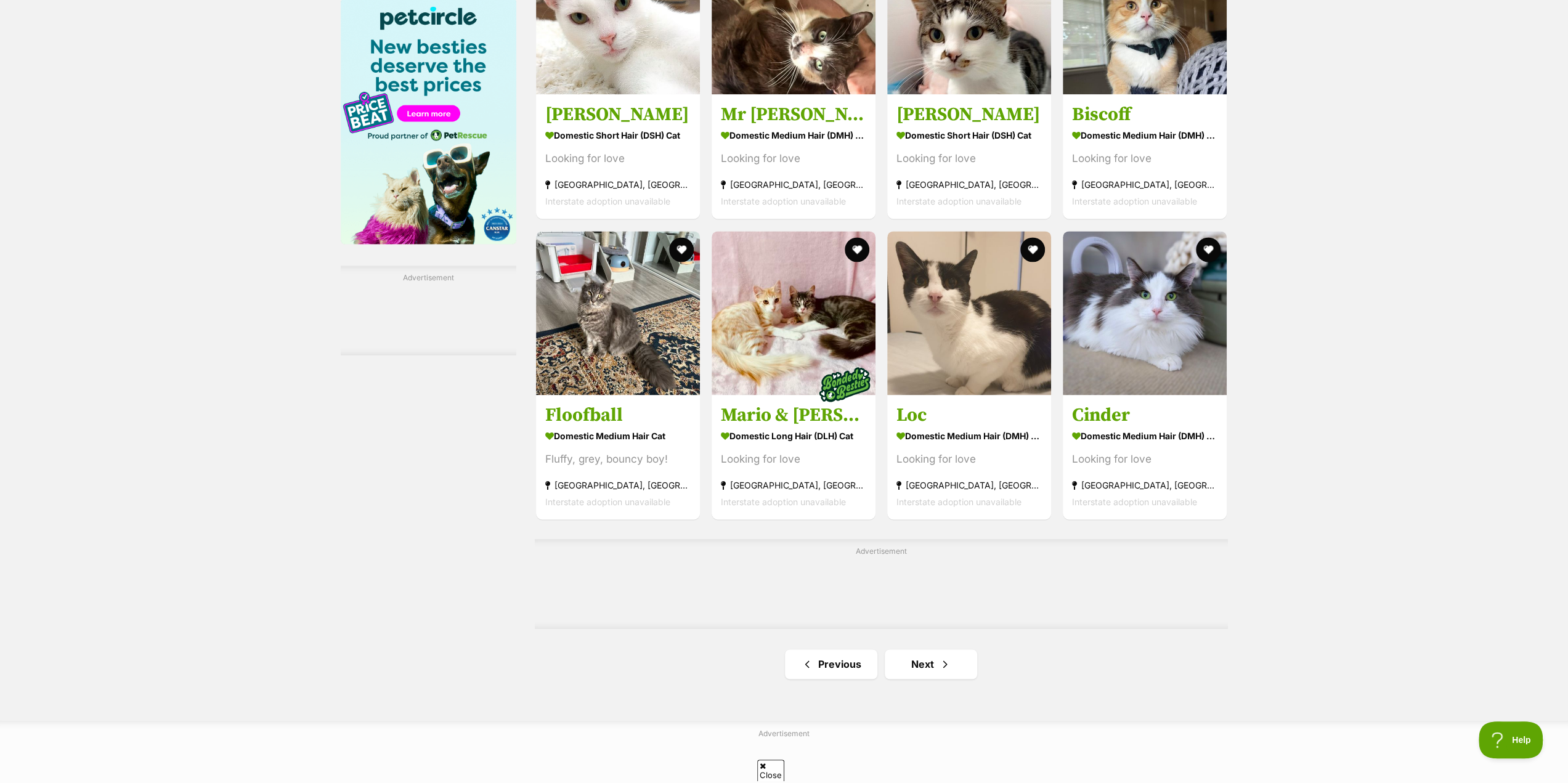
scroll to position [1848, 0]
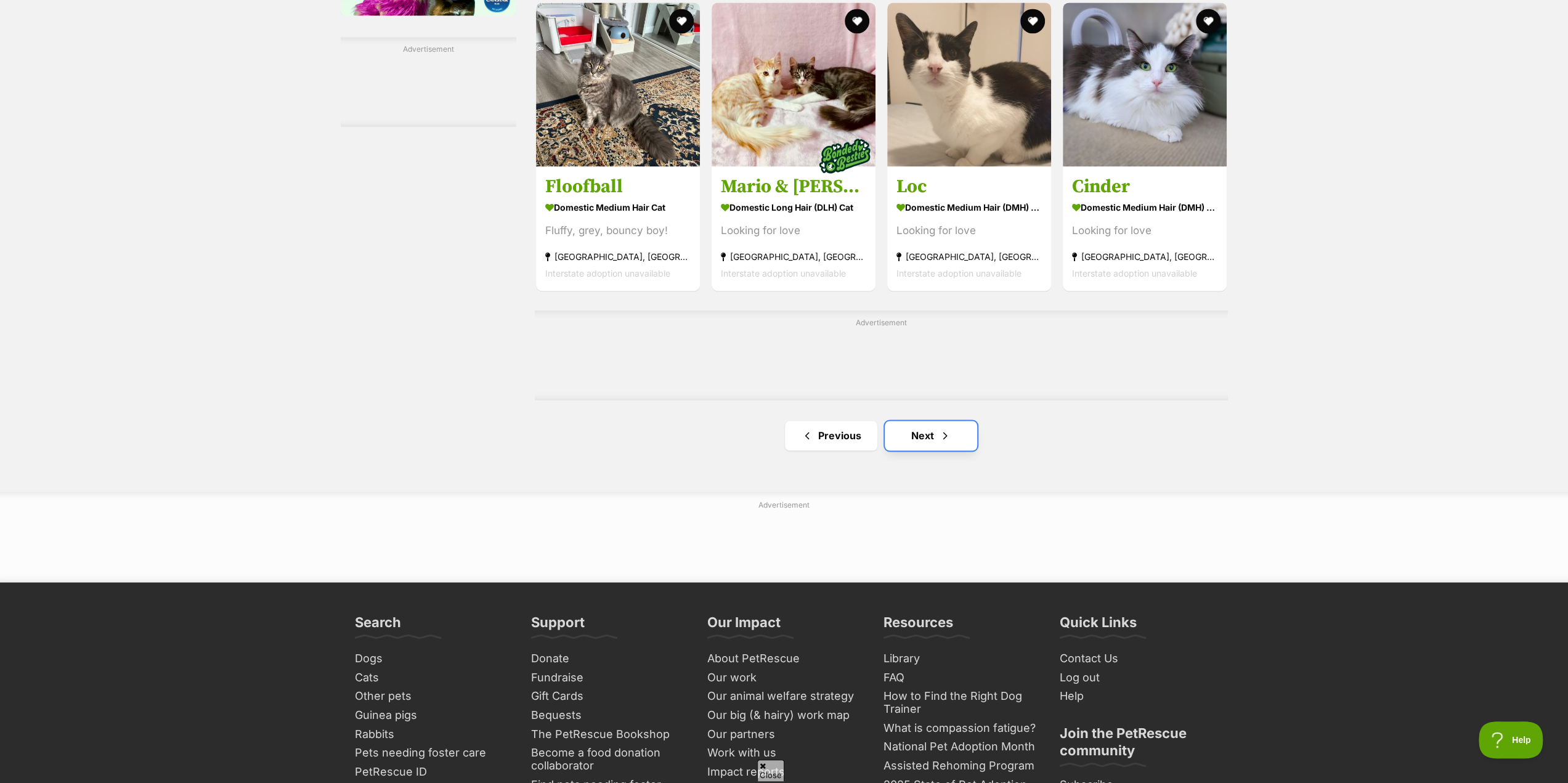
click at [931, 436] on link "Next" at bounding box center [931, 435] width 92 height 30
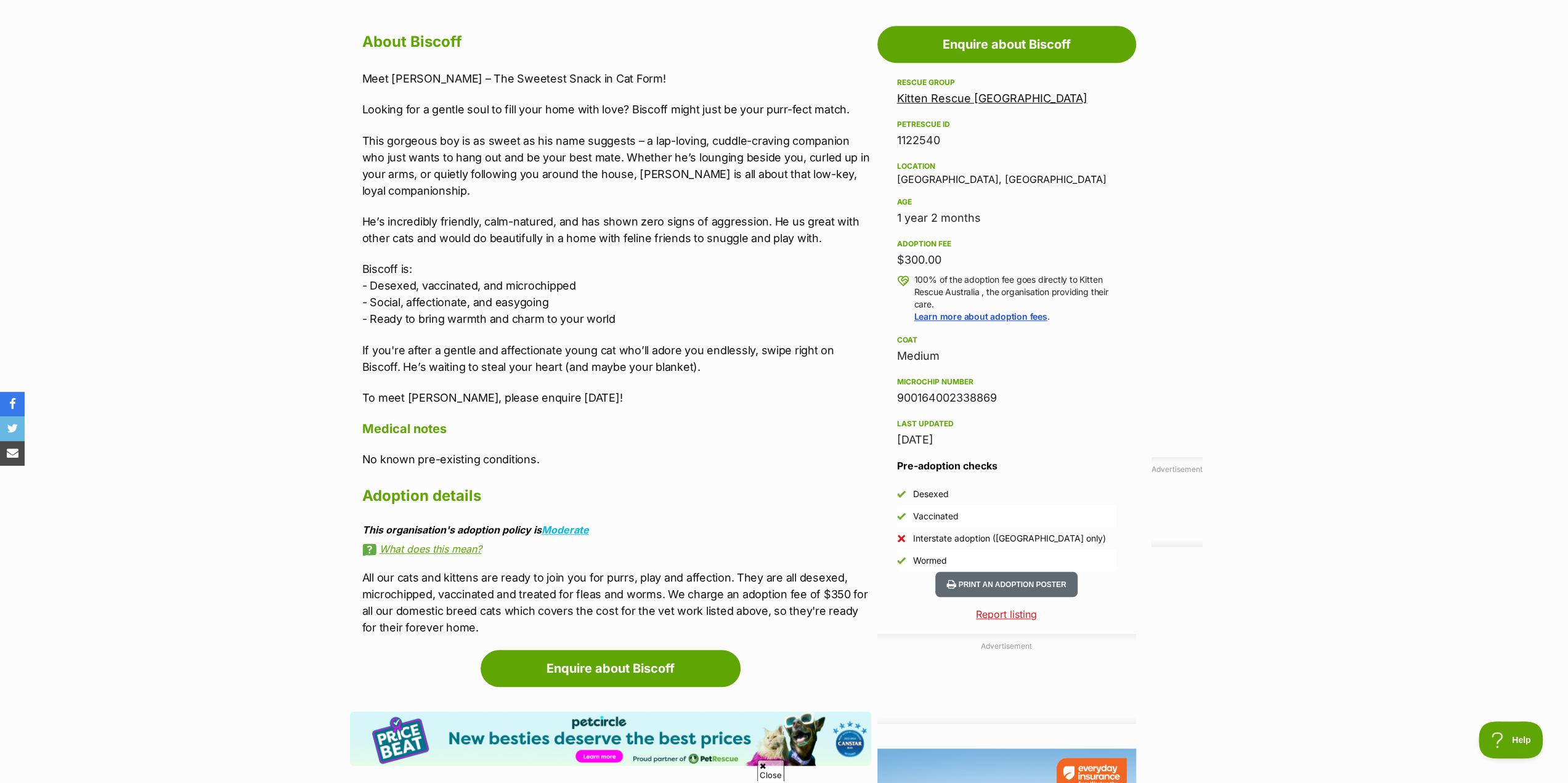
scroll to position [493, 0]
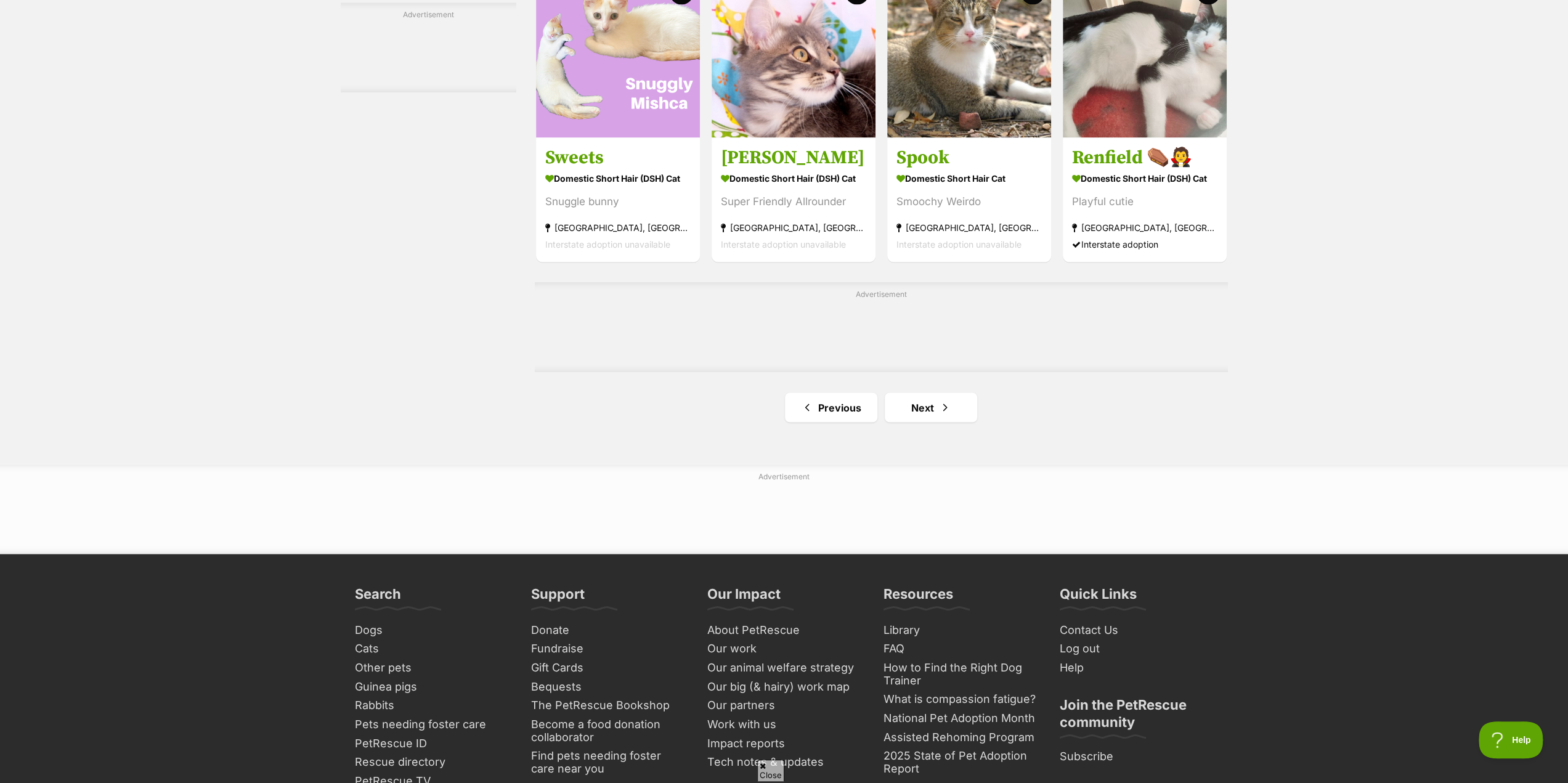
scroll to position [1971, 0]
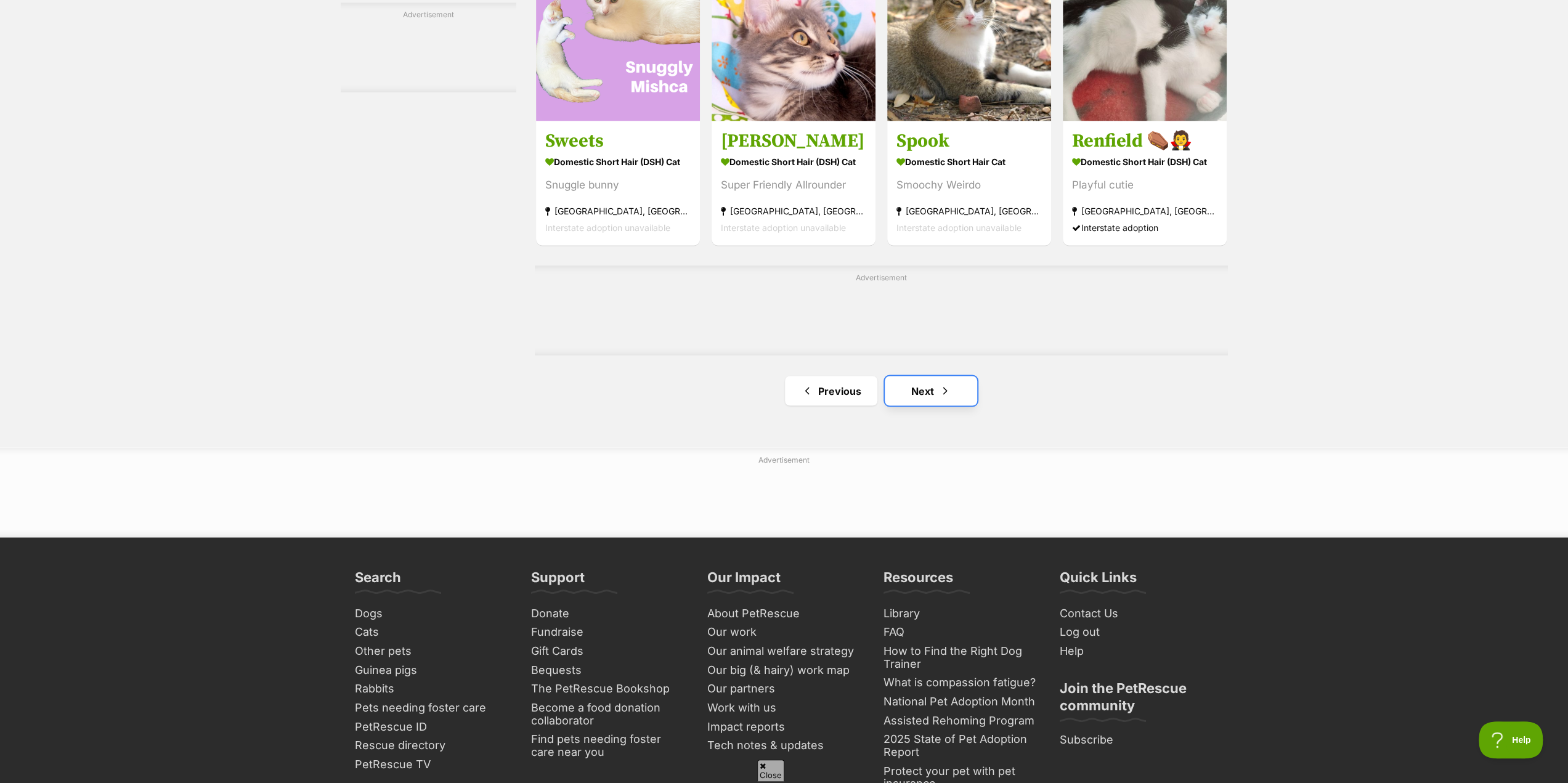
click at [926, 390] on link "Next" at bounding box center [931, 390] width 92 height 30
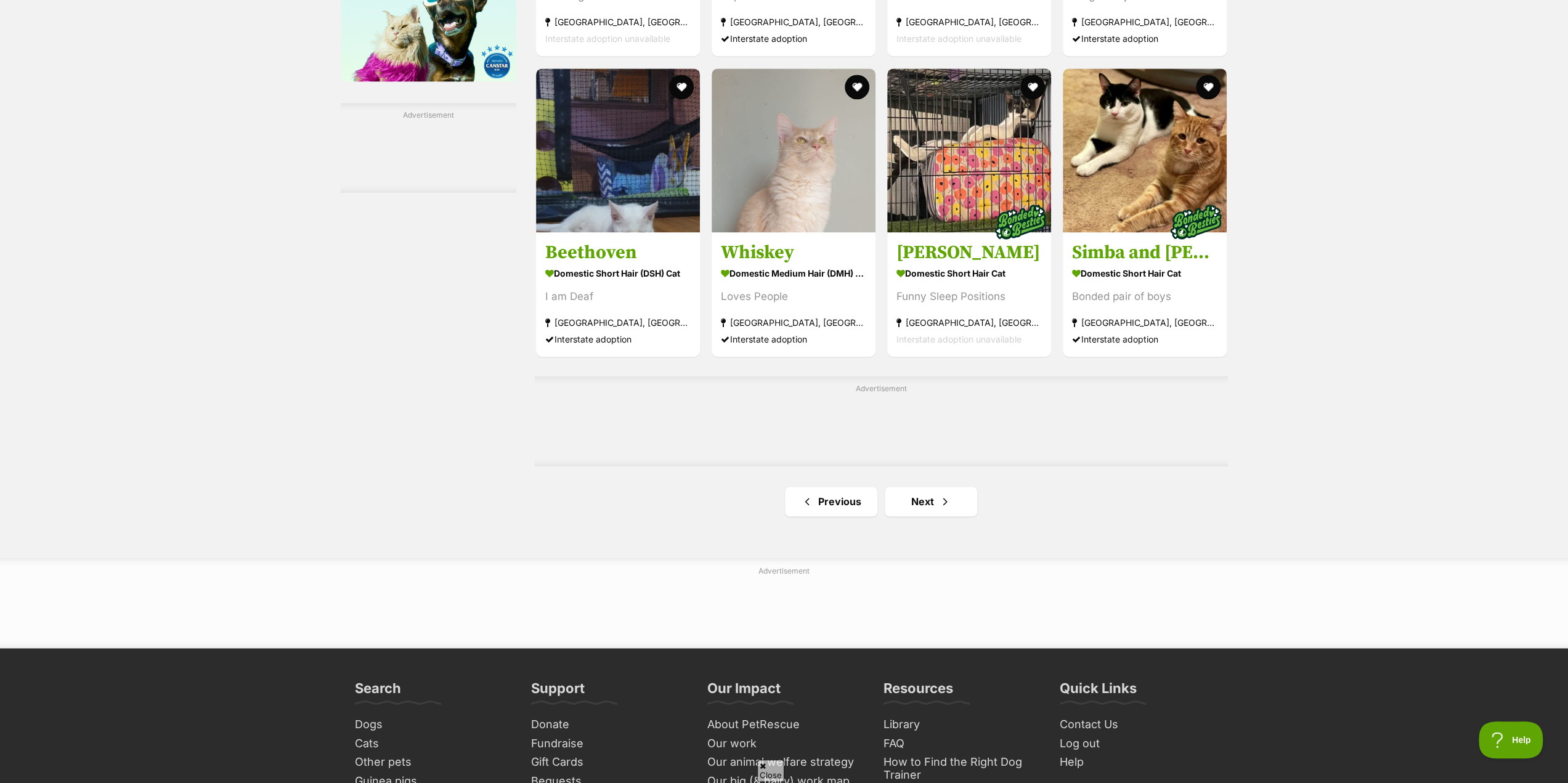
scroll to position [1786, 0]
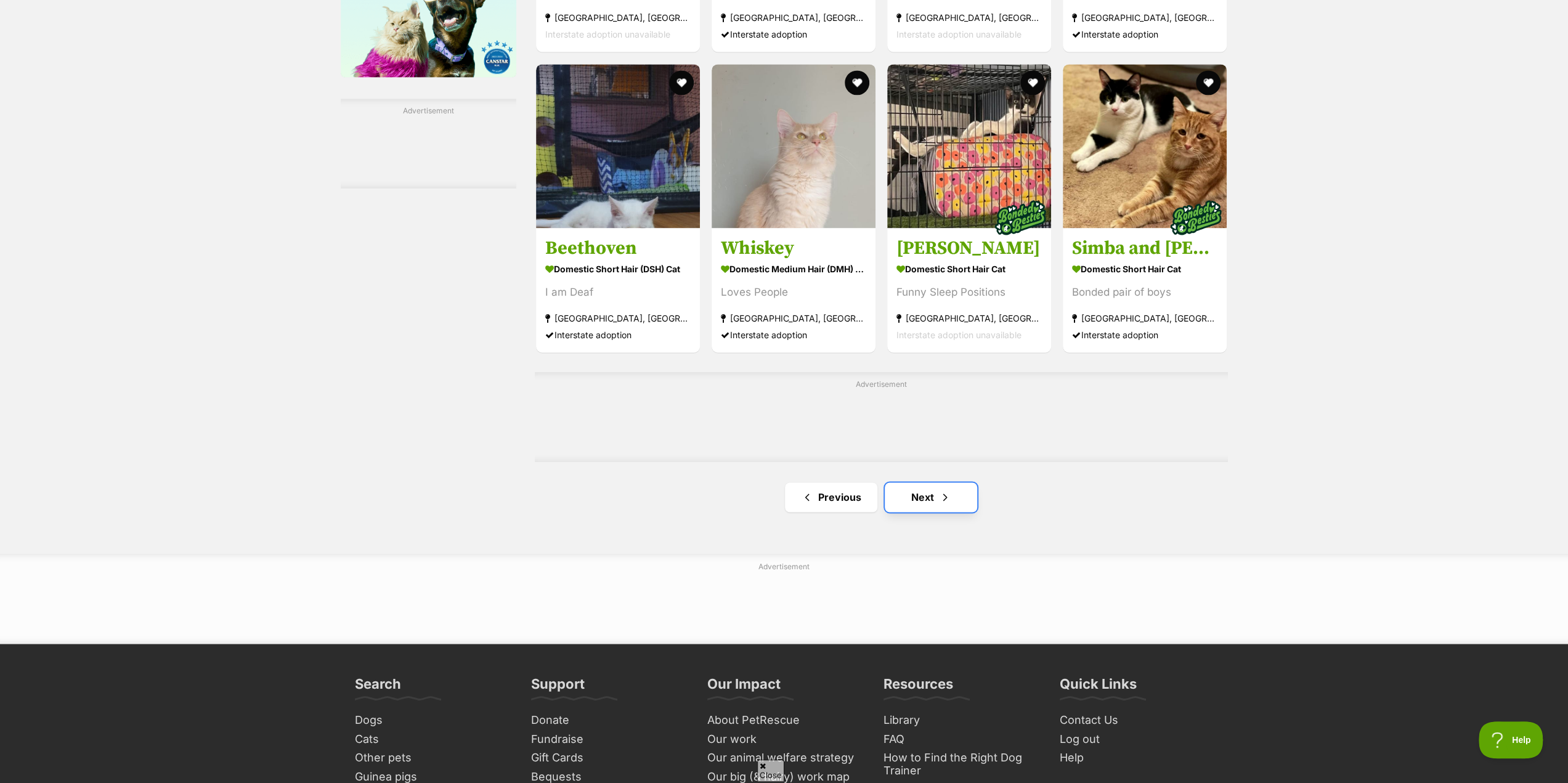
click at [939, 496] on span "Next page" at bounding box center [945, 497] width 13 height 15
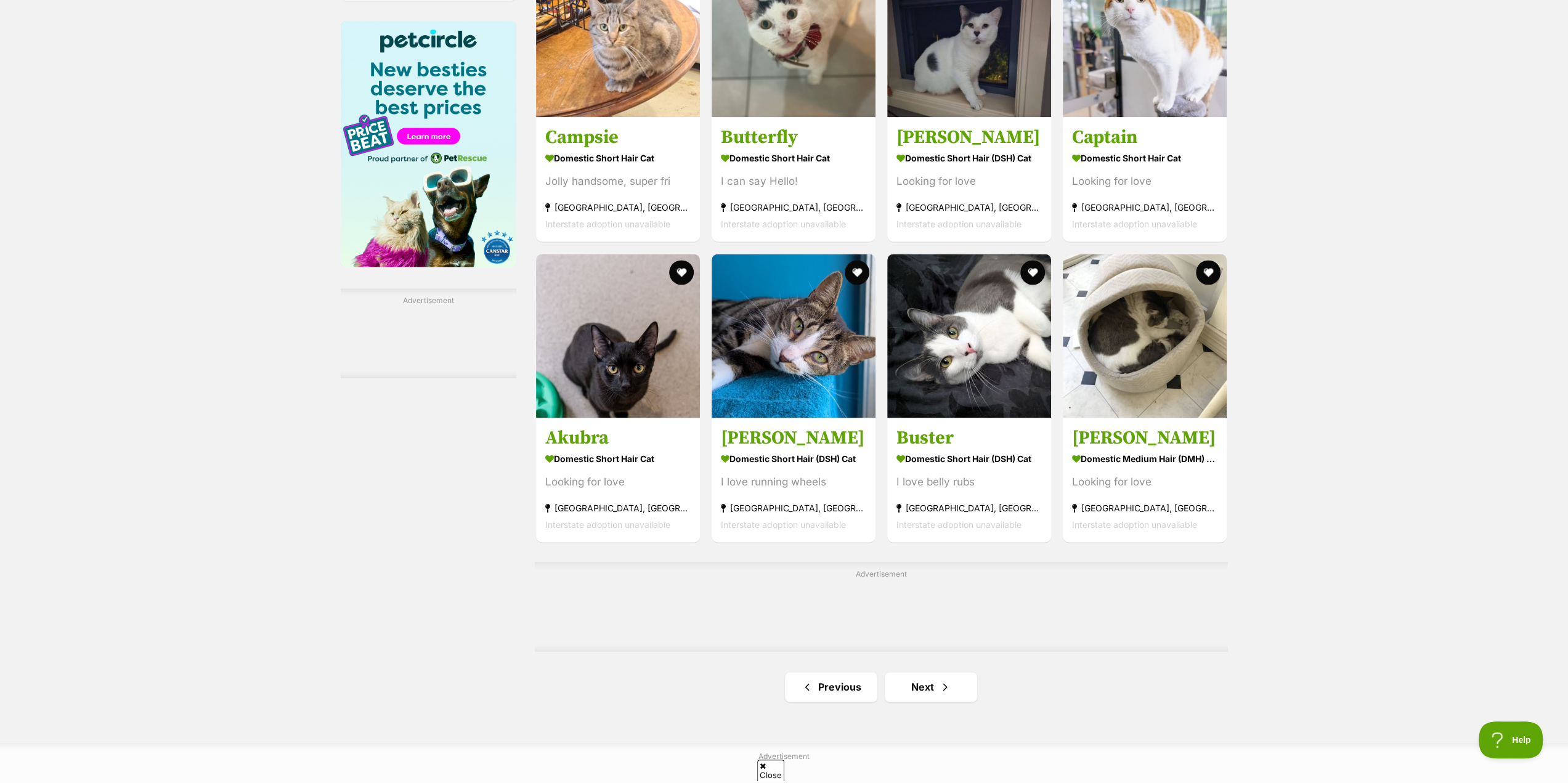
scroll to position [1786, 0]
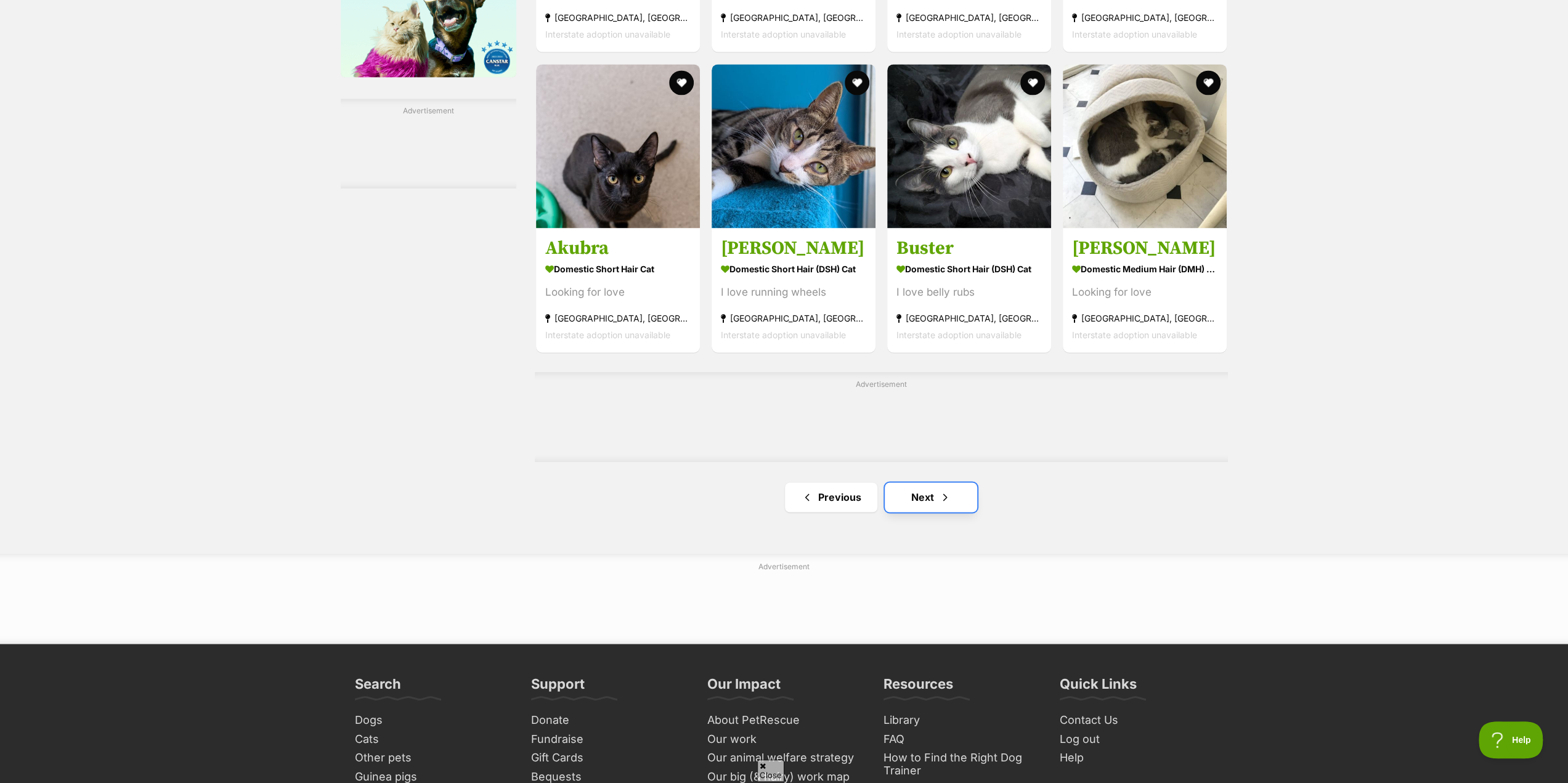
click at [916, 491] on link "Next" at bounding box center [931, 497] width 92 height 30
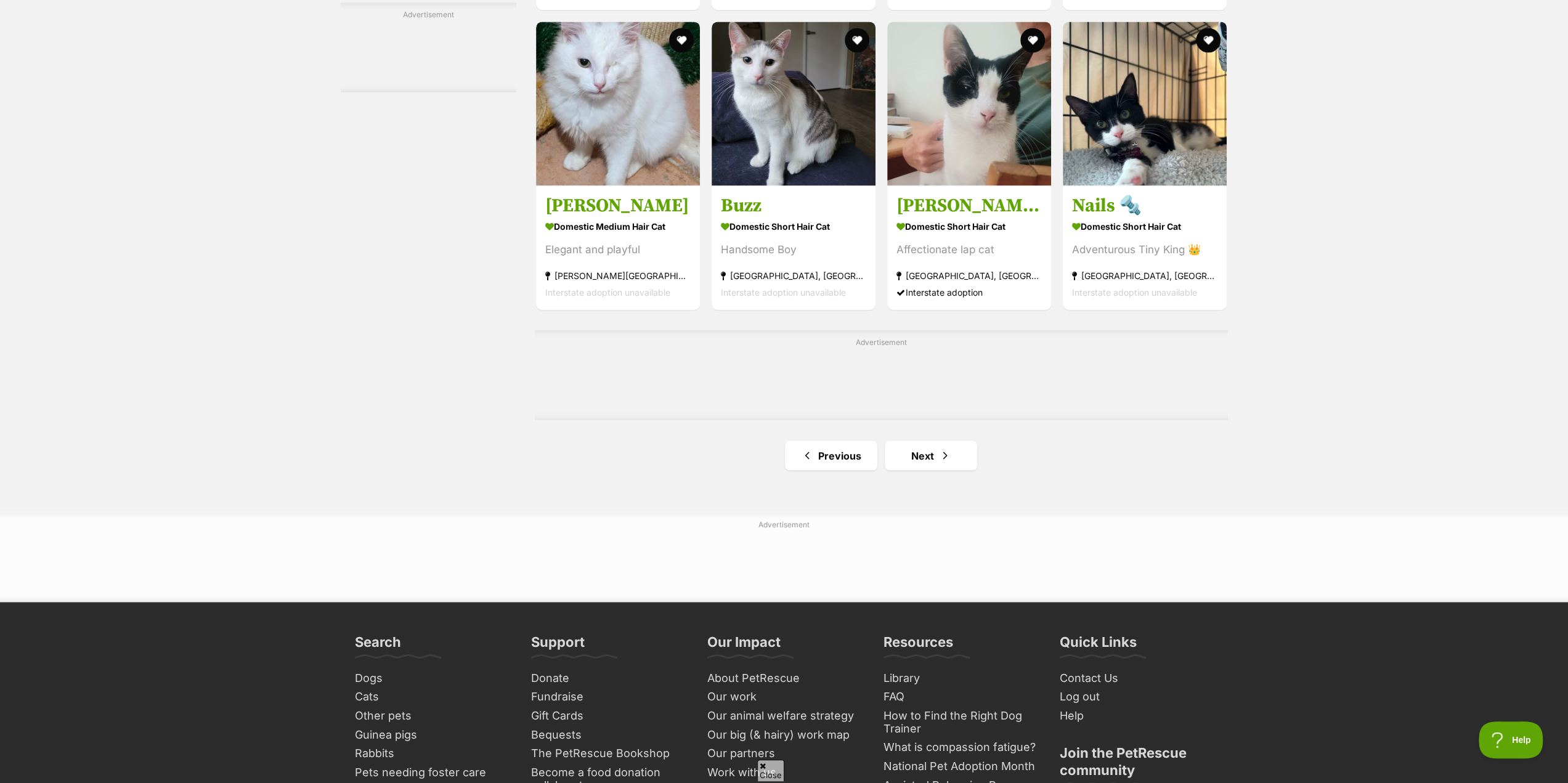
scroll to position [1910, 0]
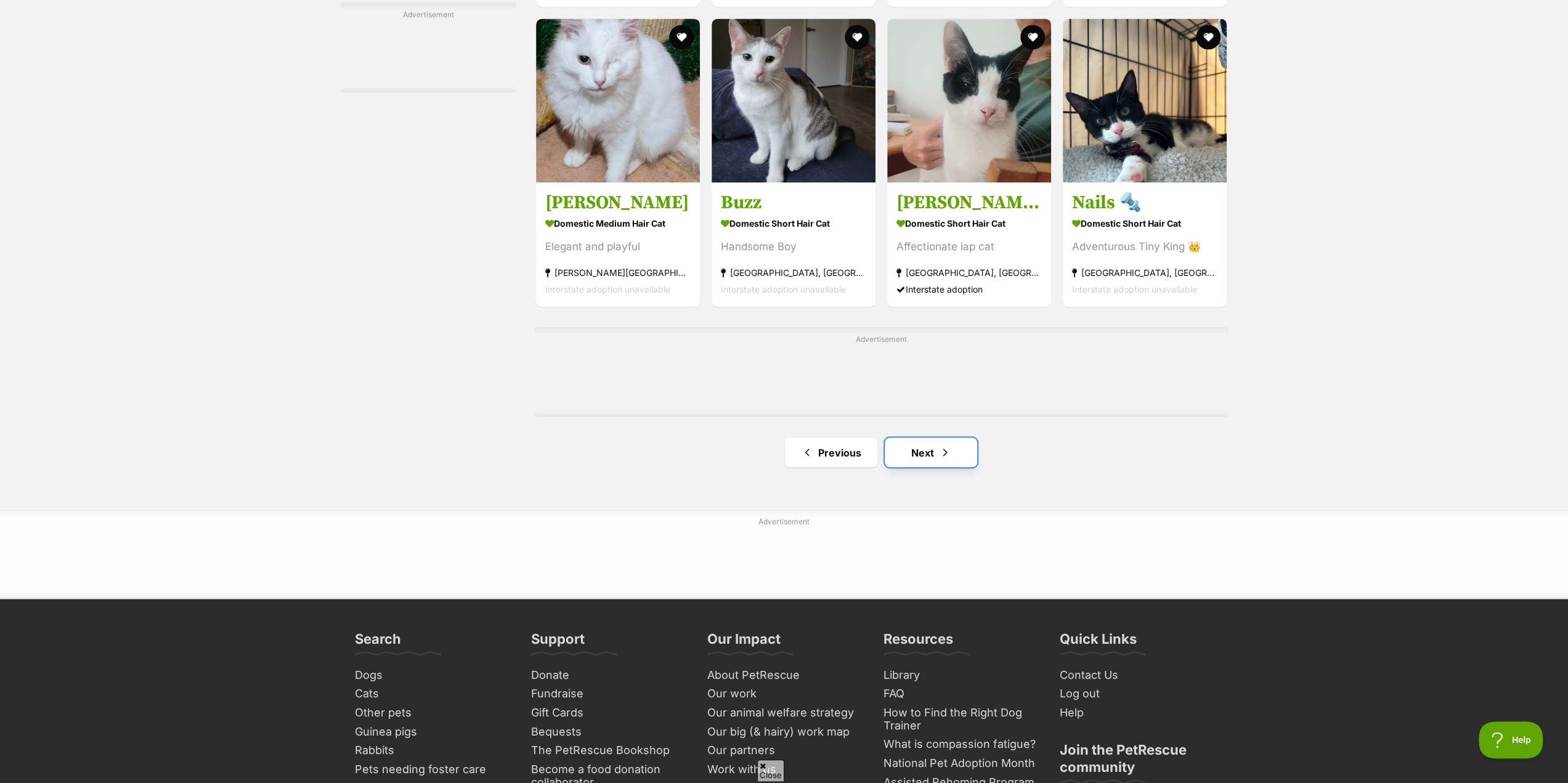
click at [925, 453] on link "Next" at bounding box center [931, 452] width 92 height 30
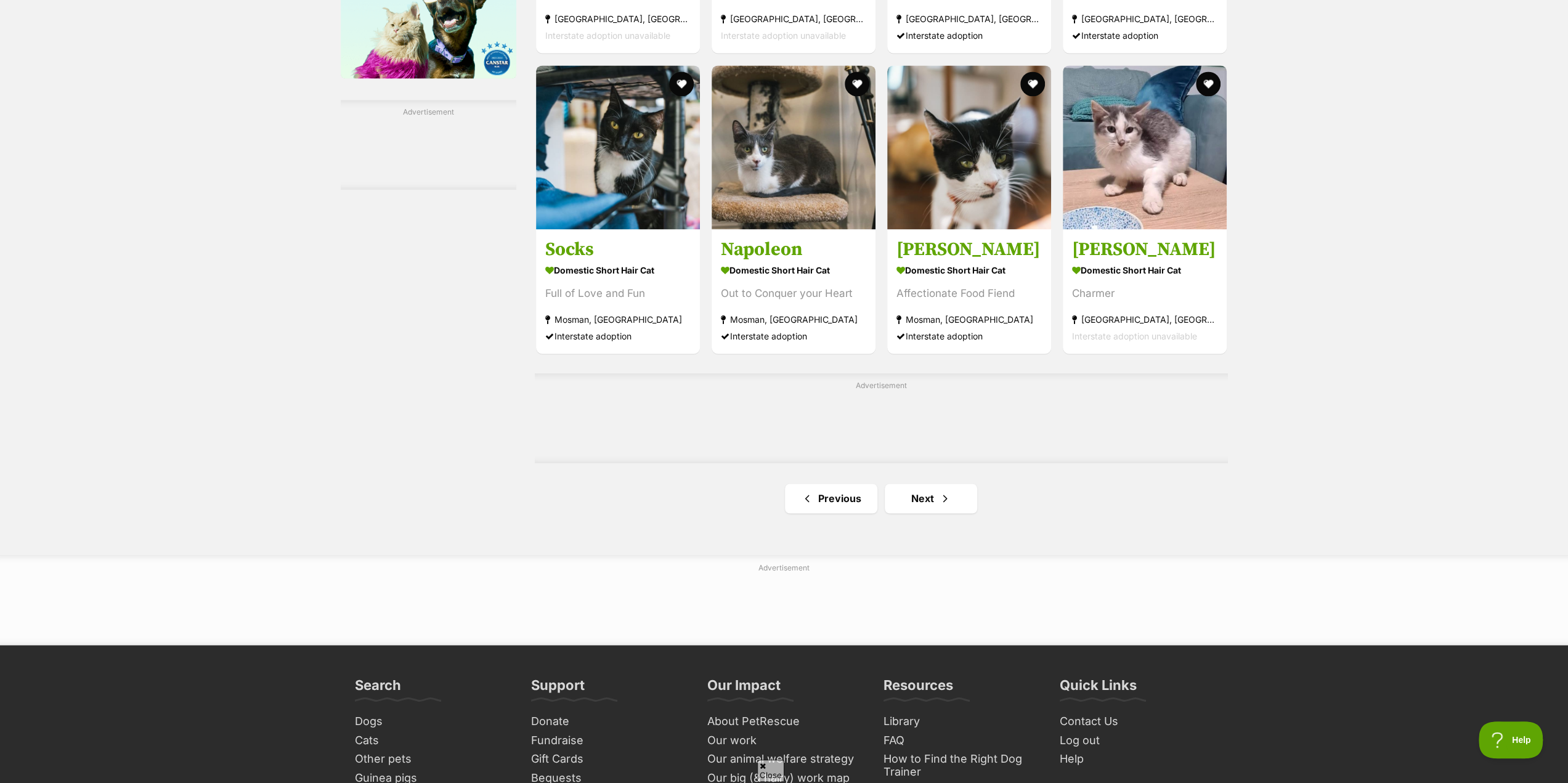
scroll to position [1786, 0]
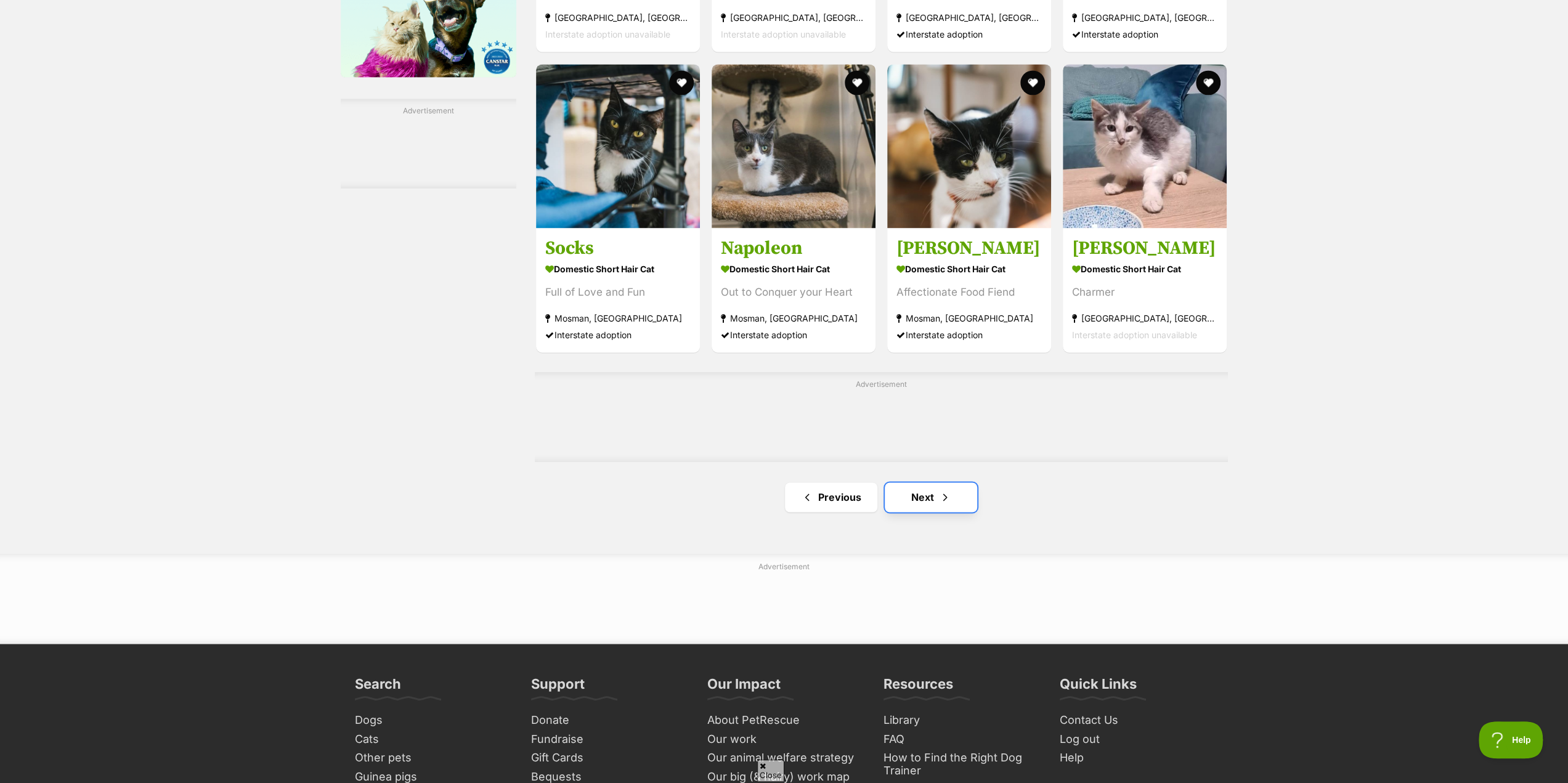
click at [935, 495] on link "Next" at bounding box center [931, 497] width 92 height 30
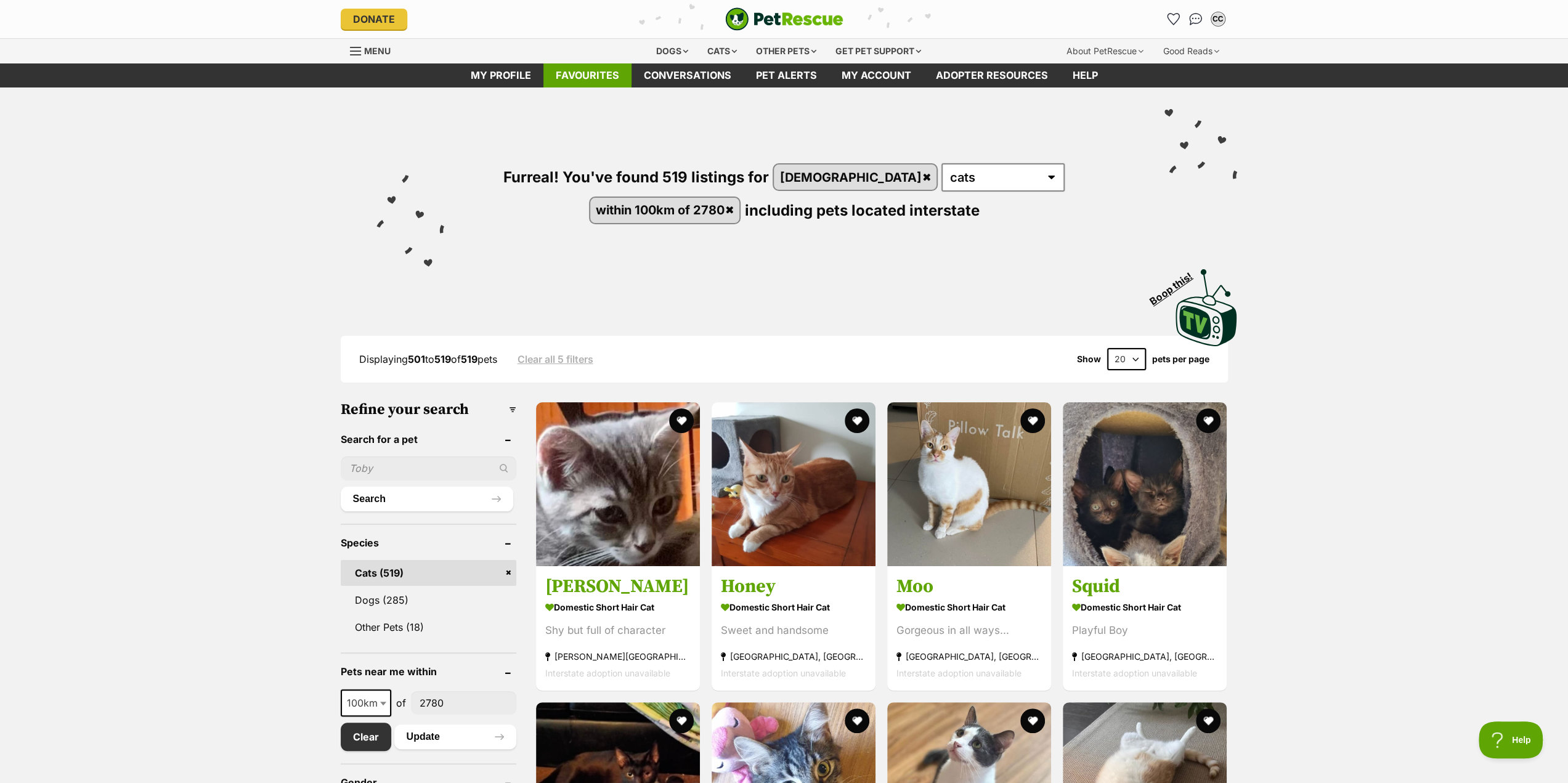
click at [570, 79] on link "Favourites" at bounding box center [587, 75] width 88 height 24
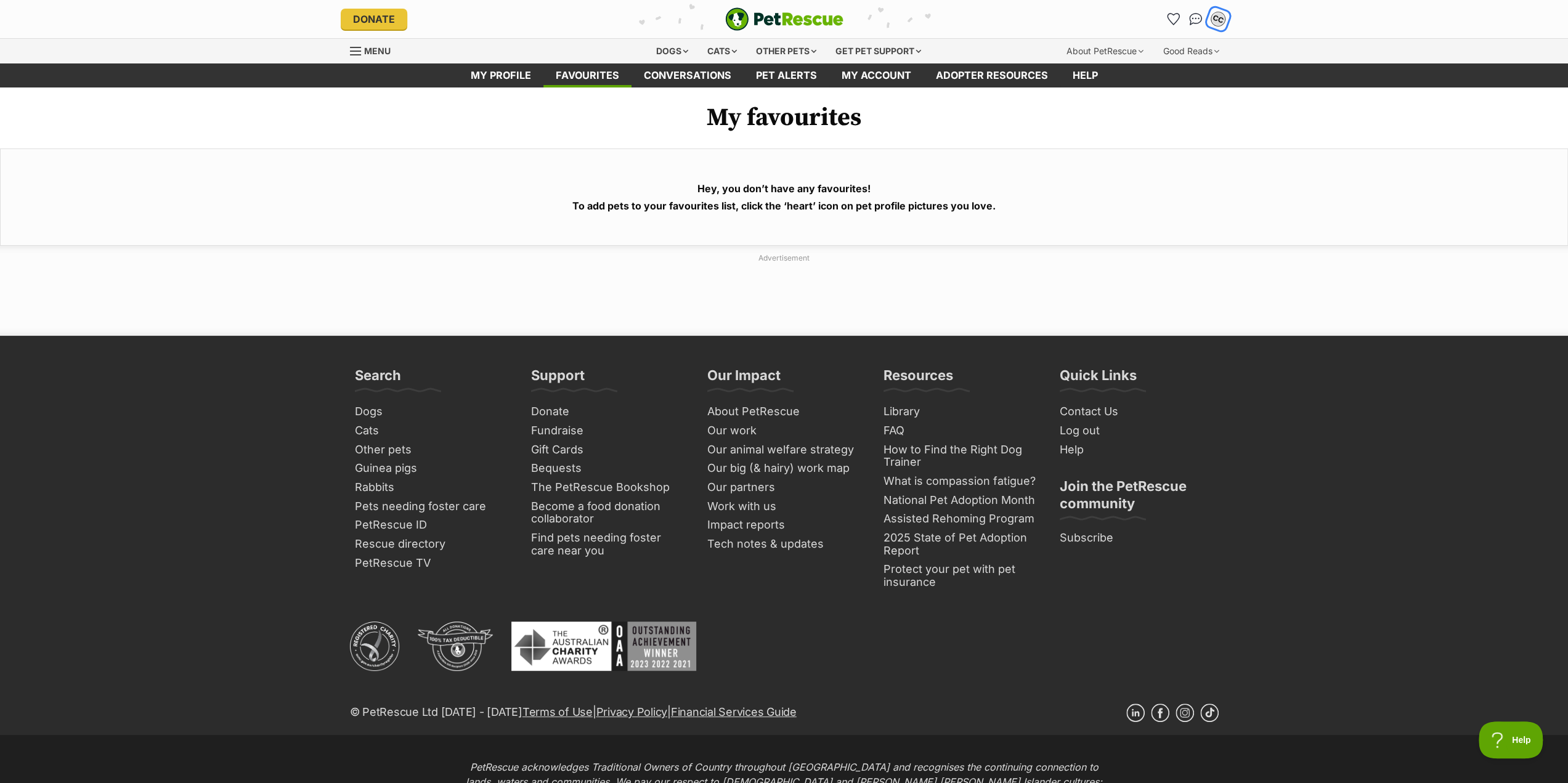
click at [1219, 21] on div "CC" at bounding box center [1218, 19] width 16 height 16
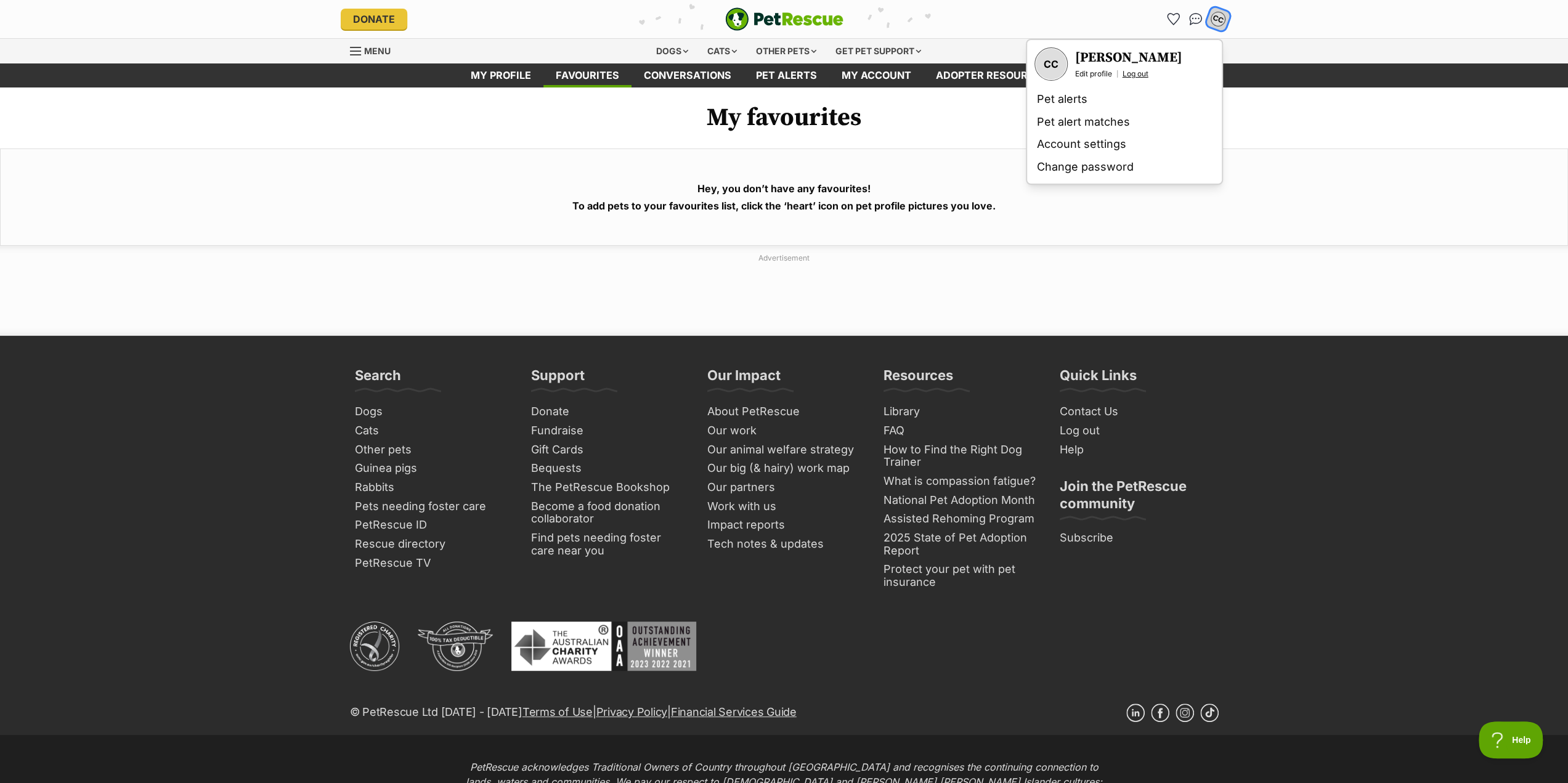
click at [1140, 74] on link "Log out" at bounding box center [1135, 73] width 26 height 10
